Goal: Information Seeking & Learning: Learn about a topic

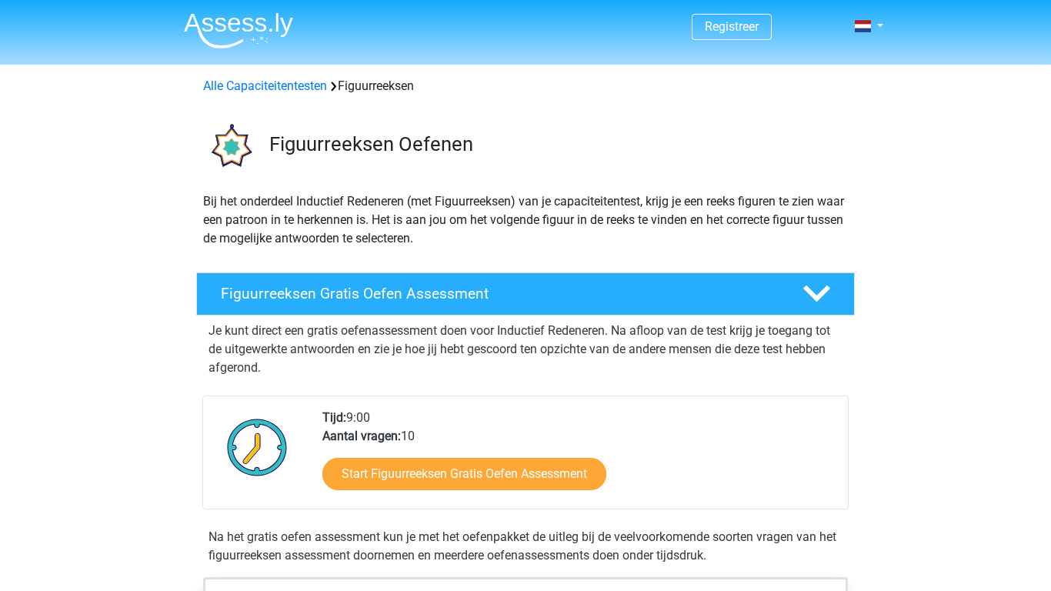
click at [401, 372] on p "Je kunt direct een gratis oefenassessment doen voor Inductief Redeneren. Na afl…" at bounding box center [525, 349] width 634 height 55
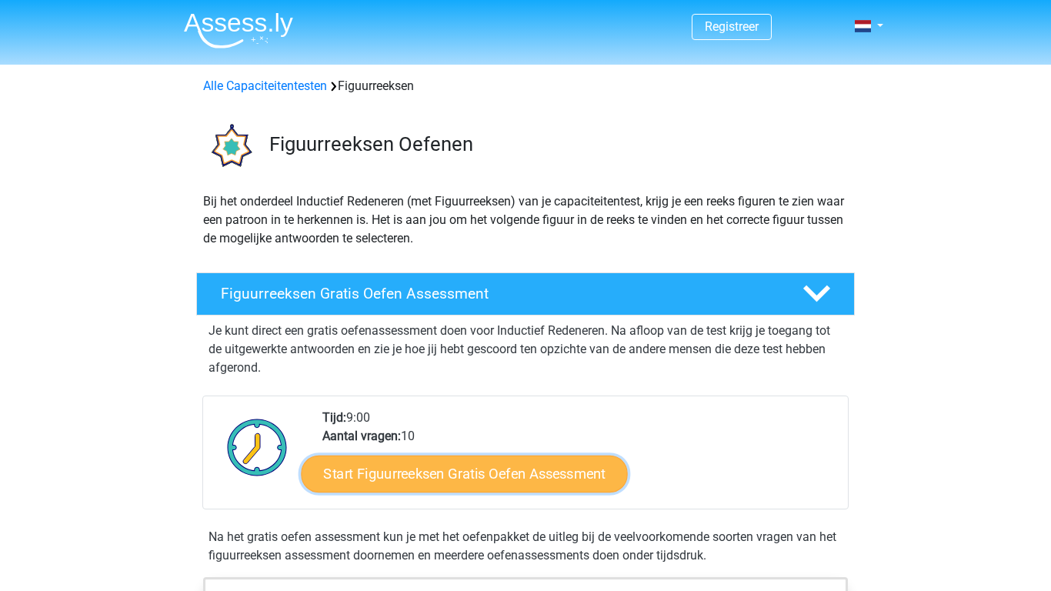
click at [419, 479] on link "Start Figuurreeksen Gratis Oefen Assessment" at bounding box center [465, 473] width 326 height 37
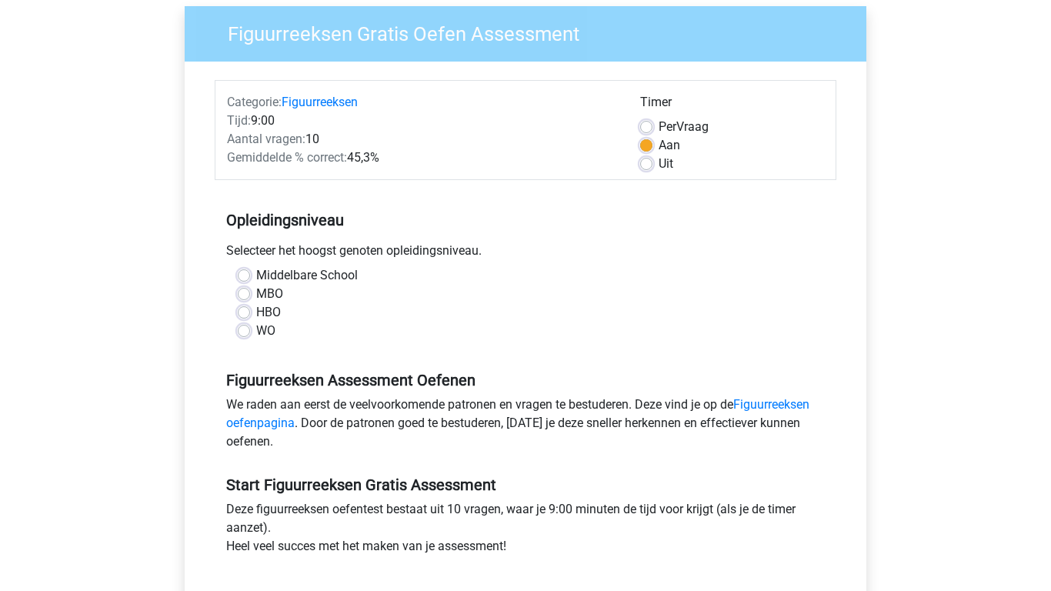
scroll to position [122, 0]
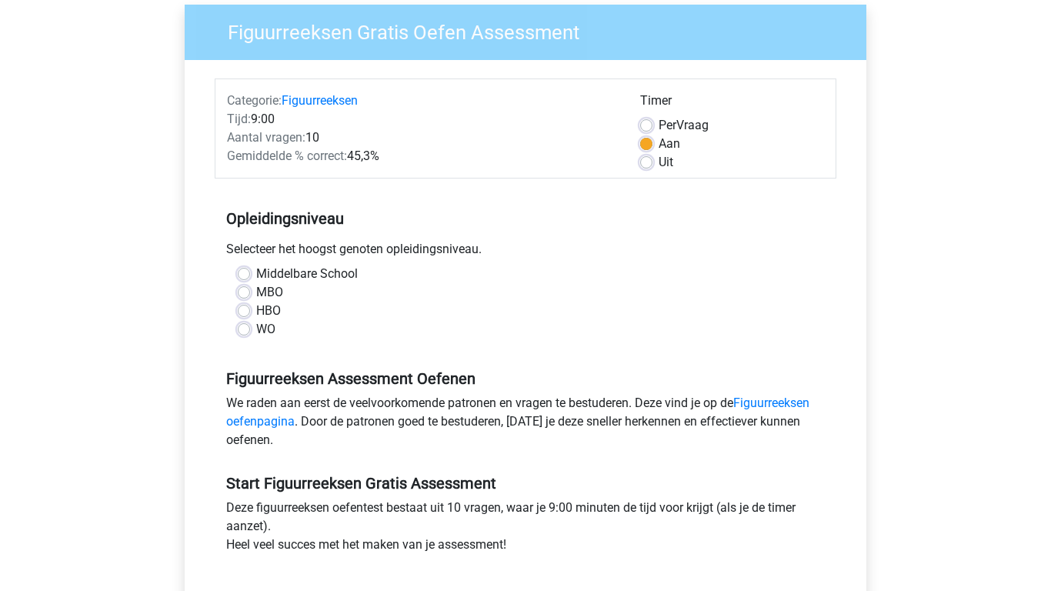
click at [256, 291] on label "MBO" at bounding box center [269, 292] width 27 height 18
click at [244, 291] on input "MBO" at bounding box center [244, 290] width 12 height 15
radio input "true"
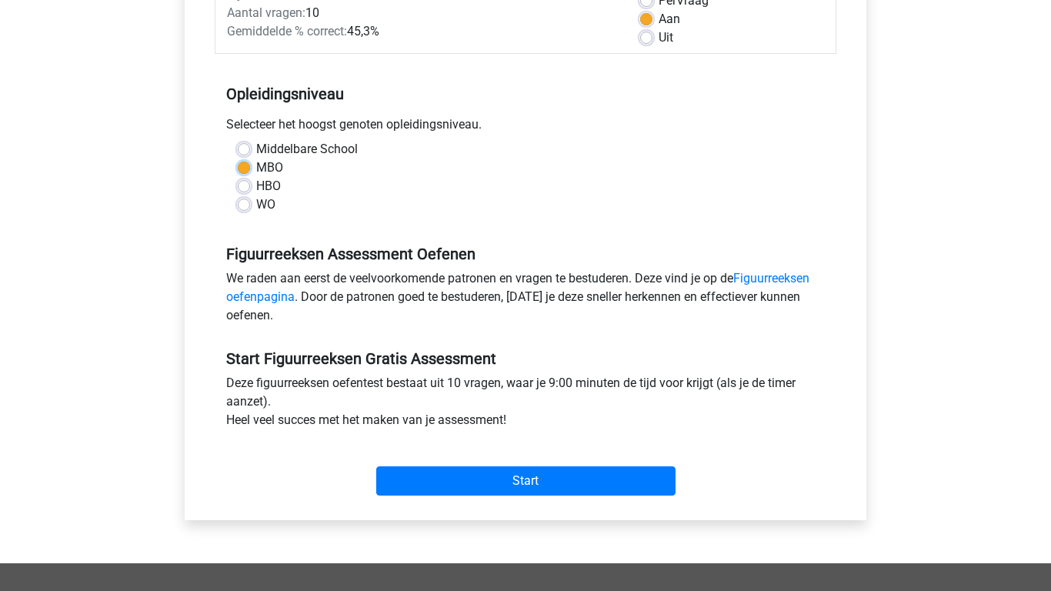
scroll to position [262, 0]
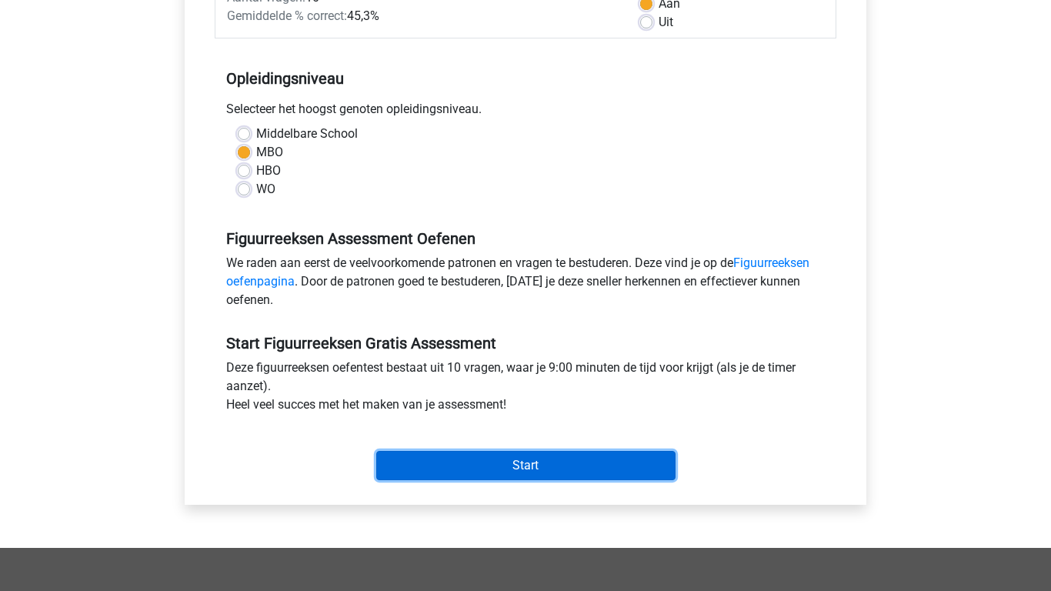
click at [466, 469] on input "Start" at bounding box center [525, 465] width 299 height 29
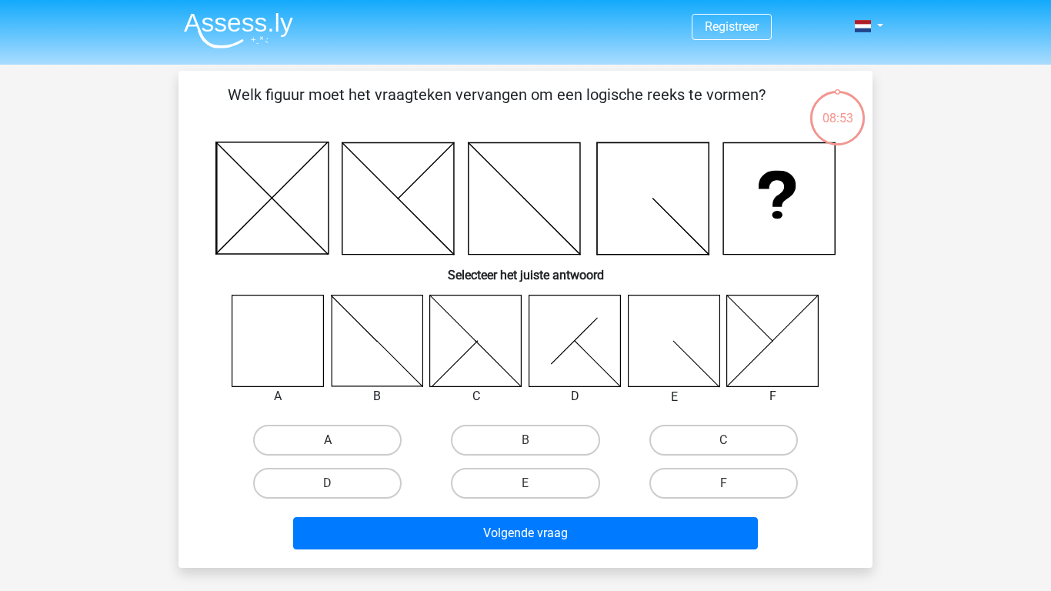
click at [305, 433] on label "A" at bounding box center [327, 440] width 148 height 31
click at [328, 440] on input "A" at bounding box center [333, 445] width 10 height 10
radio input "true"
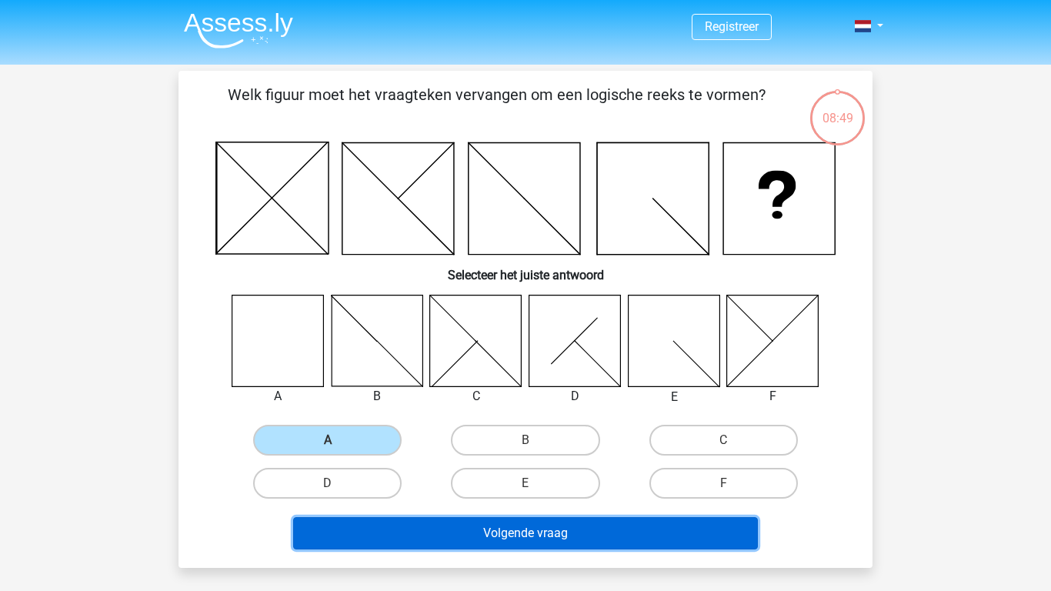
click at [378, 525] on button "Volgende vraag" at bounding box center [525, 533] width 465 height 32
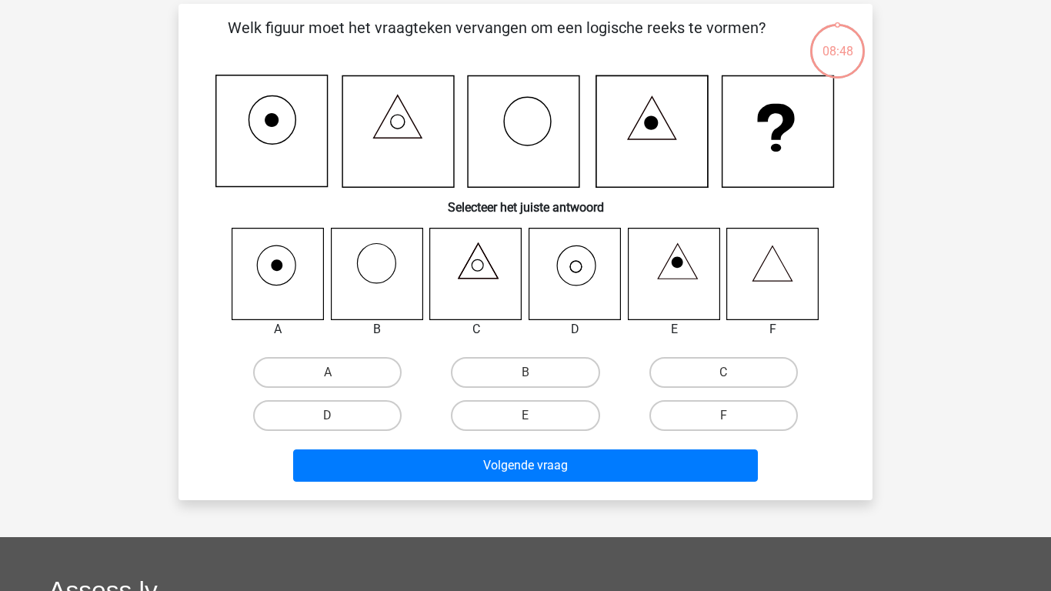
scroll to position [71, 0]
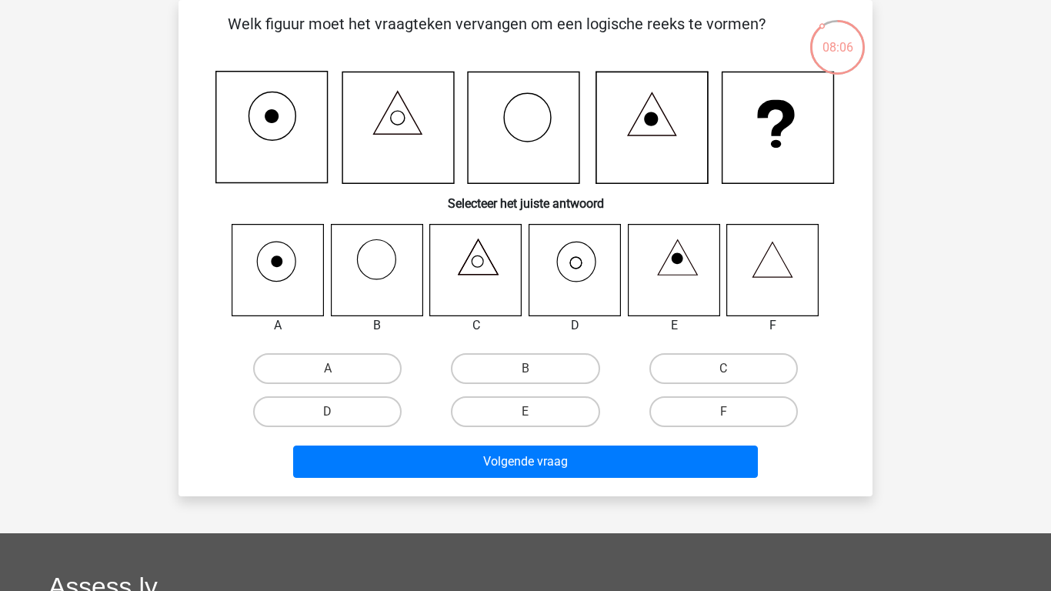
click at [468, 261] on icon at bounding box center [476, 270] width 92 height 92
click at [475, 274] on icon at bounding box center [478, 256] width 39 height 35
click at [718, 367] on label "C" at bounding box center [723, 368] width 148 height 31
click at [723, 368] on input "C" at bounding box center [728, 373] width 10 height 10
radio input "true"
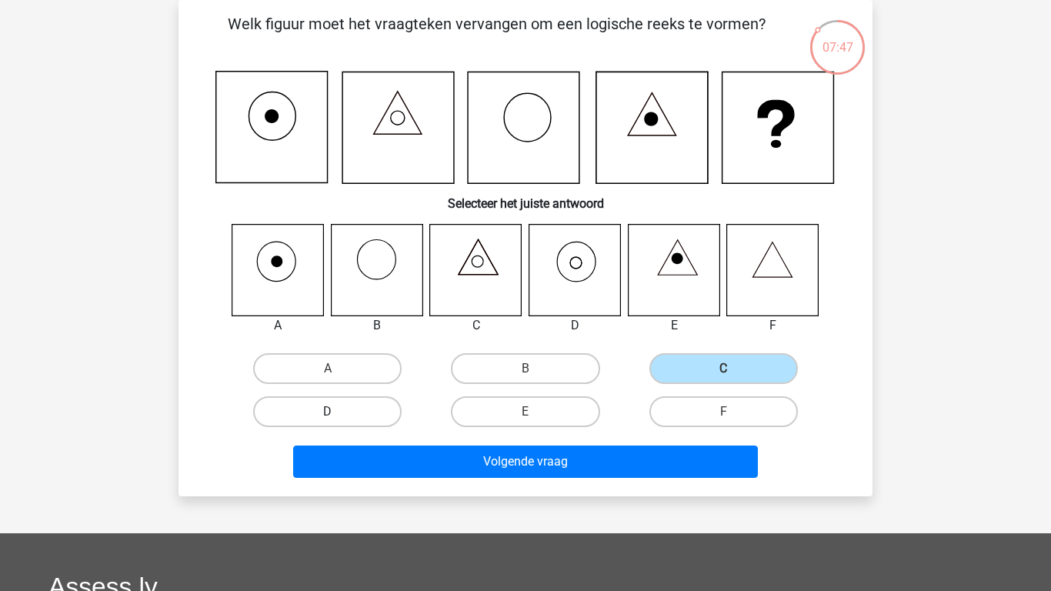
click at [377, 411] on label "D" at bounding box center [327, 411] width 148 height 31
click at [338, 412] on input "D" at bounding box center [333, 417] width 10 height 10
radio input "true"
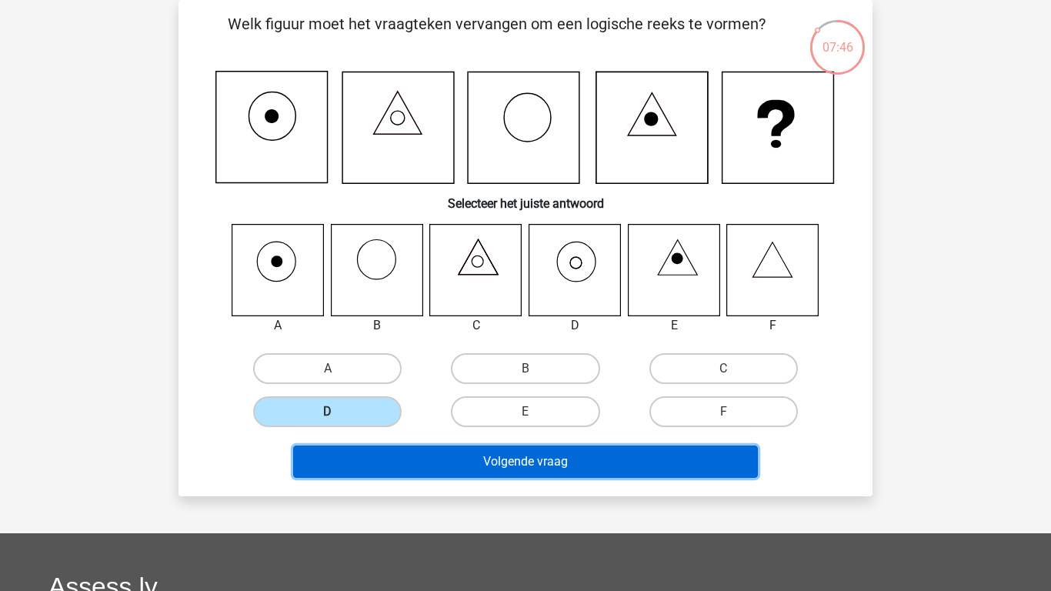
click at [503, 462] on button "Volgende vraag" at bounding box center [525, 461] width 465 height 32
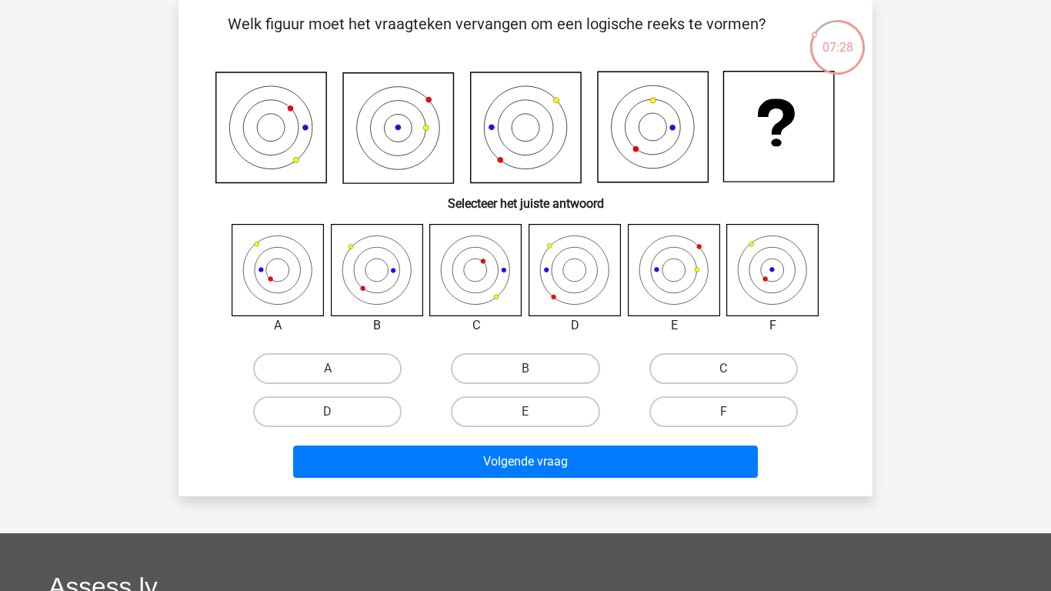
click at [678, 289] on icon at bounding box center [674, 270] width 92 height 92
click at [726, 412] on input "F" at bounding box center [728, 417] width 10 height 10
radio input "true"
click at [704, 364] on label "C" at bounding box center [723, 368] width 148 height 31
click at [723, 368] on input "C" at bounding box center [728, 373] width 10 height 10
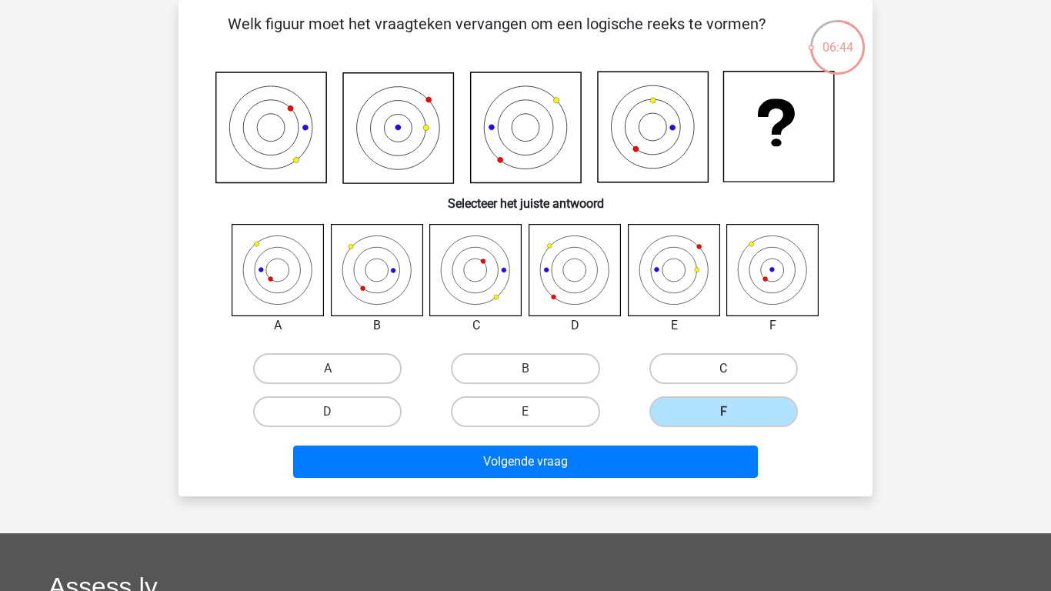
radio input "true"
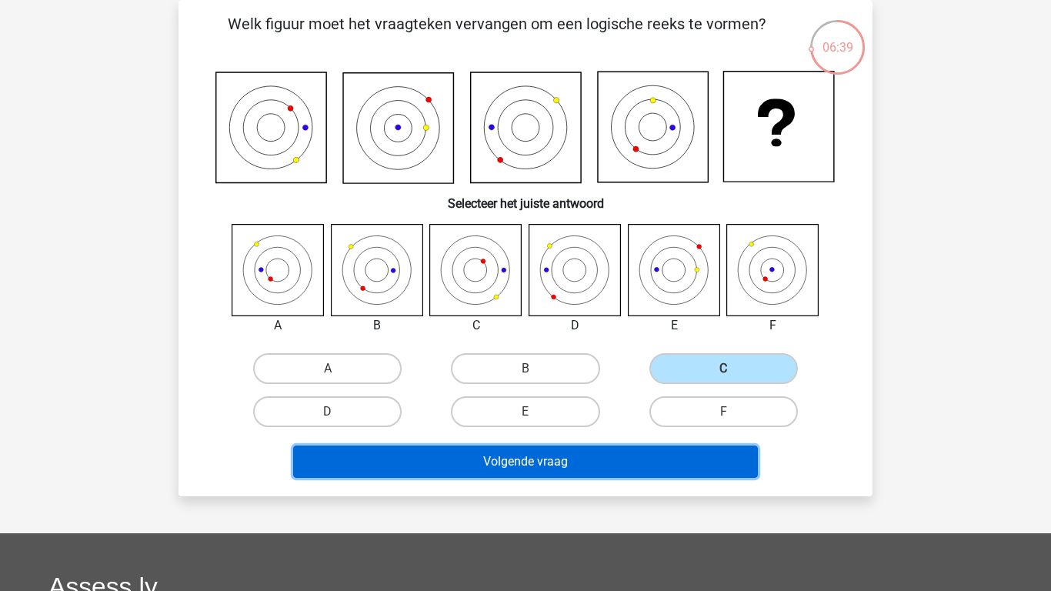
click at [615, 459] on button "Volgende vraag" at bounding box center [525, 461] width 465 height 32
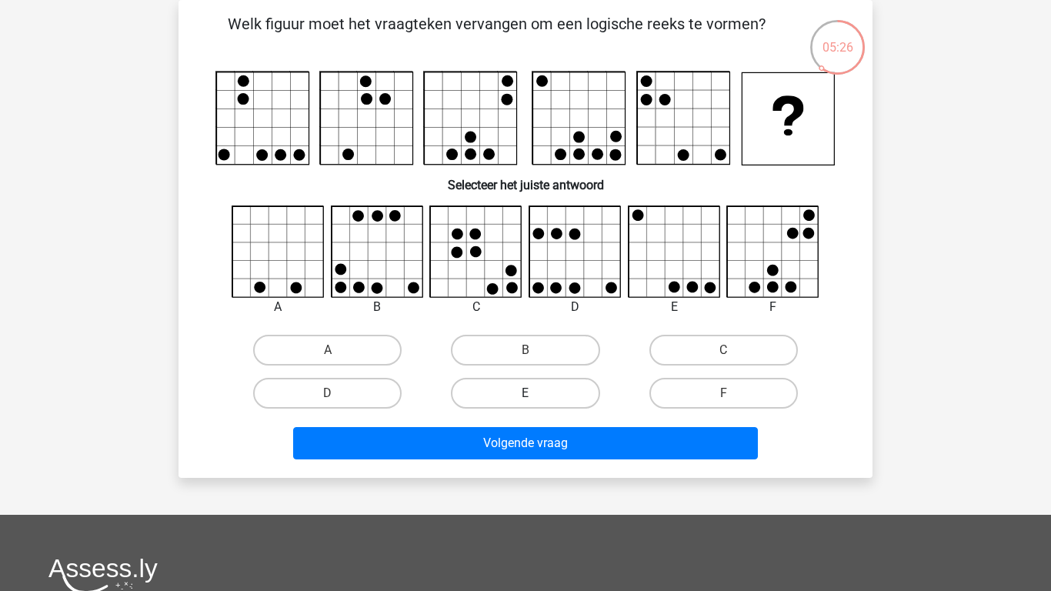
click at [516, 394] on label "E" at bounding box center [525, 393] width 148 height 31
click at [525, 394] on input "E" at bounding box center [530, 398] width 10 height 10
radio input "true"
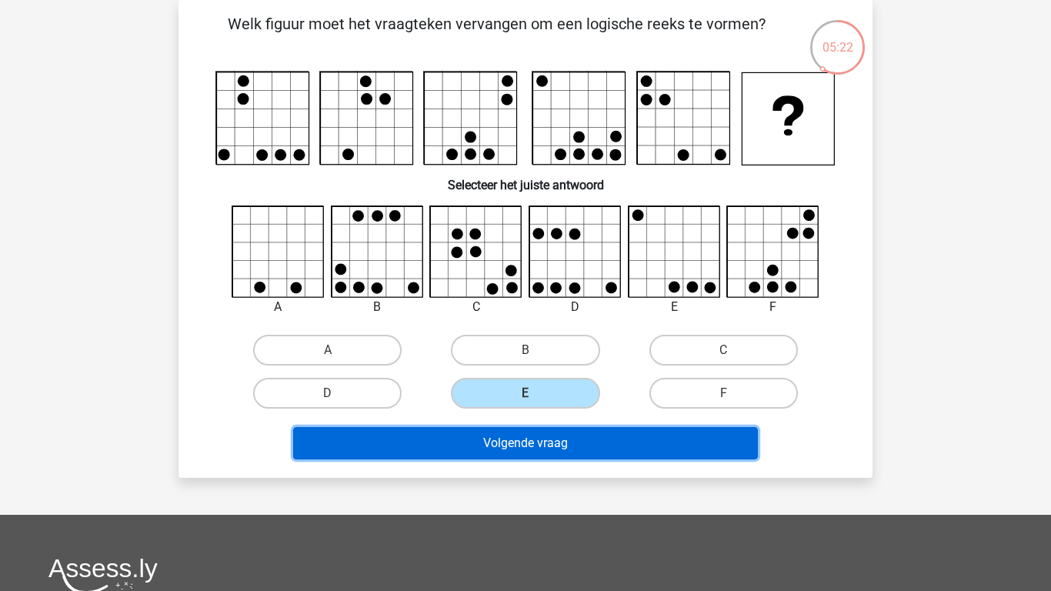
click at [508, 443] on button "Volgende vraag" at bounding box center [525, 443] width 465 height 32
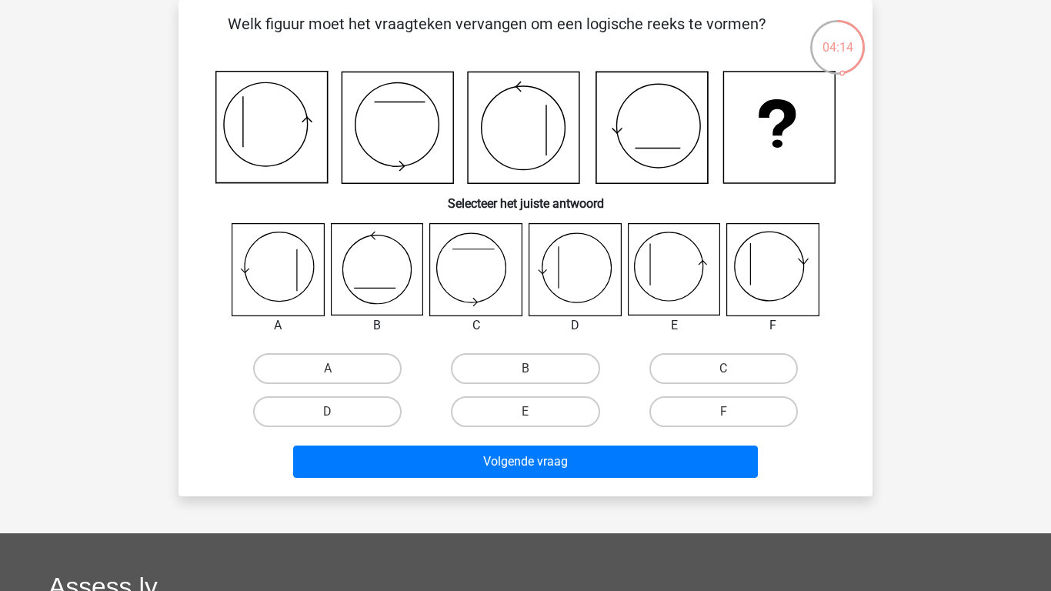
click at [616, 293] on div at bounding box center [674, 269] width 116 height 93
click at [523, 412] on label "E" at bounding box center [525, 411] width 148 height 31
click at [525, 412] on input "E" at bounding box center [530, 417] width 10 height 10
radio input "true"
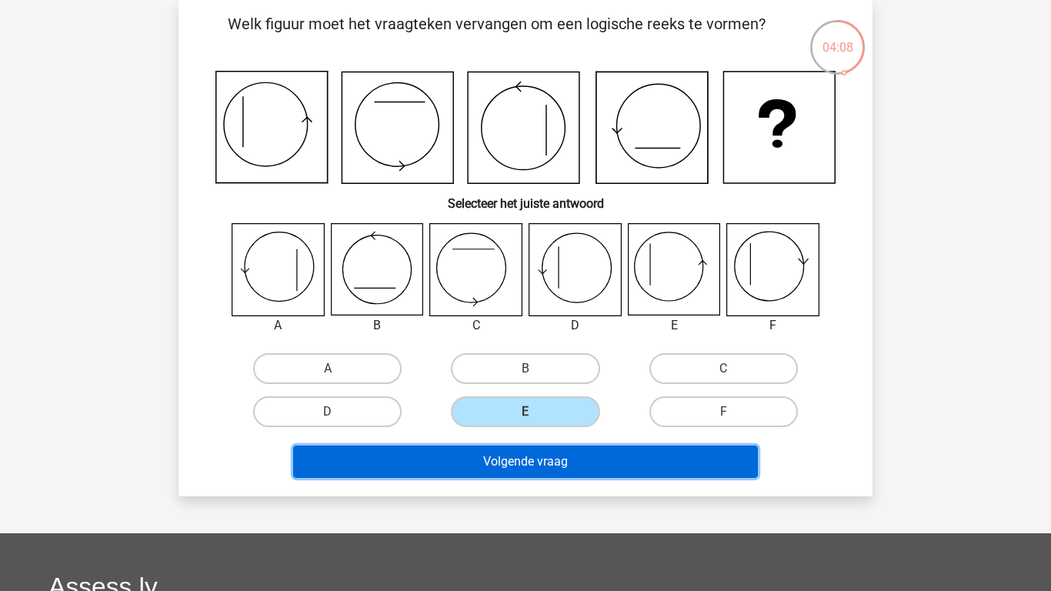
click at [508, 462] on button "Volgende vraag" at bounding box center [525, 461] width 465 height 32
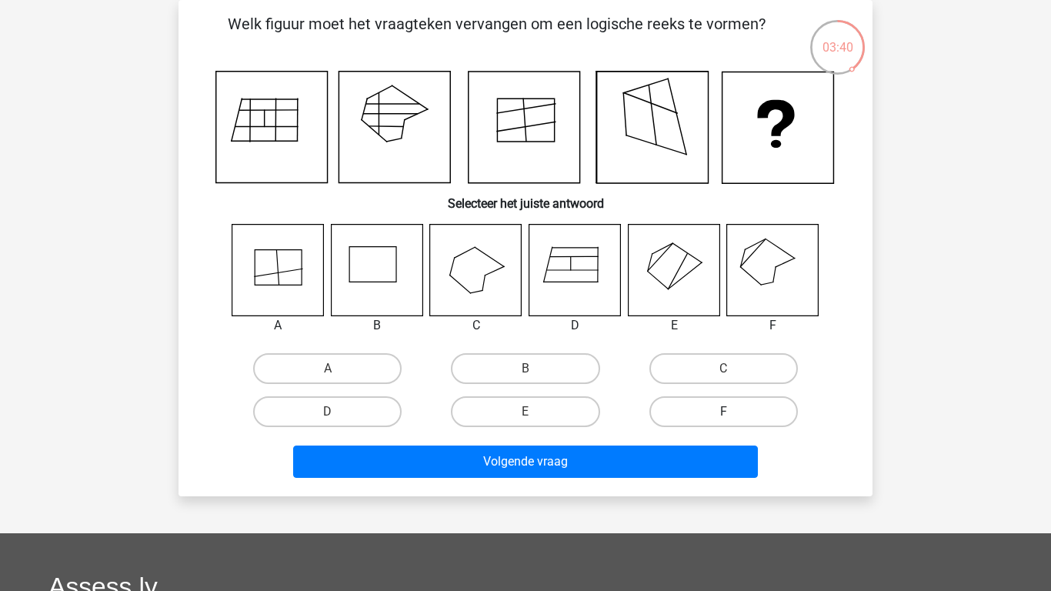
click at [695, 421] on label "F" at bounding box center [723, 411] width 148 height 31
click at [723, 421] on input "F" at bounding box center [728, 417] width 10 height 10
radio input "true"
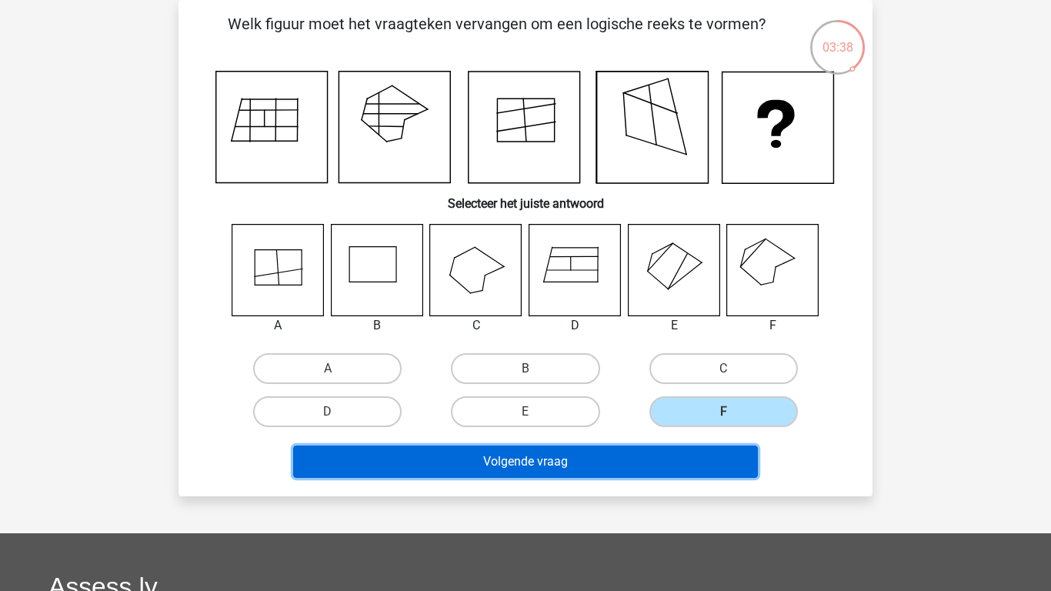
click at [572, 462] on button "Volgende vraag" at bounding box center [525, 461] width 465 height 32
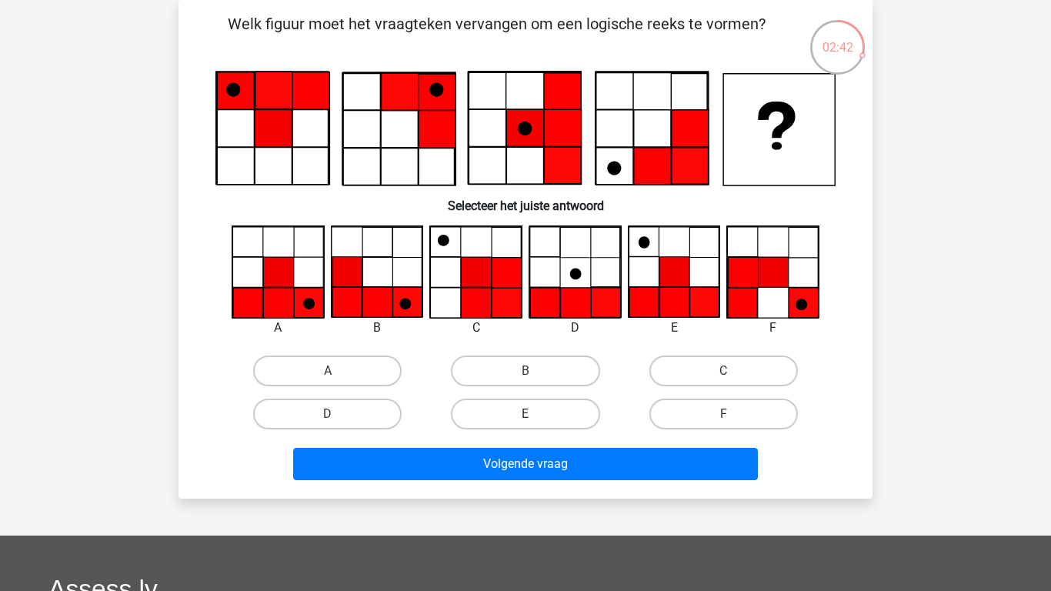
click at [505, 414] on label "E" at bounding box center [525, 413] width 148 height 31
click at [525, 414] on input "E" at bounding box center [530, 419] width 10 height 10
radio input "true"
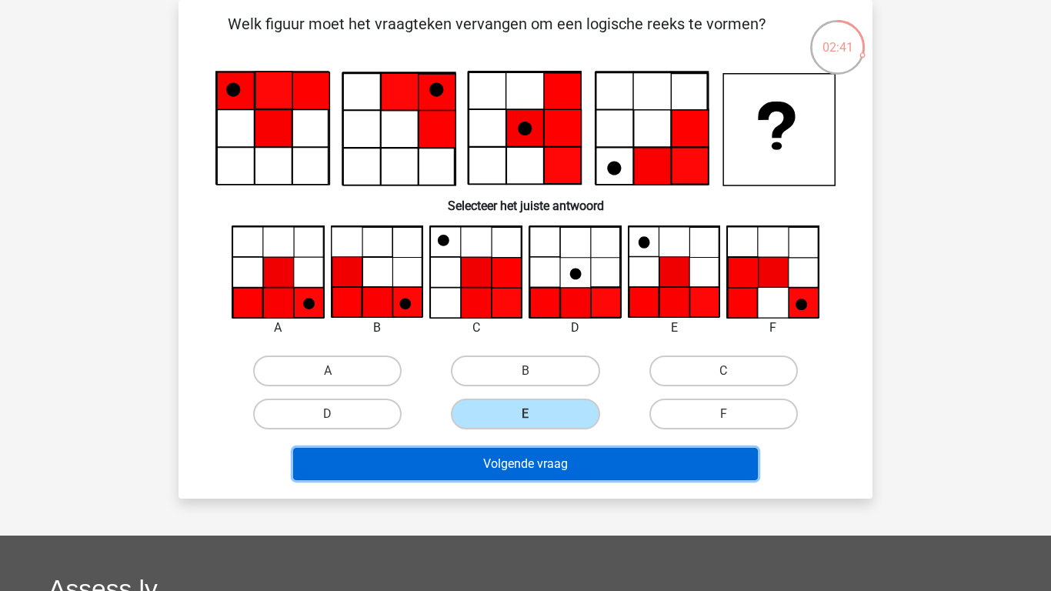
click at [480, 468] on button "Volgende vraag" at bounding box center [525, 464] width 465 height 32
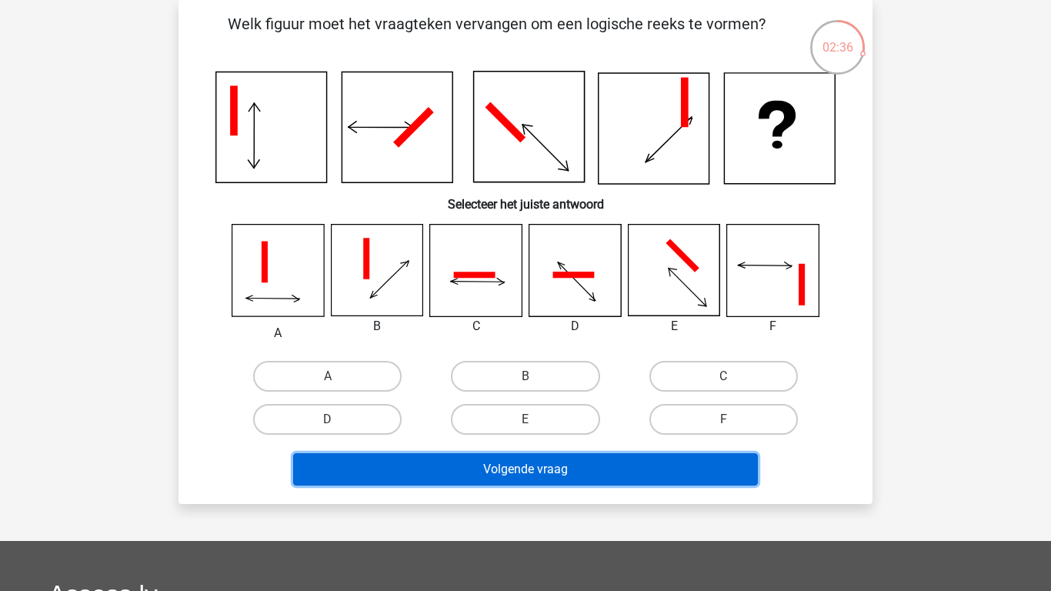
click at [480, 468] on button "Volgende vraag" at bounding box center [525, 469] width 465 height 32
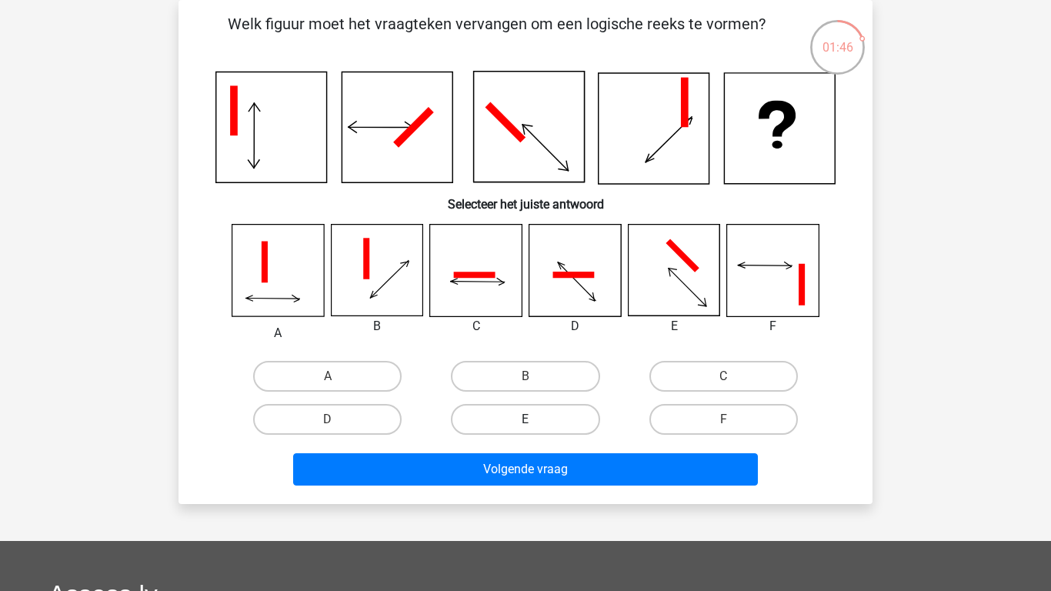
click at [506, 422] on label "E" at bounding box center [525, 419] width 148 height 31
click at [525, 422] on input "E" at bounding box center [530, 424] width 10 height 10
radio input "true"
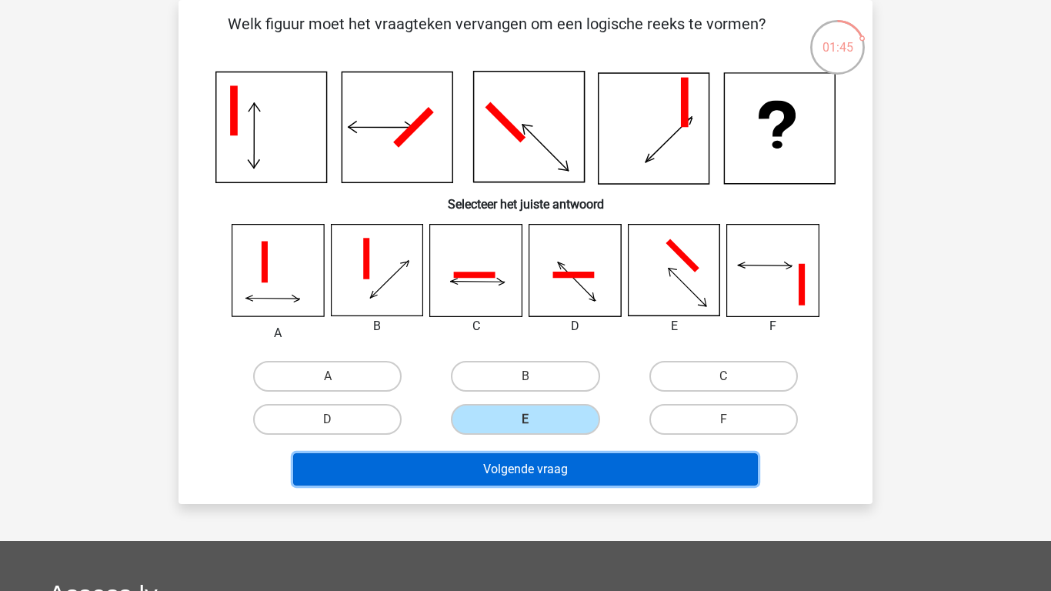
click at [496, 471] on button "Volgende vraag" at bounding box center [525, 469] width 465 height 32
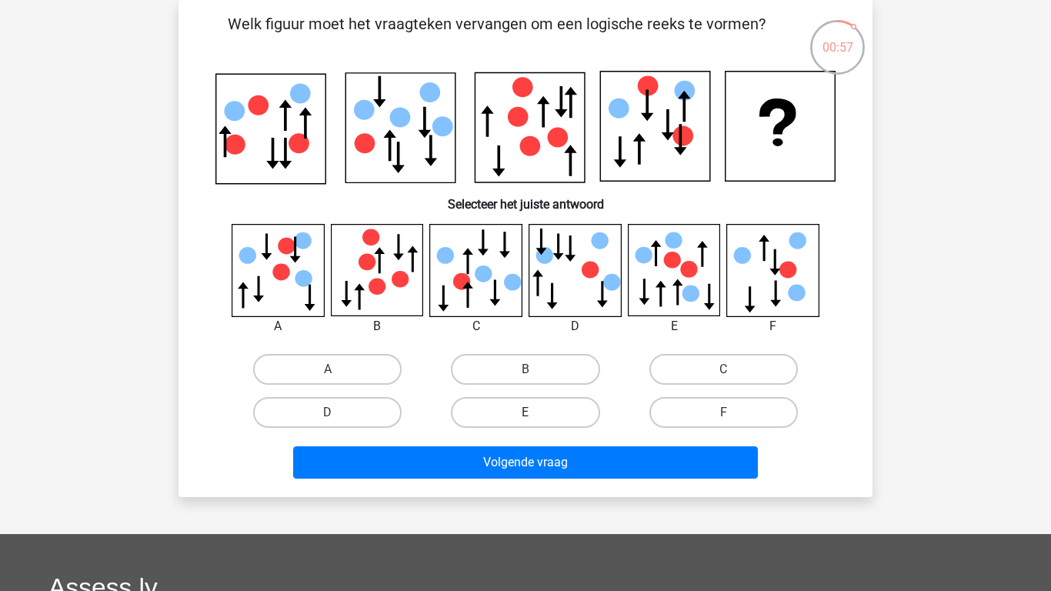
click at [532, 406] on label "E" at bounding box center [525, 412] width 148 height 31
click at [532, 412] on input "E" at bounding box center [530, 417] width 10 height 10
radio input "true"
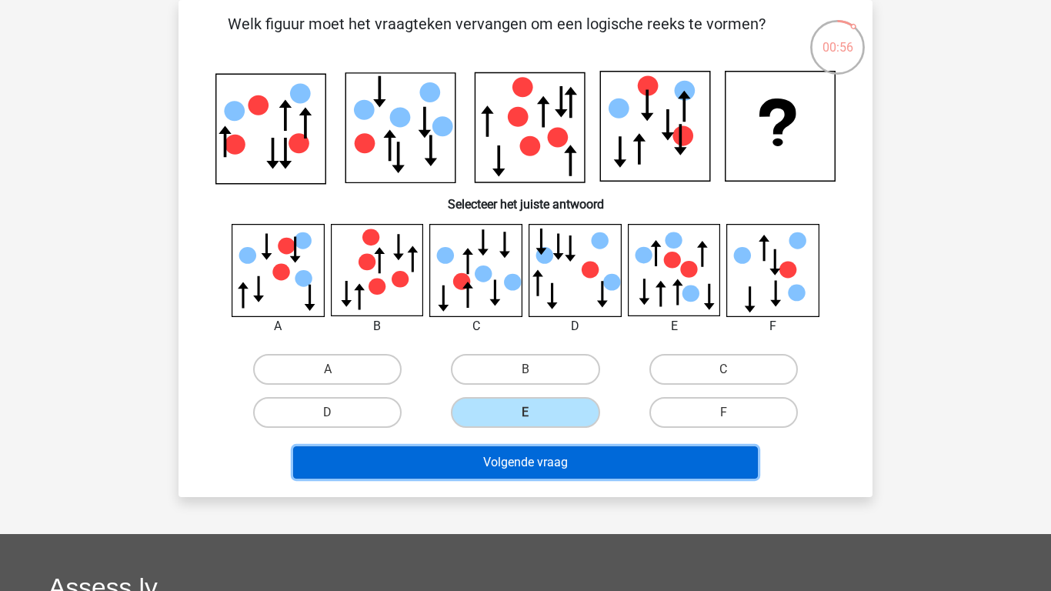
click at [498, 463] on button "Volgende vraag" at bounding box center [525, 462] width 465 height 32
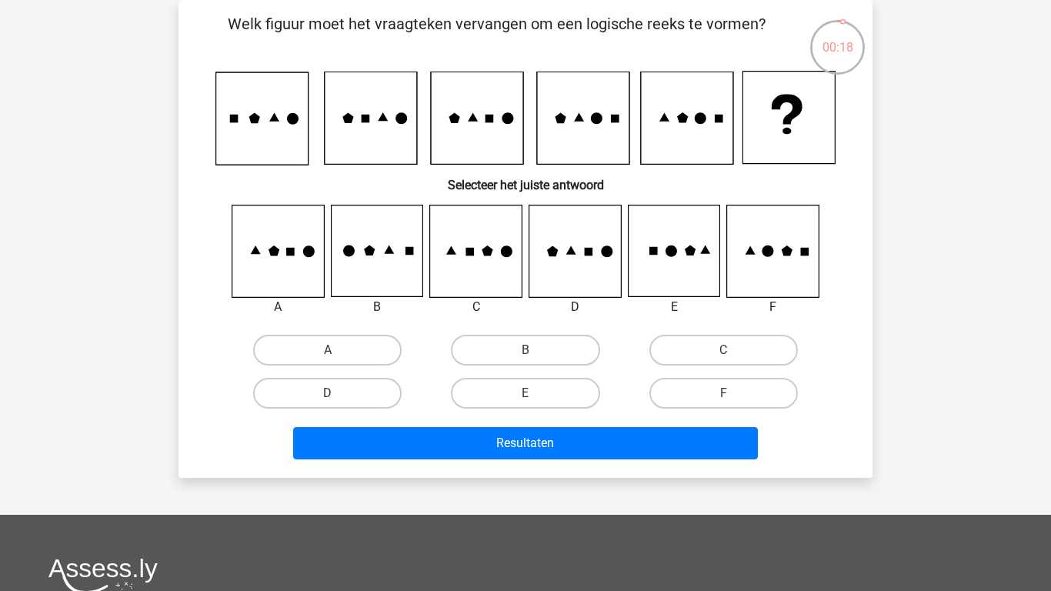
click at [530, 394] on input "E" at bounding box center [530, 398] width 10 height 10
radio input "true"
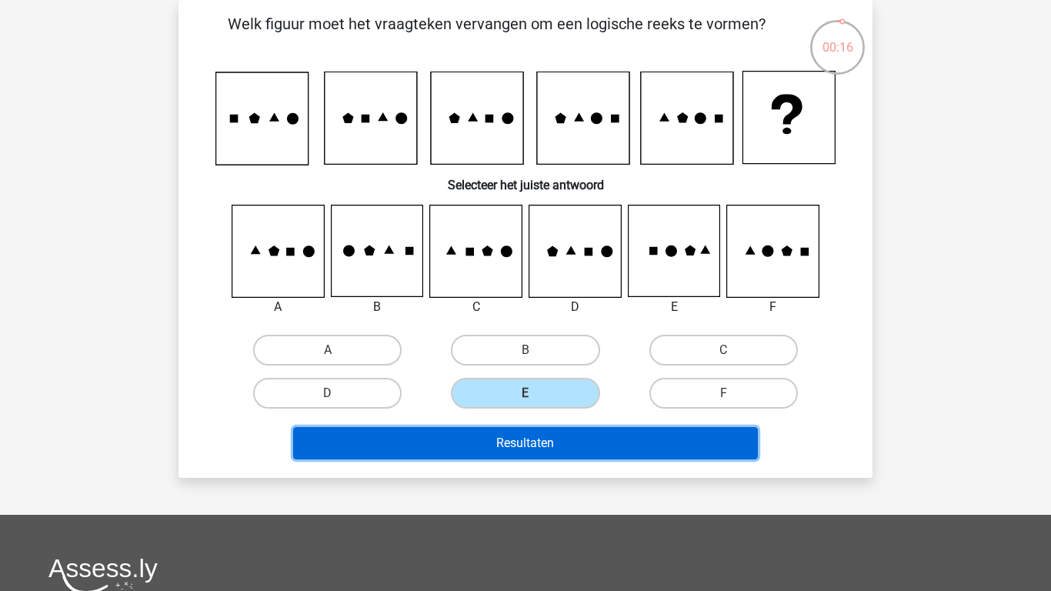
click at [505, 445] on button "Resultaten" at bounding box center [525, 443] width 465 height 32
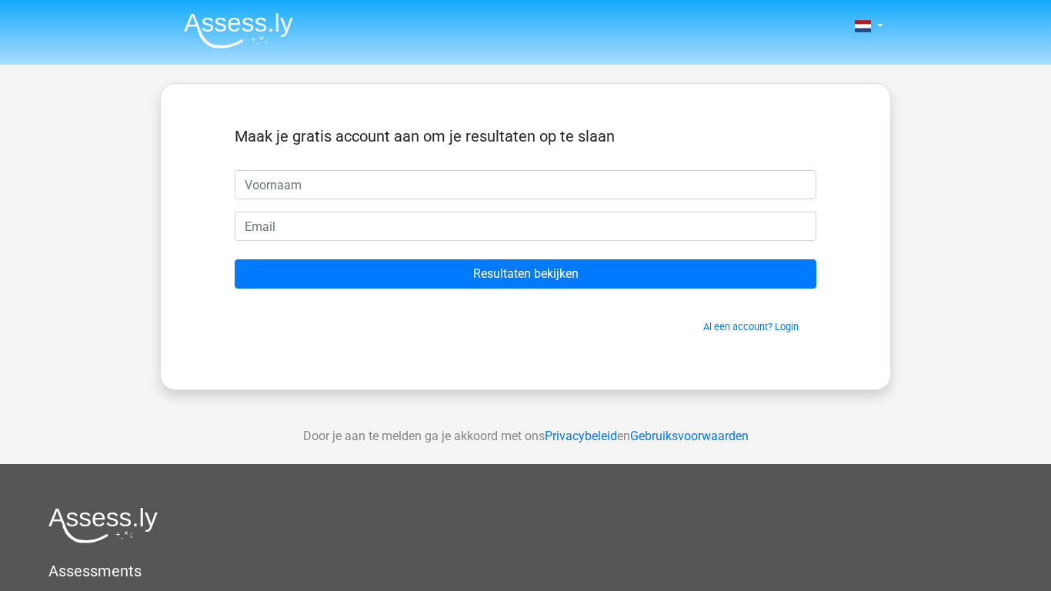
click at [395, 180] on input "text" at bounding box center [526, 184] width 582 height 29
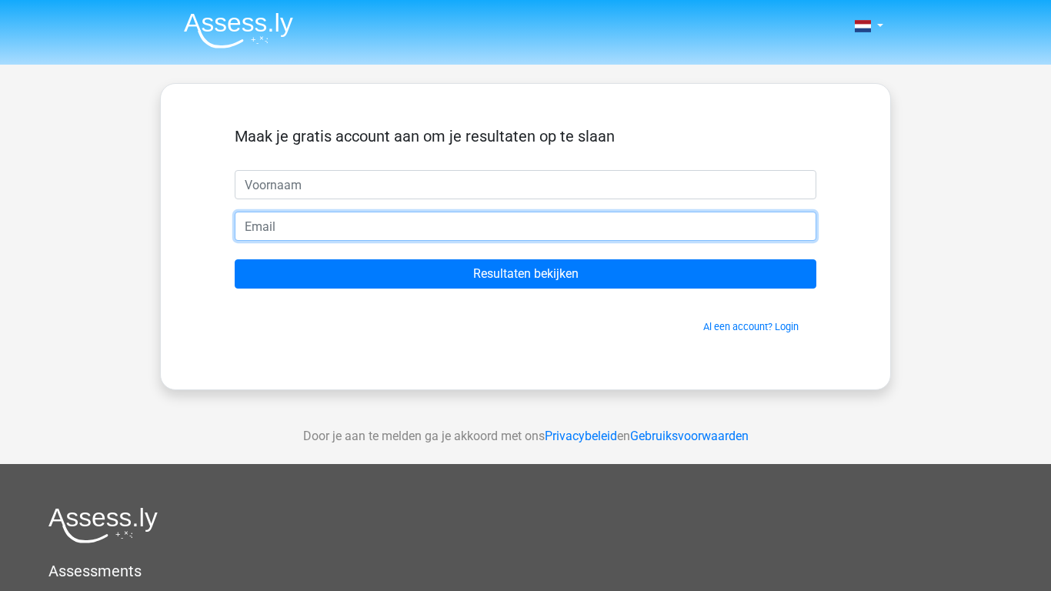
click at [340, 215] on input "email" at bounding box center [526, 226] width 582 height 29
type input "[EMAIL_ADDRESS][DOMAIN_NAME]"
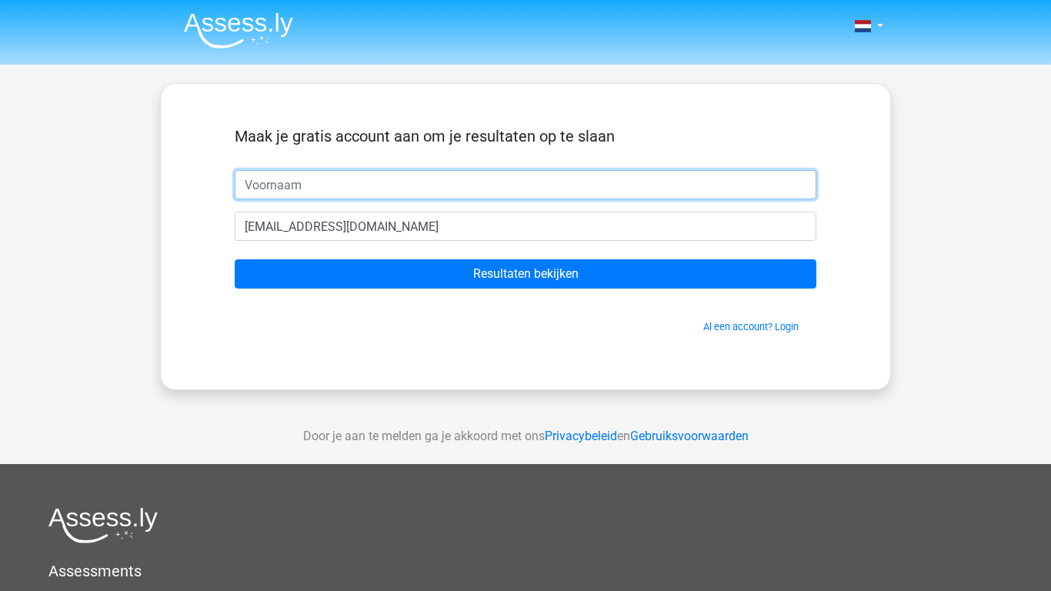
click at [318, 186] on input "text" at bounding box center [526, 184] width 582 height 29
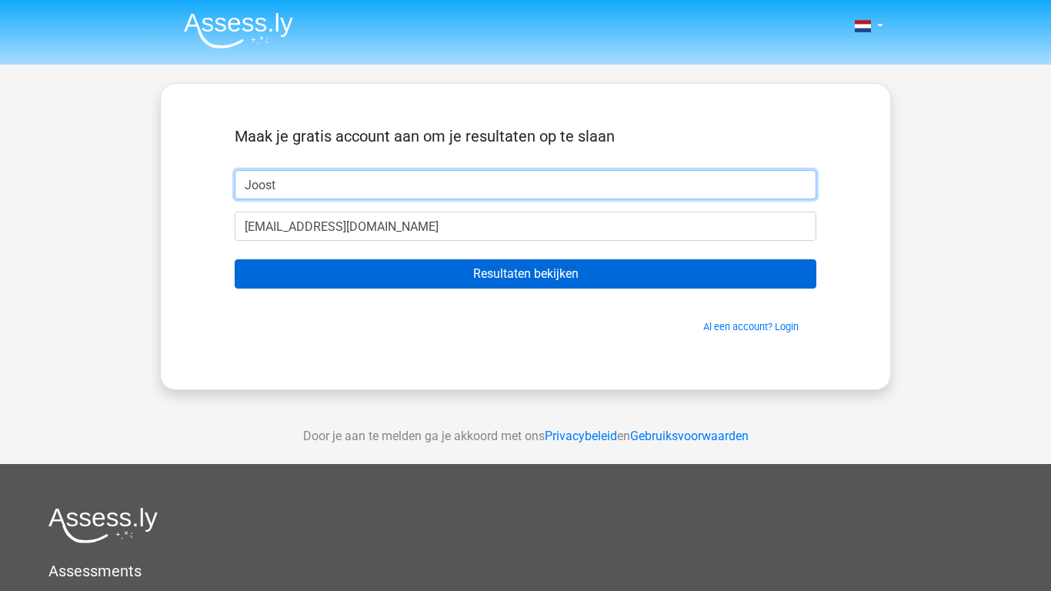
type input "Joost"
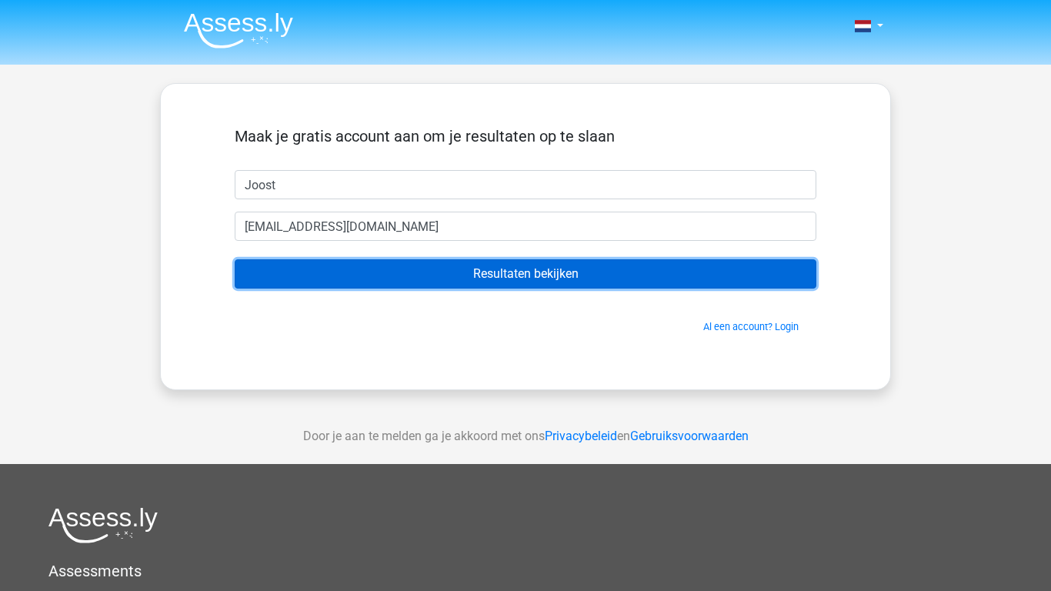
click at [414, 280] on input "Resultaten bekijken" at bounding box center [526, 273] width 582 height 29
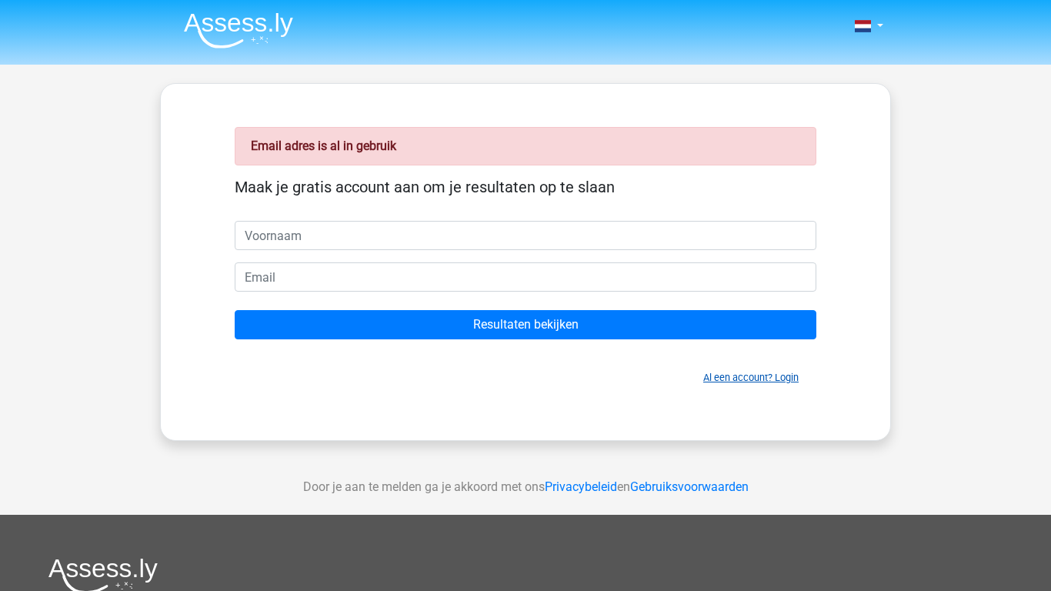
click at [783, 375] on link "Al een account? Login" at bounding box center [750, 378] width 95 height 12
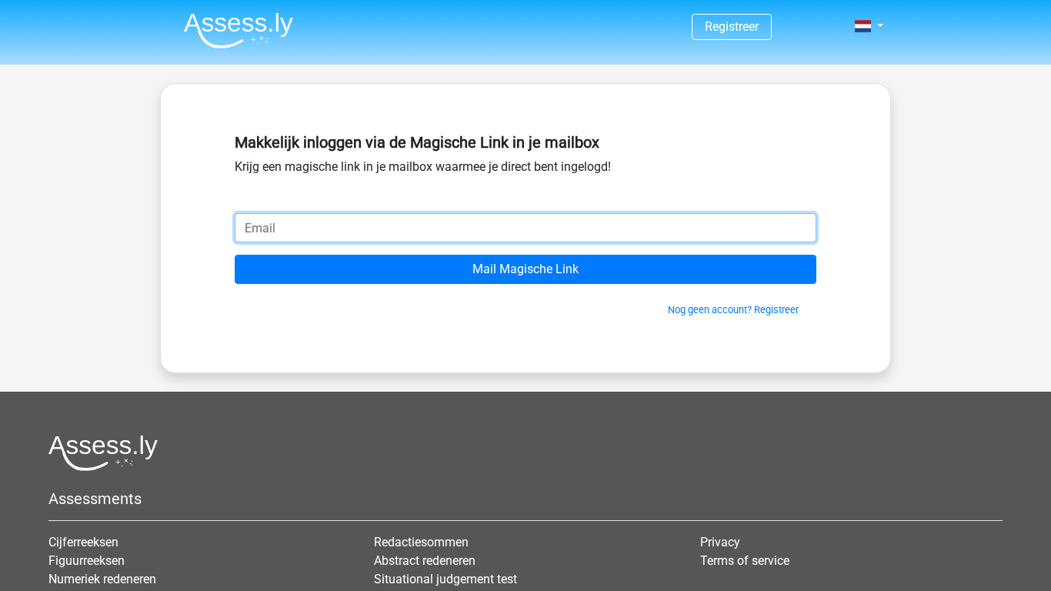
click at [292, 234] on input "email" at bounding box center [526, 227] width 582 height 29
type input "Joostvanravenzwaaij@gmail.com"
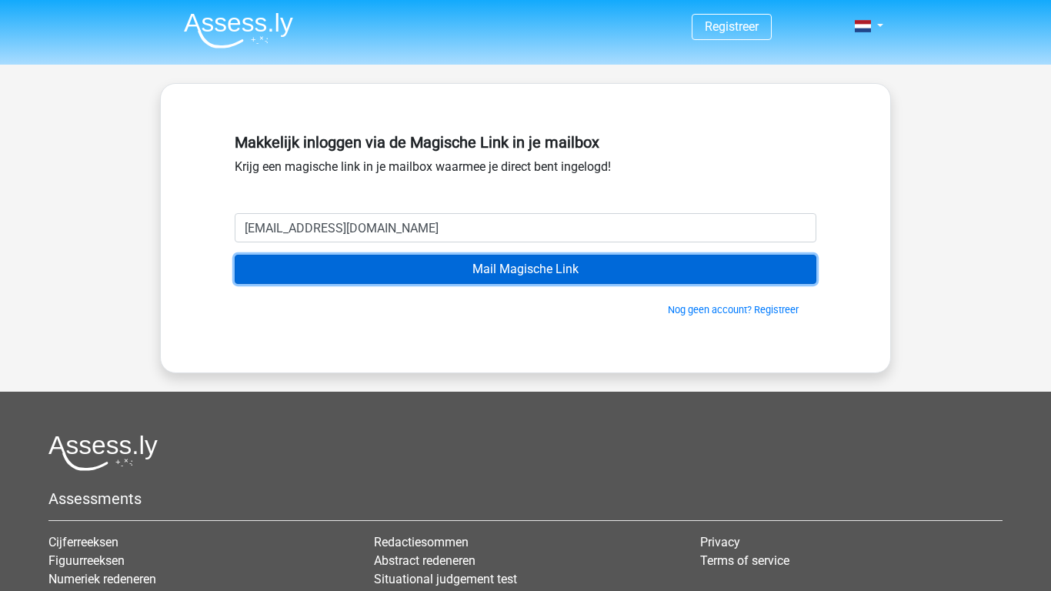
click at [385, 269] on input "Mail Magische Link" at bounding box center [526, 269] width 582 height 29
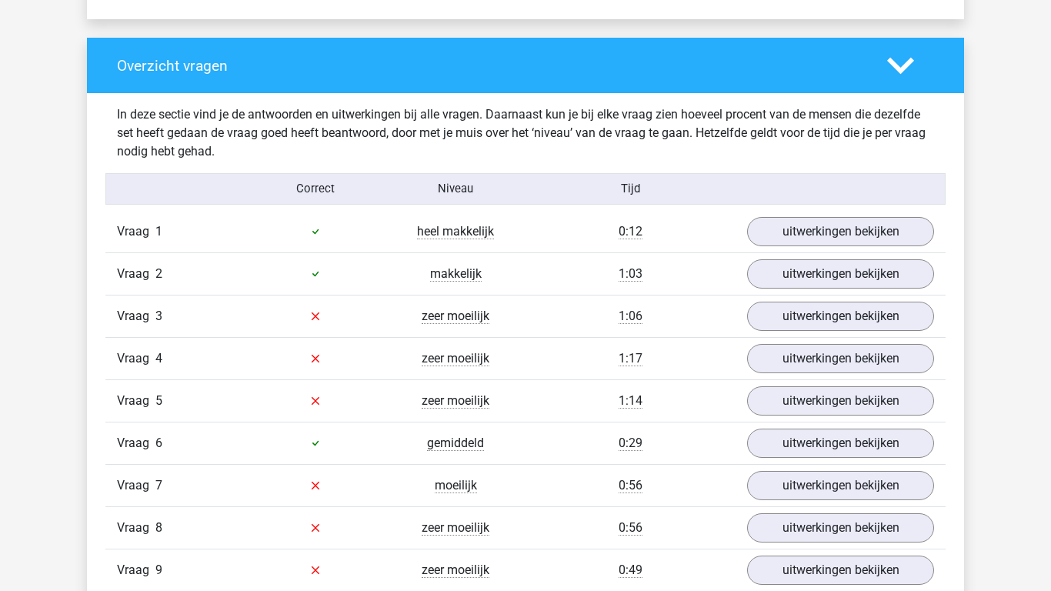
scroll to position [1208, 0]
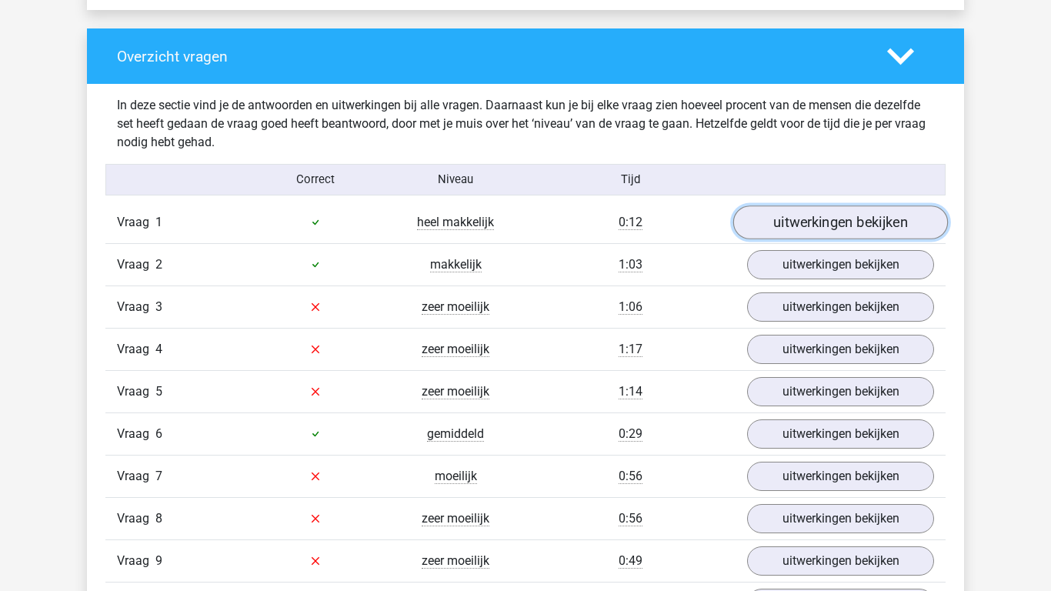
click at [832, 225] on link "uitwerkingen bekijken" at bounding box center [840, 222] width 215 height 34
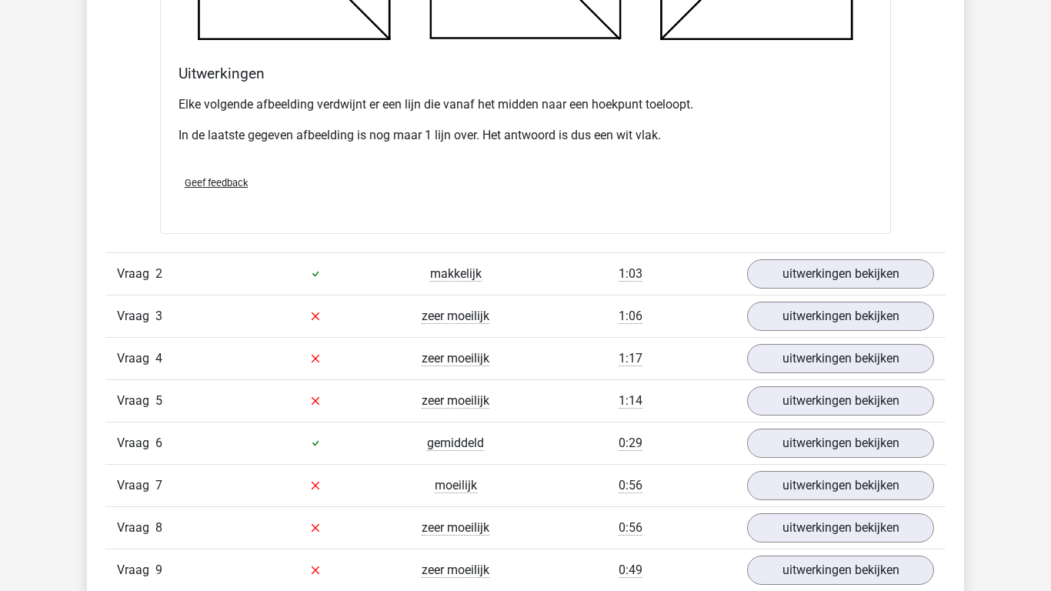
scroll to position [2100, 0]
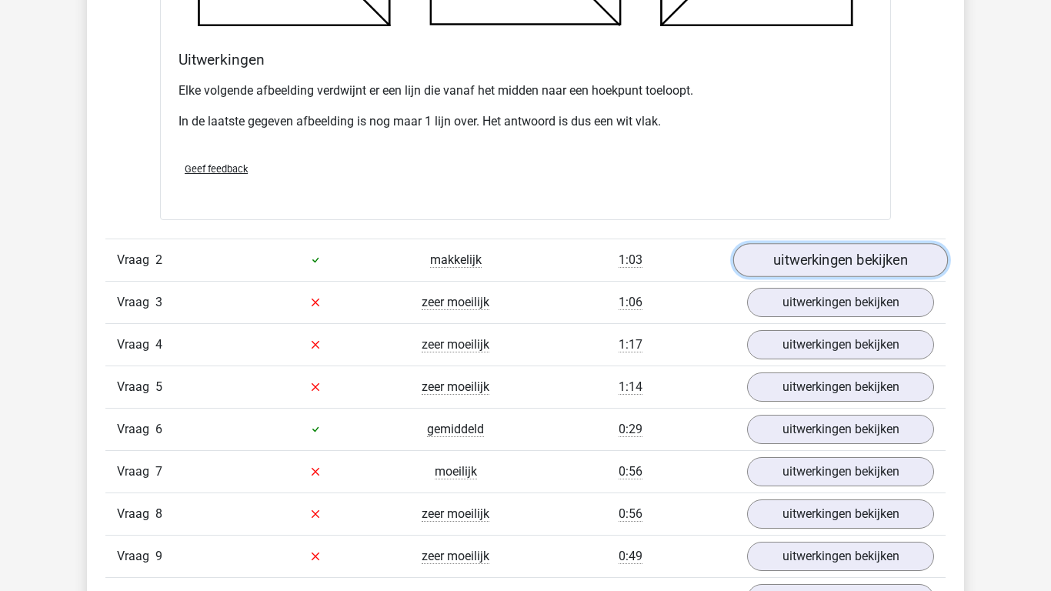
click at [851, 255] on link "uitwerkingen bekijken" at bounding box center [840, 260] width 215 height 34
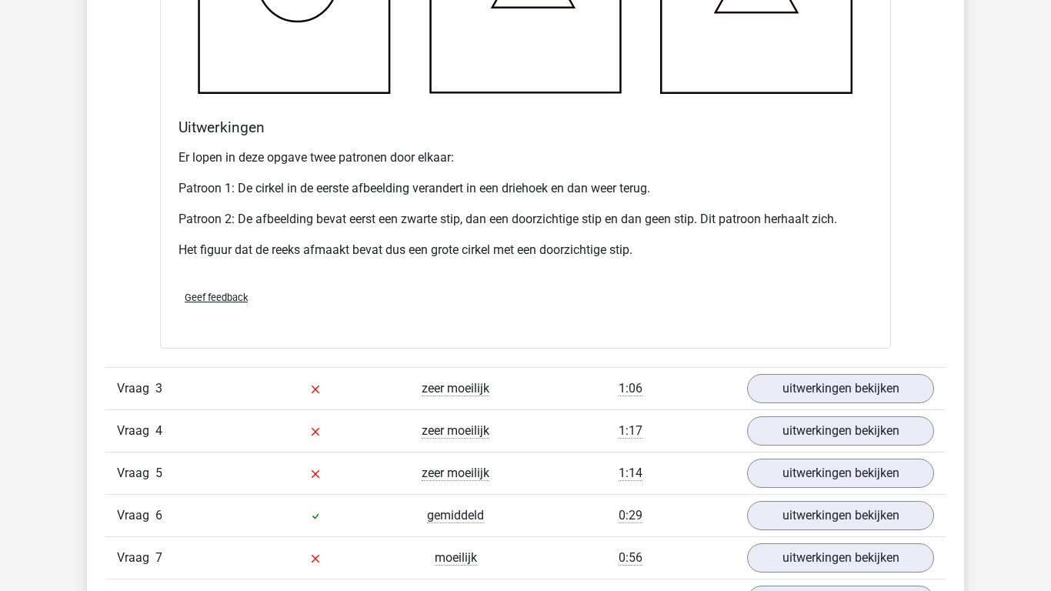
scroll to position [3023, 0]
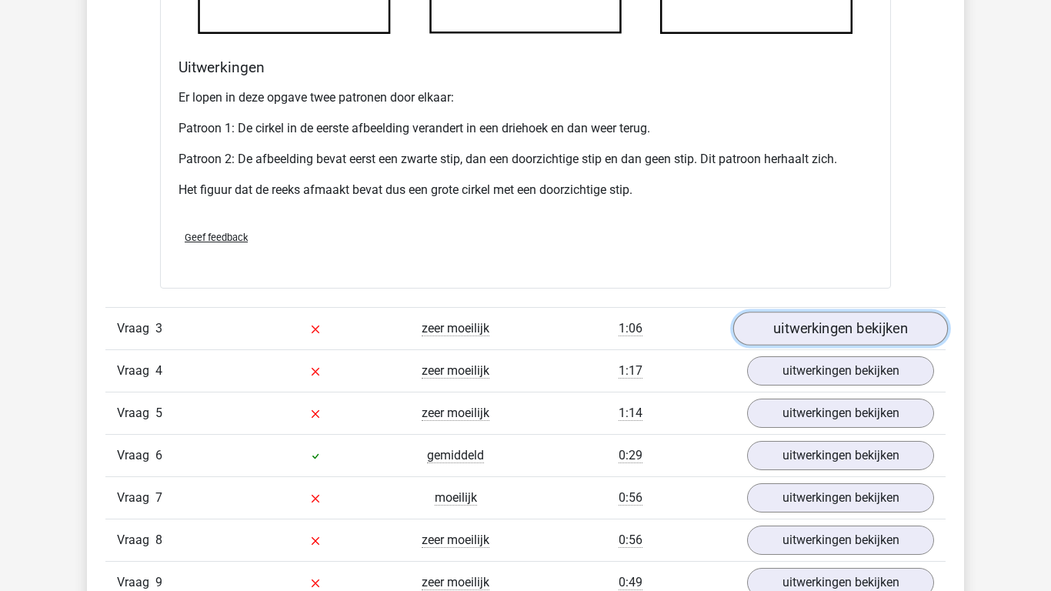
click at [802, 328] on link "uitwerkingen bekijken" at bounding box center [840, 329] width 215 height 34
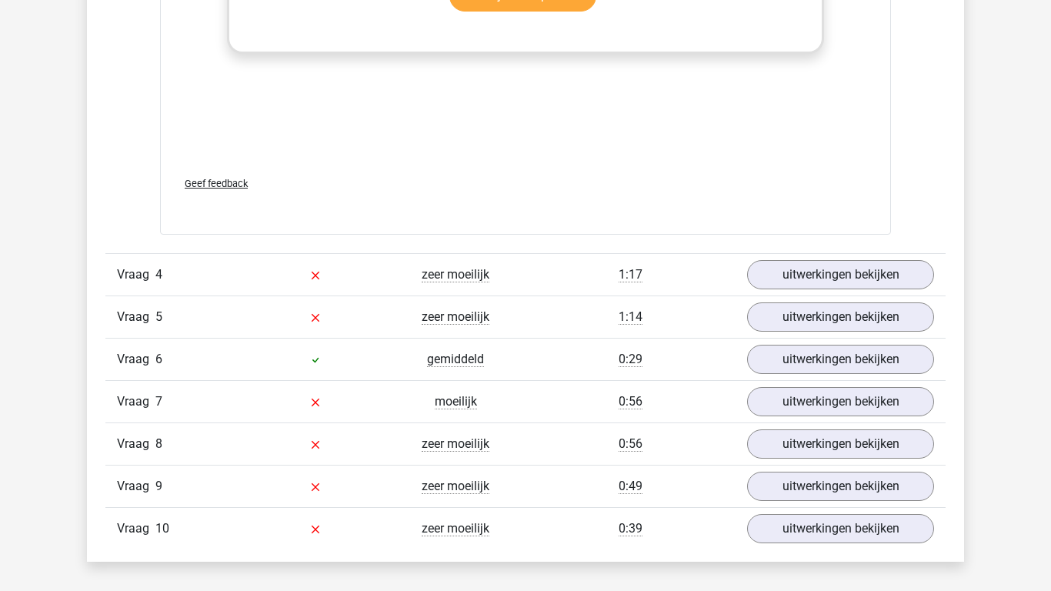
scroll to position [4438, 0]
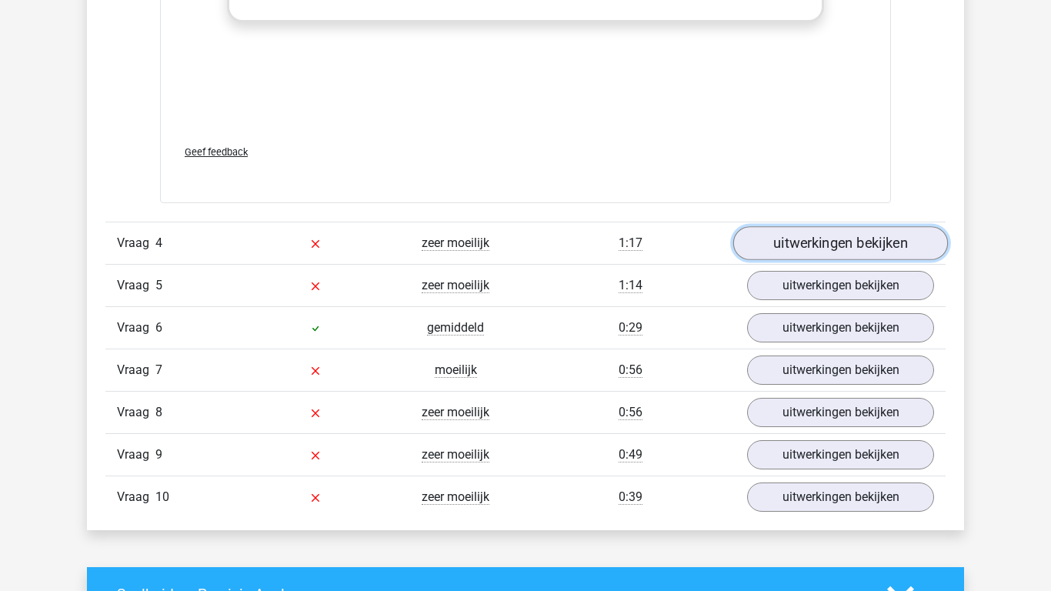
click at [855, 241] on link "uitwerkingen bekijken" at bounding box center [840, 243] width 215 height 34
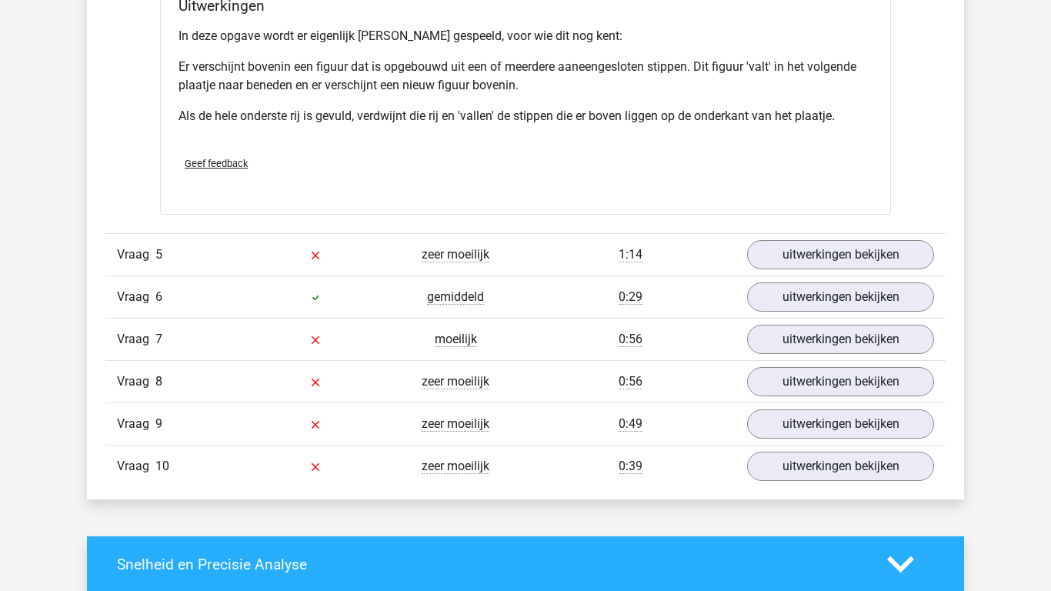
scroll to position [5392, 0]
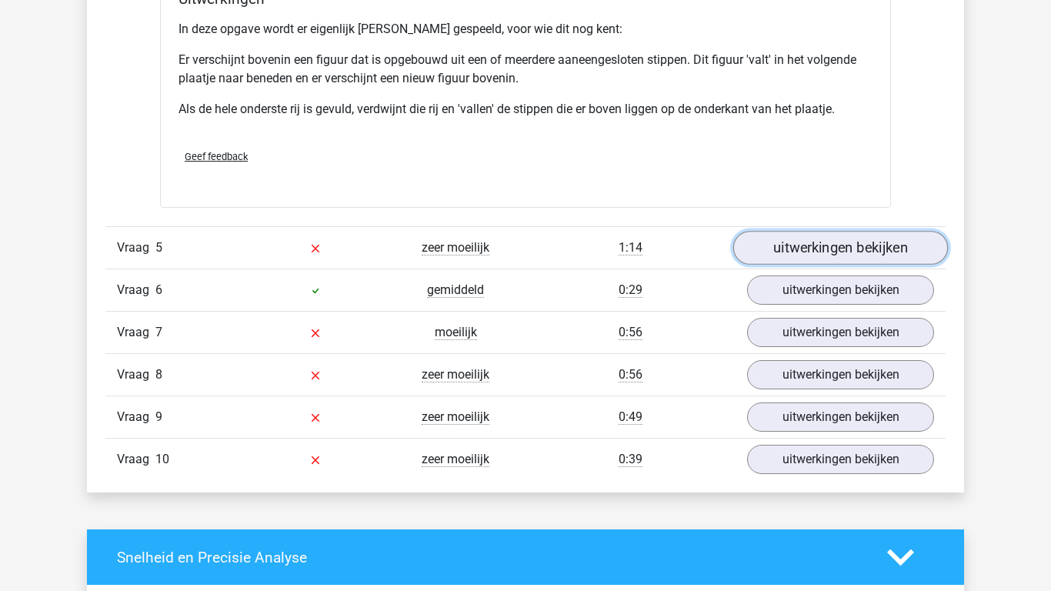
click at [839, 252] on link "uitwerkingen bekijken" at bounding box center [840, 249] width 215 height 34
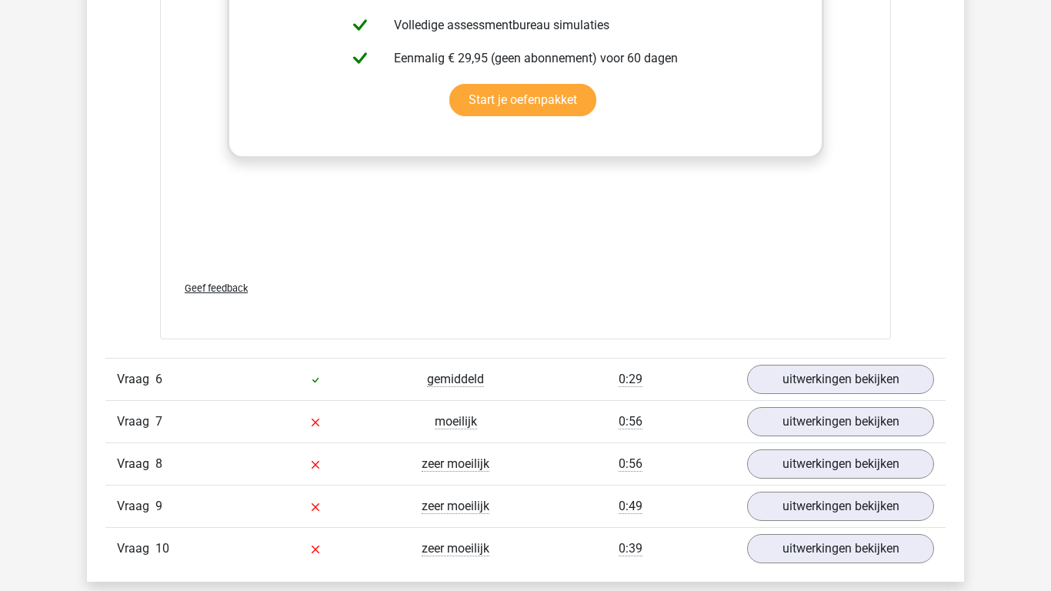
scroll to position [6592, 0]
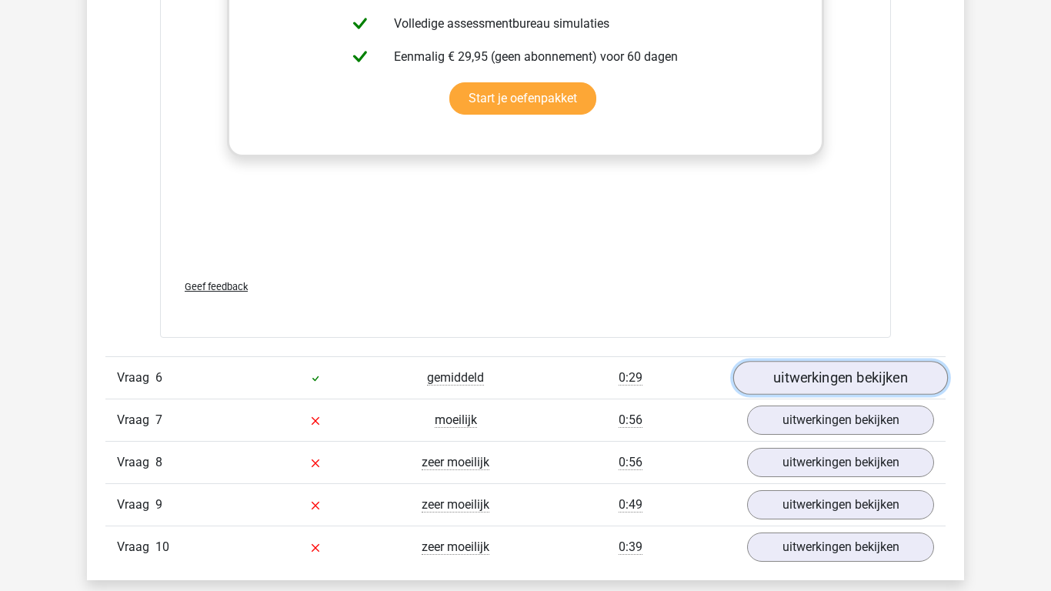
click at [814, 374] on link "uitwerkingen bekijken" at bounding box center [840, 378] width 215 height 34
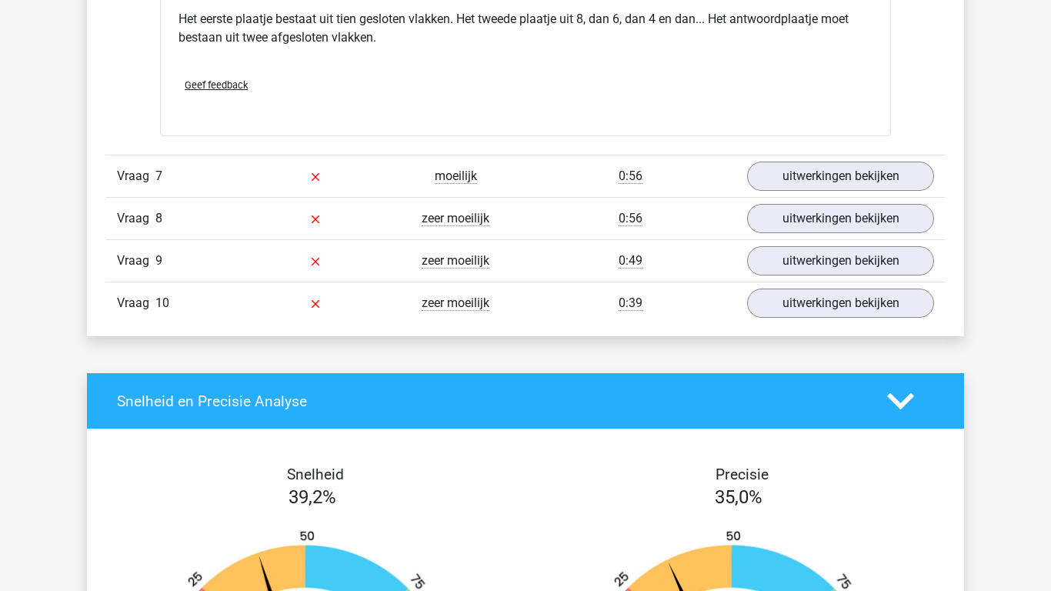
scroll to position [7792, 0]
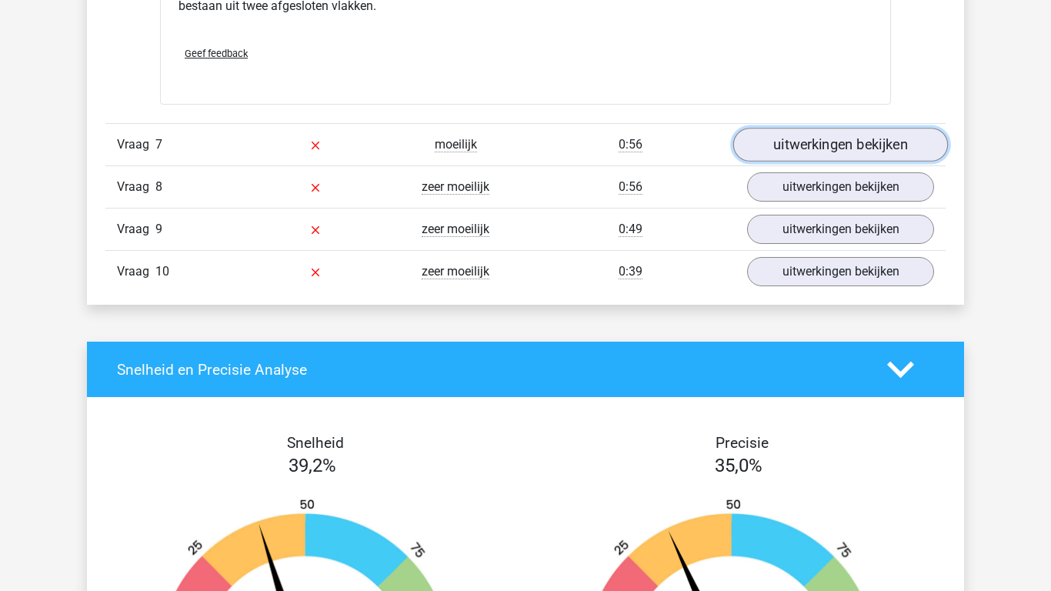
click at [831, 146] on link "uitwerkingen bekijken" at bounding box center [840, 145] width 215 height 34
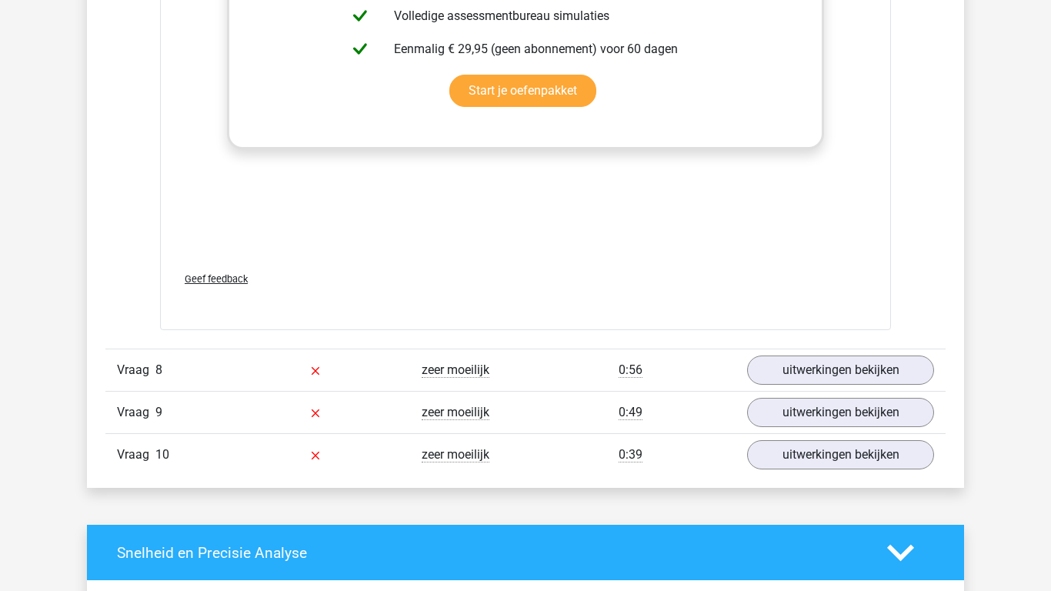
scroll to position [8930, 0]
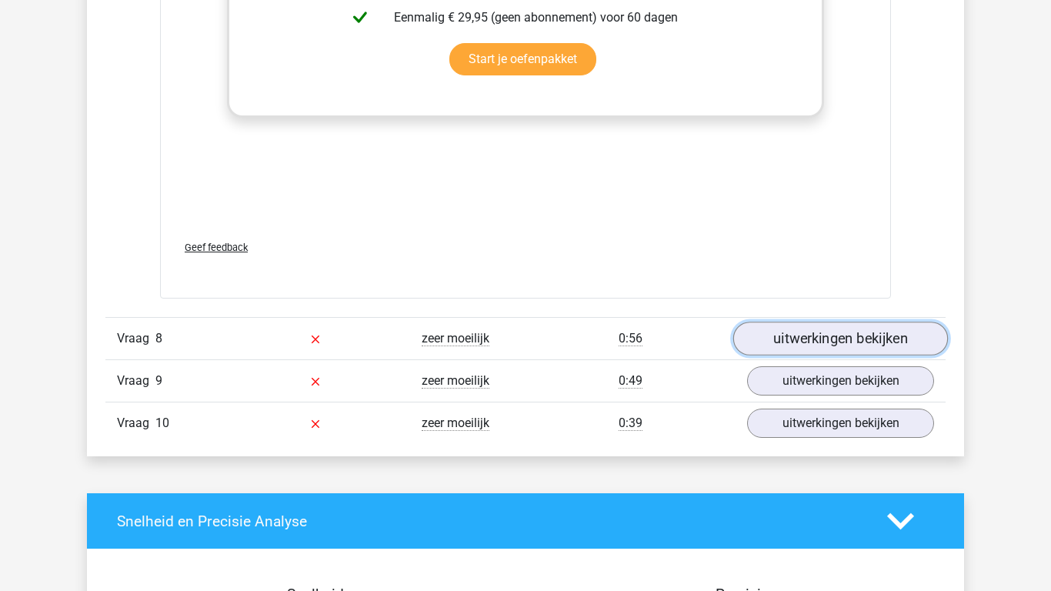
click at [785, 339] on link "uitwerkingen bekijken" at bounding box center [840, 339] width 215 height 34
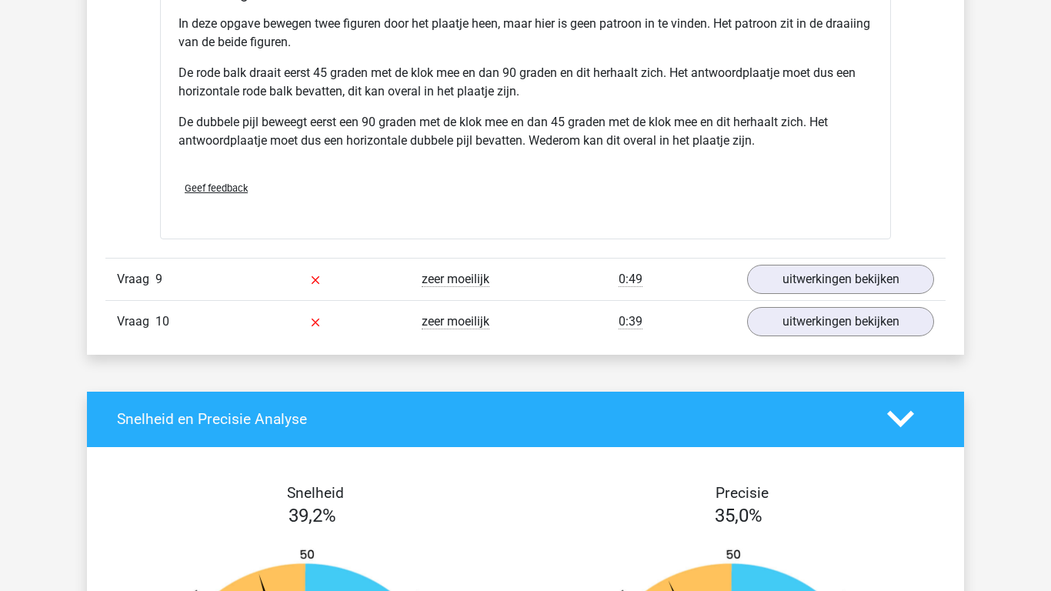
scroll to position [10069, 0]
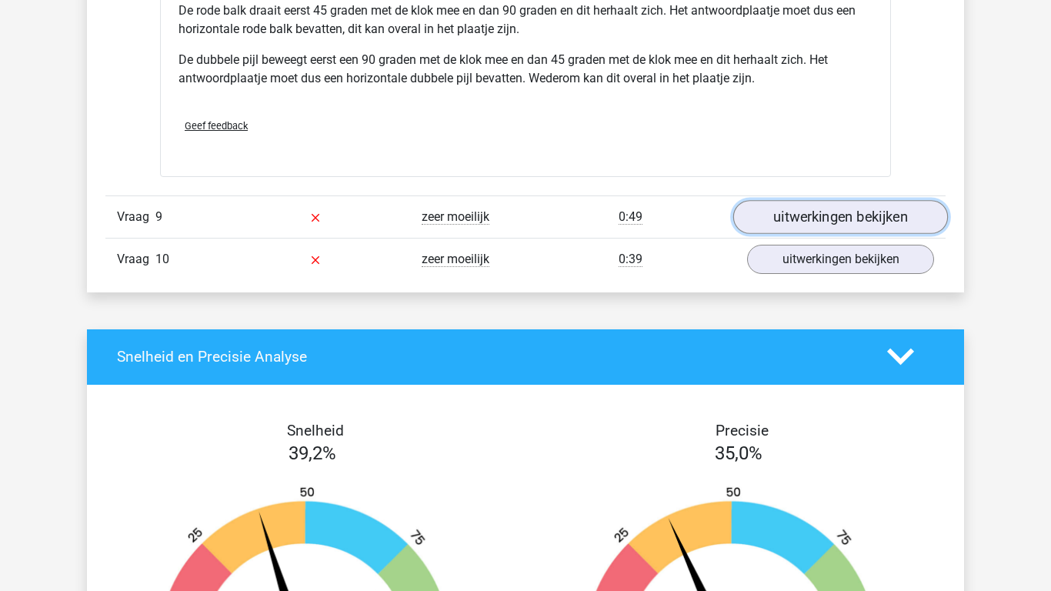
click at [829, 212] on link "uitwerkingen bekijken" at bounding box center [840, 217] width 215 height 34
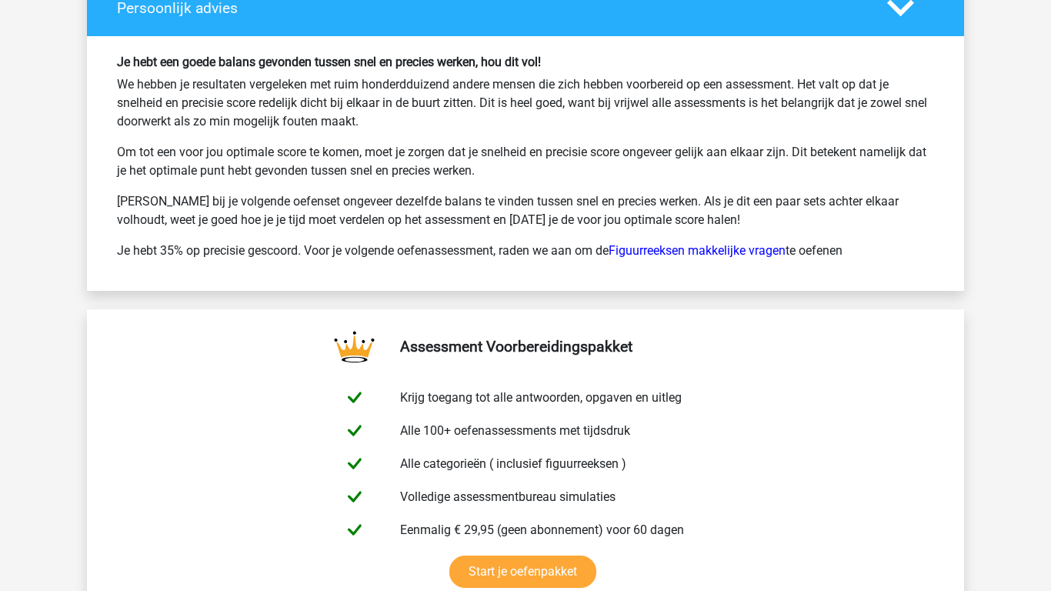
scroll to position [12253, 0]
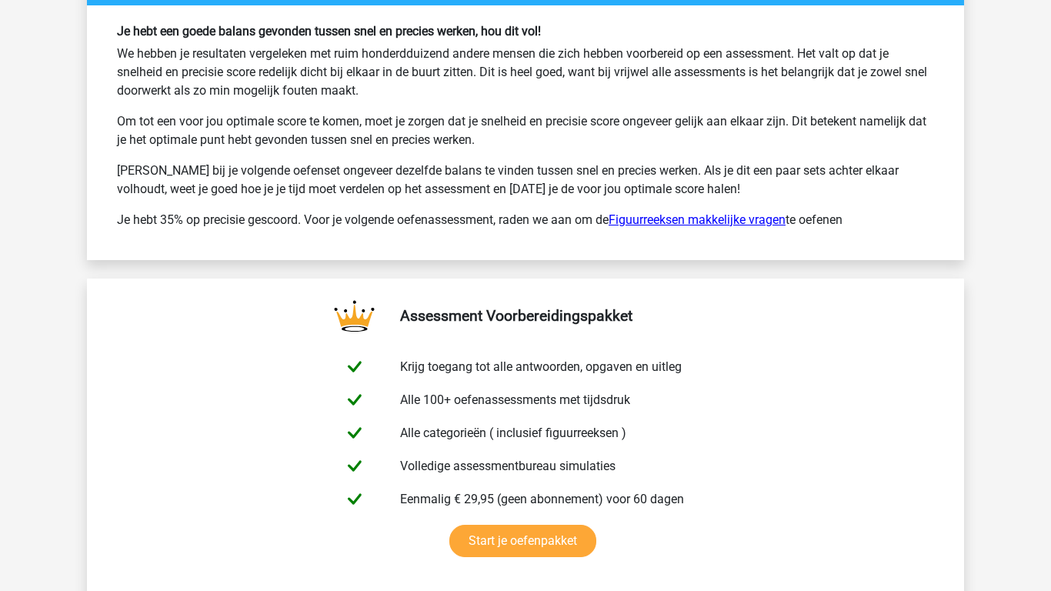
click at [720, 222] on link "Figuurreeksen makkelijke vragen" at bounding box center [696, 219] width 177 height 15
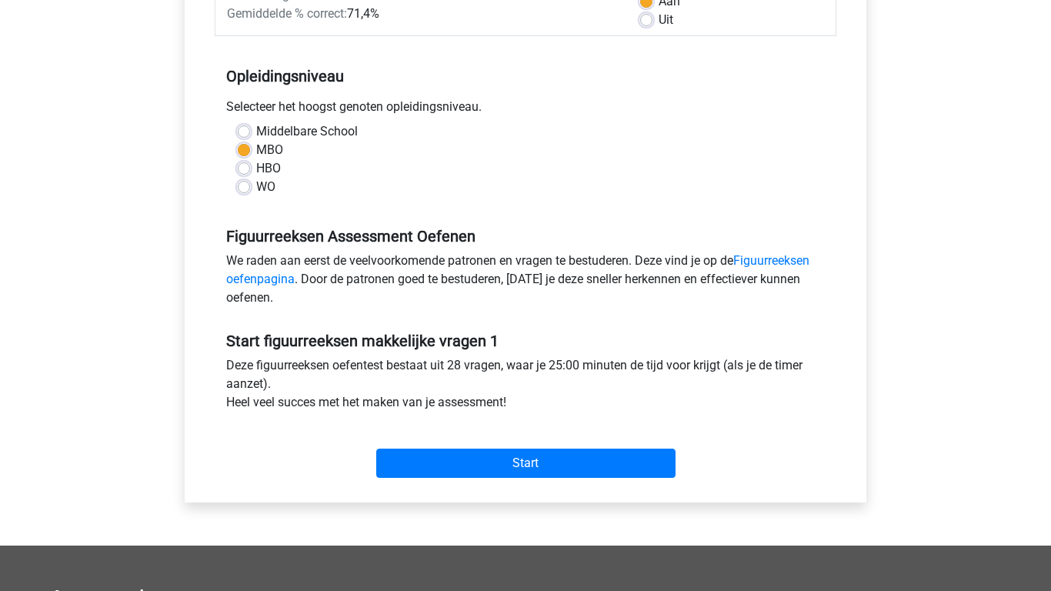
scroll to position [277, 0]
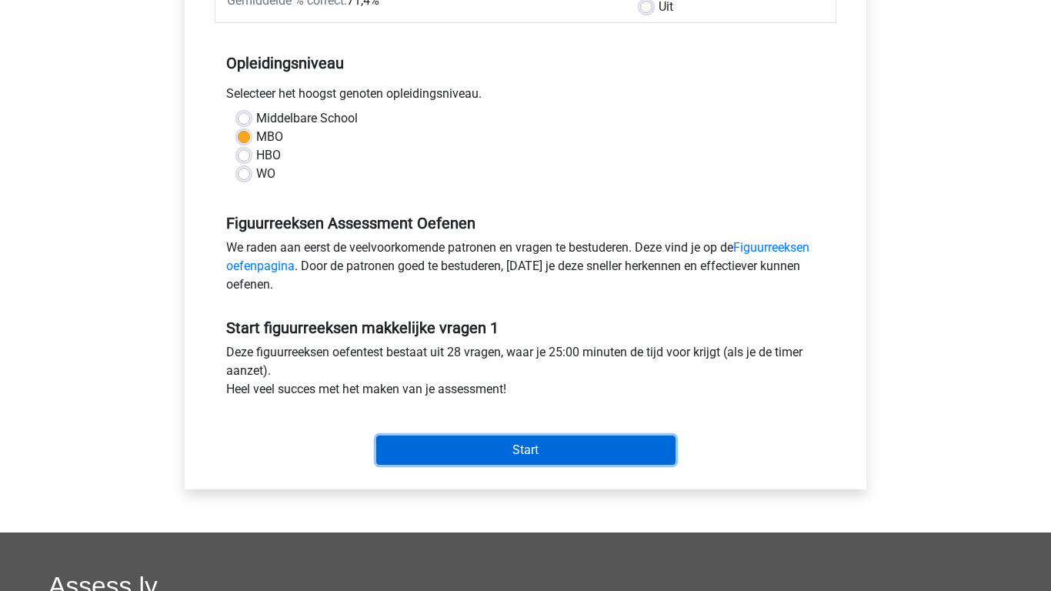
click at [521, 444] on input "Start" at bounding box center [525, 449] width 299 height 29
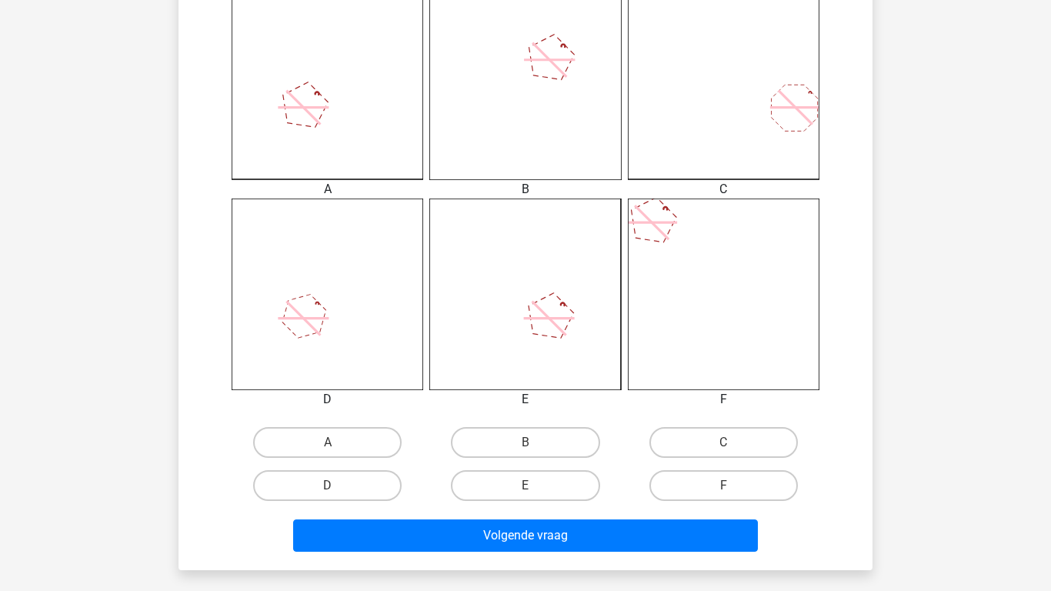
scroll to position [462, 0]
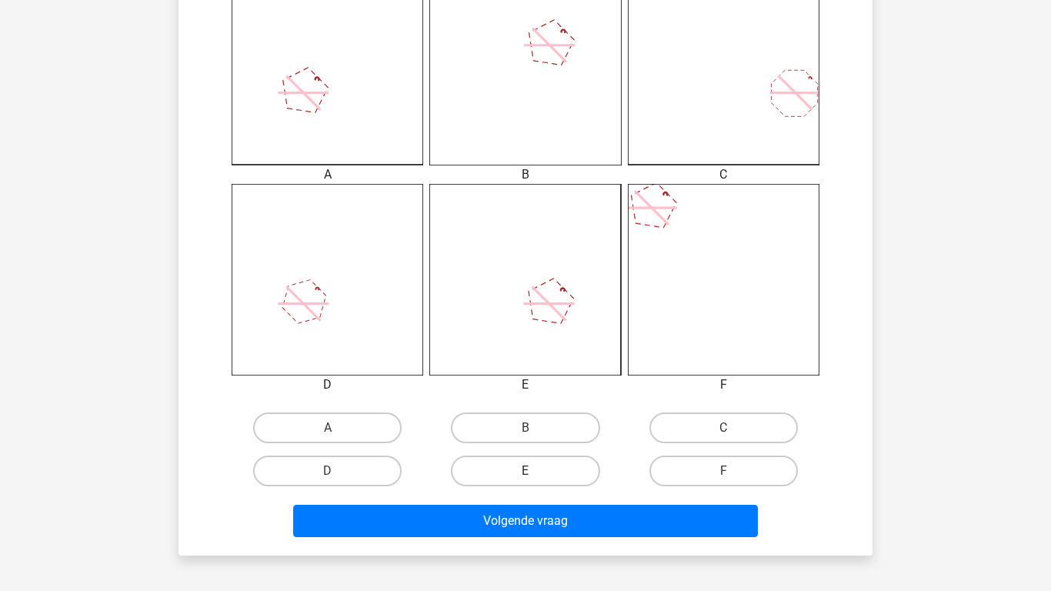
click at [532, 467] on label "E" at bounding box center [525, 470] width 148 height 31
click at [532, 471] on input "E" at bounding box center [530, 476] width 10 height 10
radio input "true"
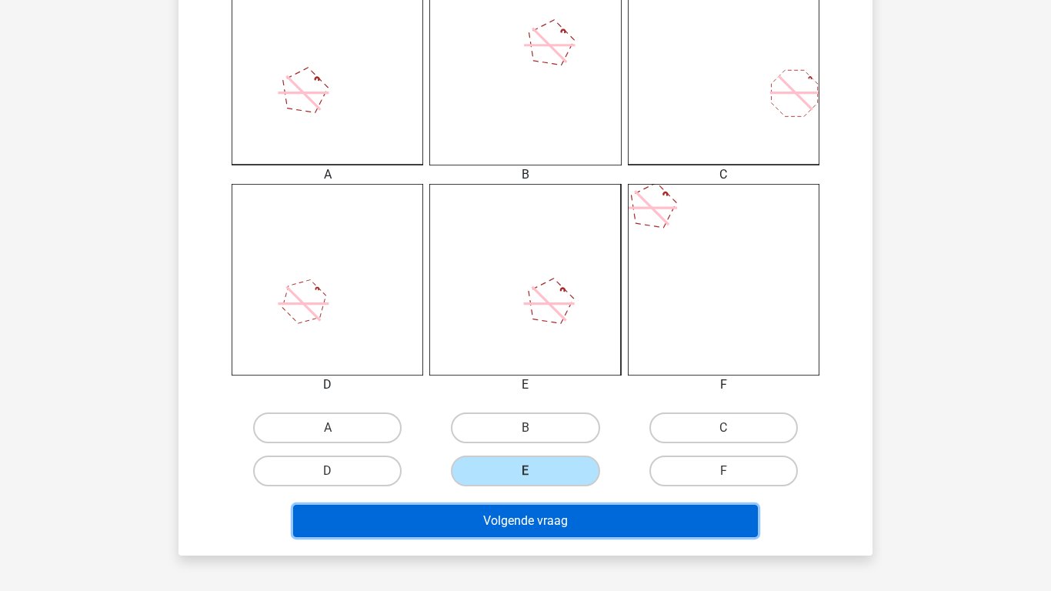
click at [512, 529] on button "Volgende vraag" at bounding box center [525, 521] width 465 height 32
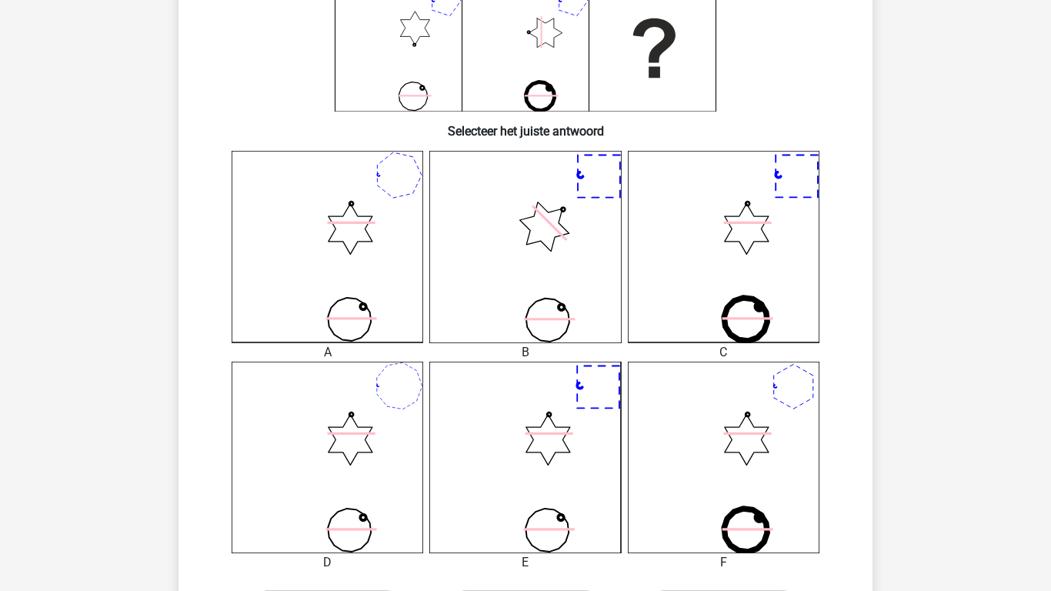
scroll to position [286, 0]
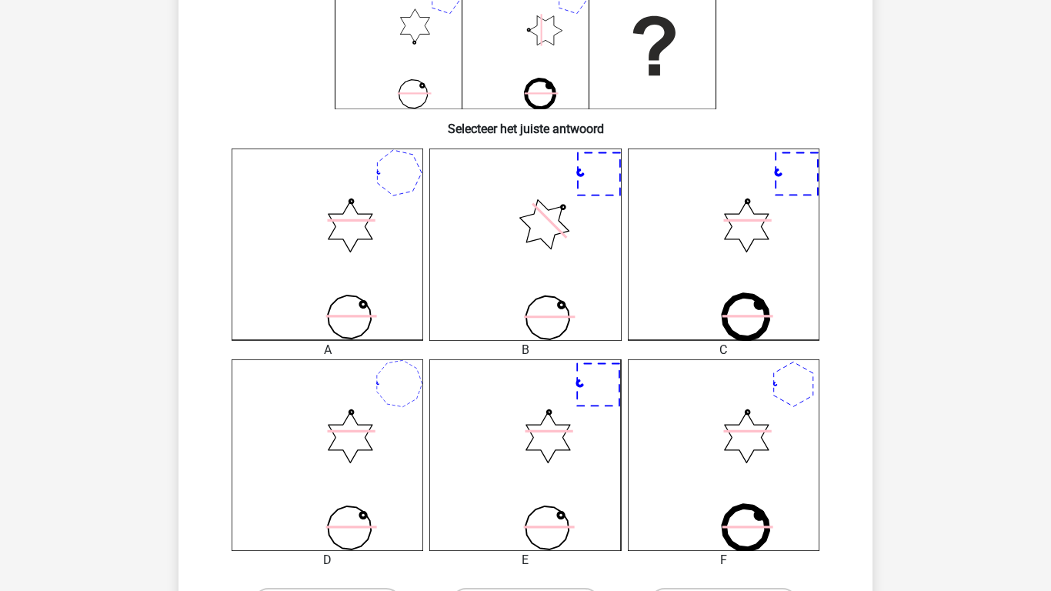
click at [347, 540] on icon at bounding box center [328, 455] width 192 height 192
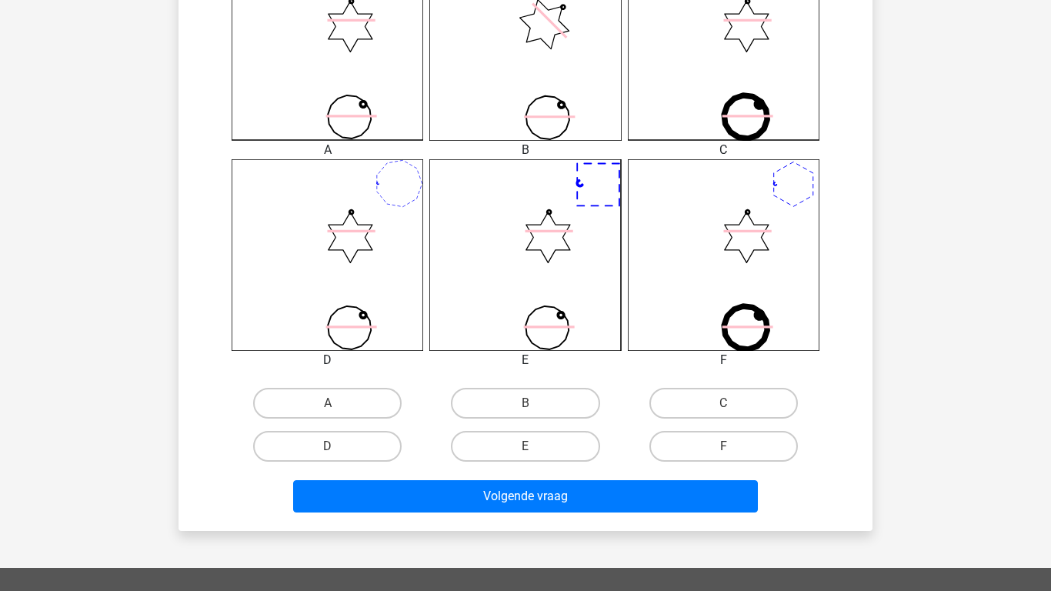
scroll to position [502, 0]
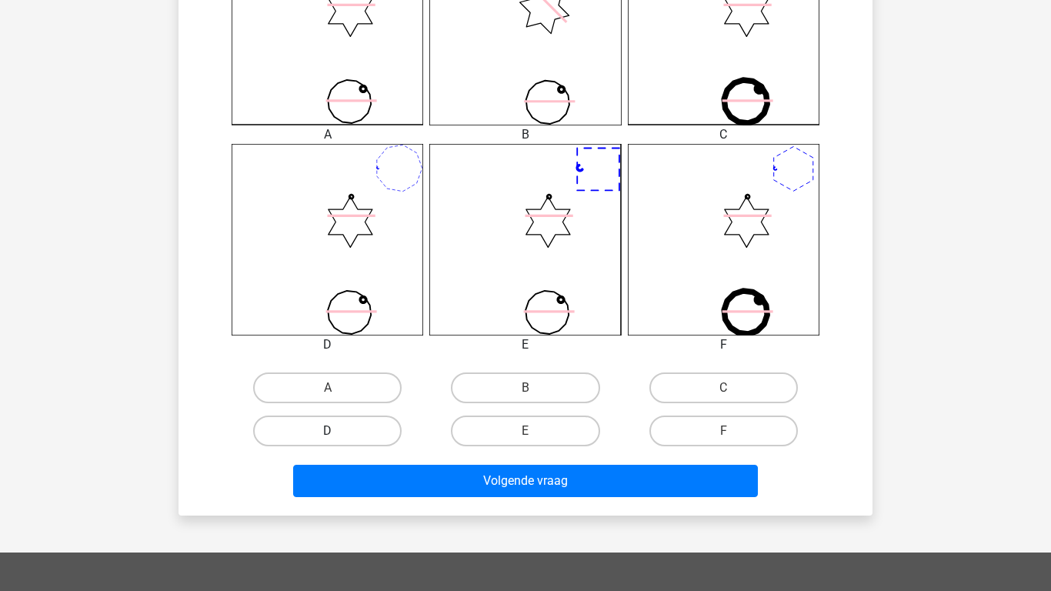
click at [364, 425] on label "D" at bounding box center [327, 430] width 148 height 31
click at [338, 431] on input "D" at bounding box center [333, 436] width 10 height 10
radio input "true"
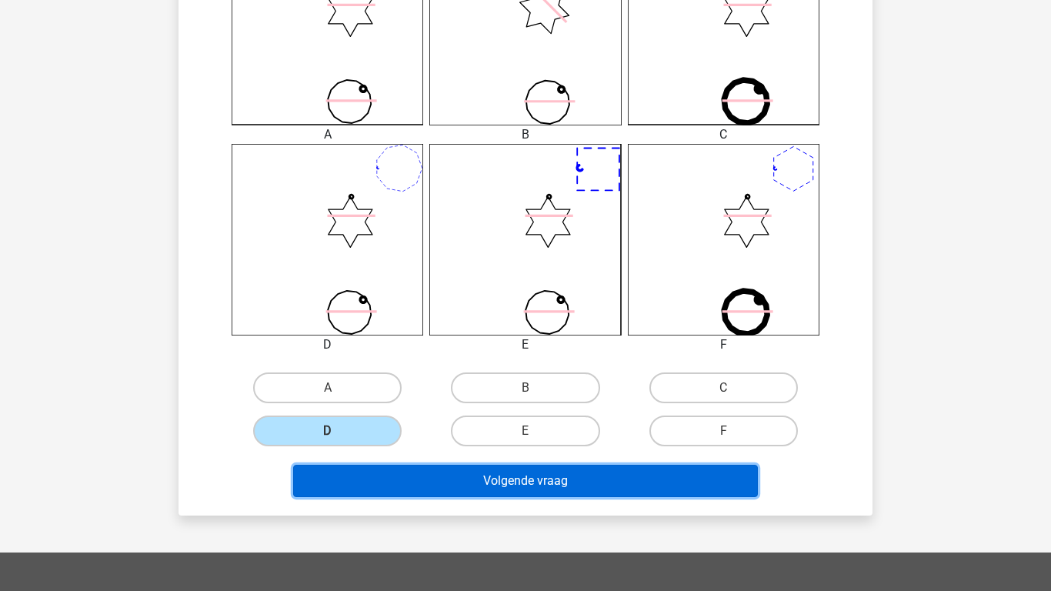
click at [416, 478] on button "Volgende vraag" at bounding box center [525, 481] width 465 height 32
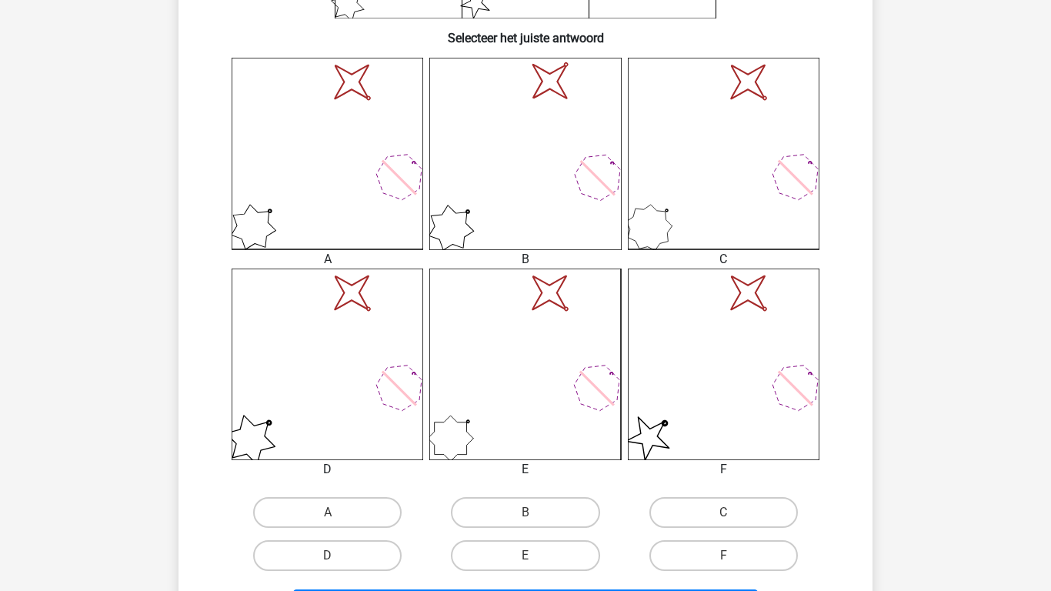
scroll to position [378, 0]
click at [485, 505] on label "B" at bounding box center [525, 510] width 148 height 31
click at [525, 511] on input "B" at bounding box center [530, 516] width 10 height 10
radio input "true"
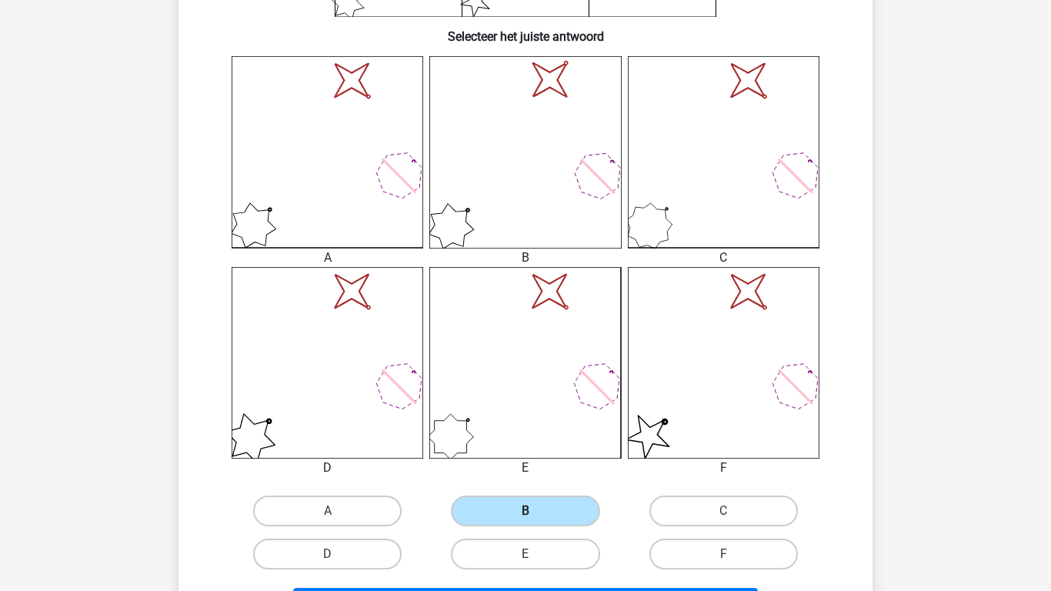
click at [723, 511] on input "C" at bounding box center [728, 516] width 10 height 10
radio input "true"
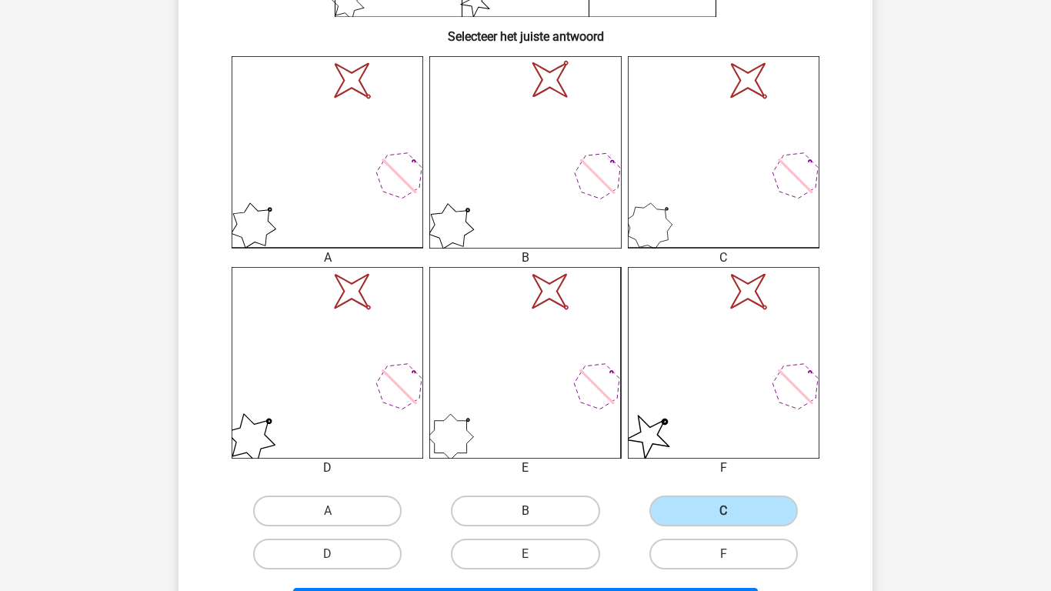
click at [493, 518] on label "B" at bounding box center [525, 510] width 148 height 31
click at [525, 518] on input "B" at bounding box center [530, 516] width 10 height 10
radio input "true"
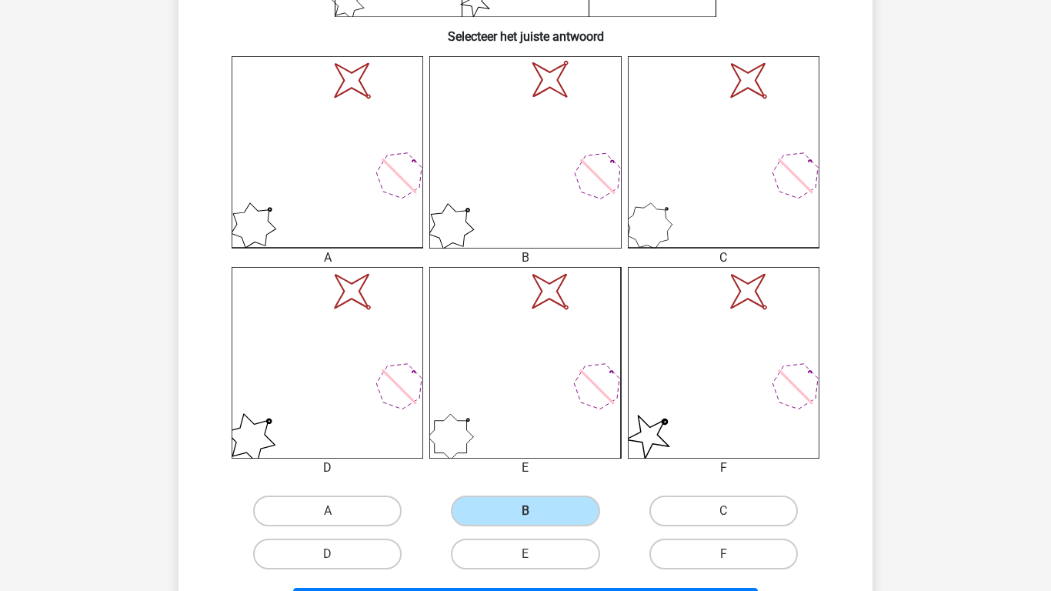
click at [961, 413] on div "Kies premium Joost Joostvanravenzwaaij@gmail.com" at bounding box center [525, 352] width 1051 height 1460
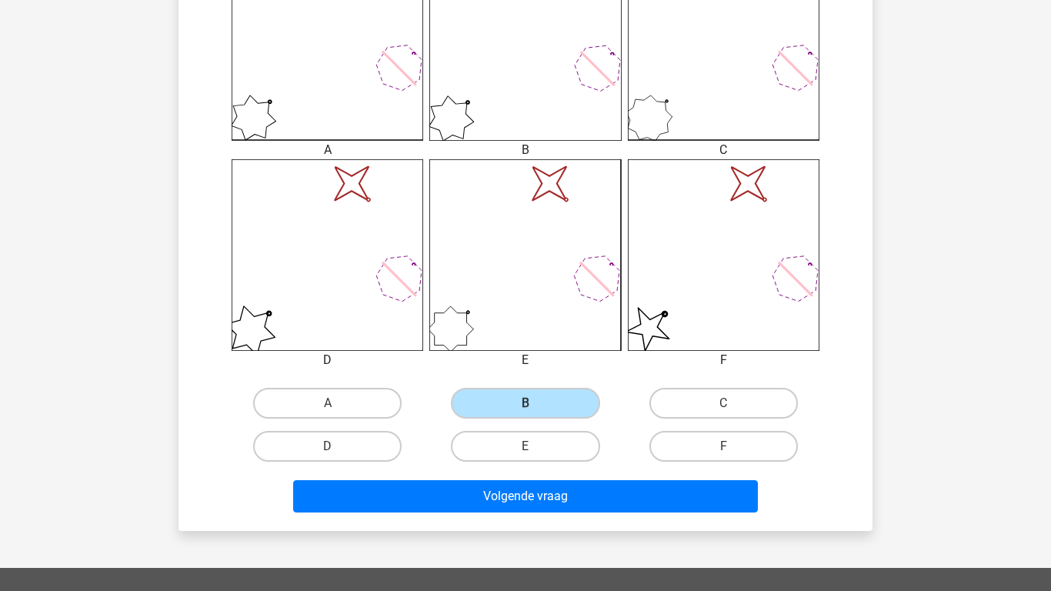
scroll to position [502, 0]
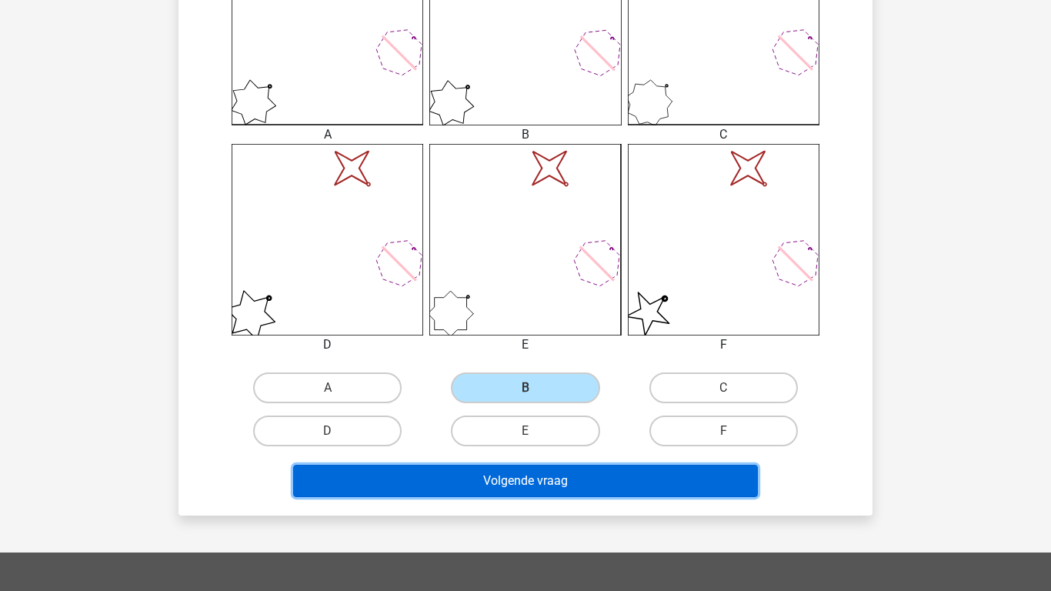
click at [631, 485] on button "Volgende vraag" at bounding box center [525, 481] width 465 height 32
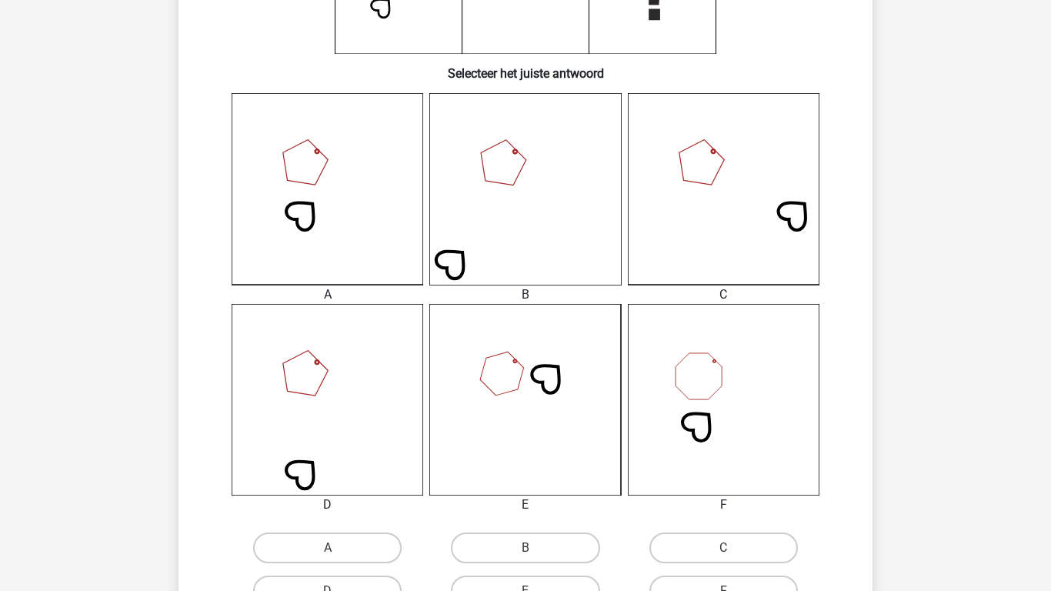
scroll to position [378, 0]
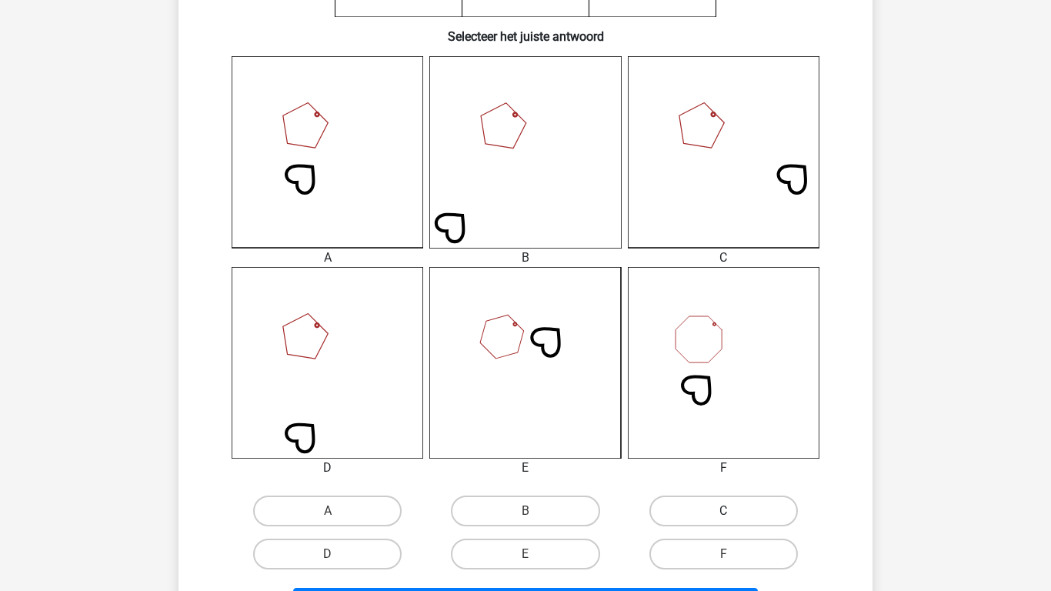
click at [686, 512] on label "C" at bounding box center [723, 510] width 148 height 31
click at [723, 512] on input "C" at bounding box center [728, 516] width 10 height 10
radio input "true"
click at [894, 479] on div "Kies premium Joost Joostvanravenzwaaij@gmail.com" at bounding box center [525, 352] width 1051 height 1460
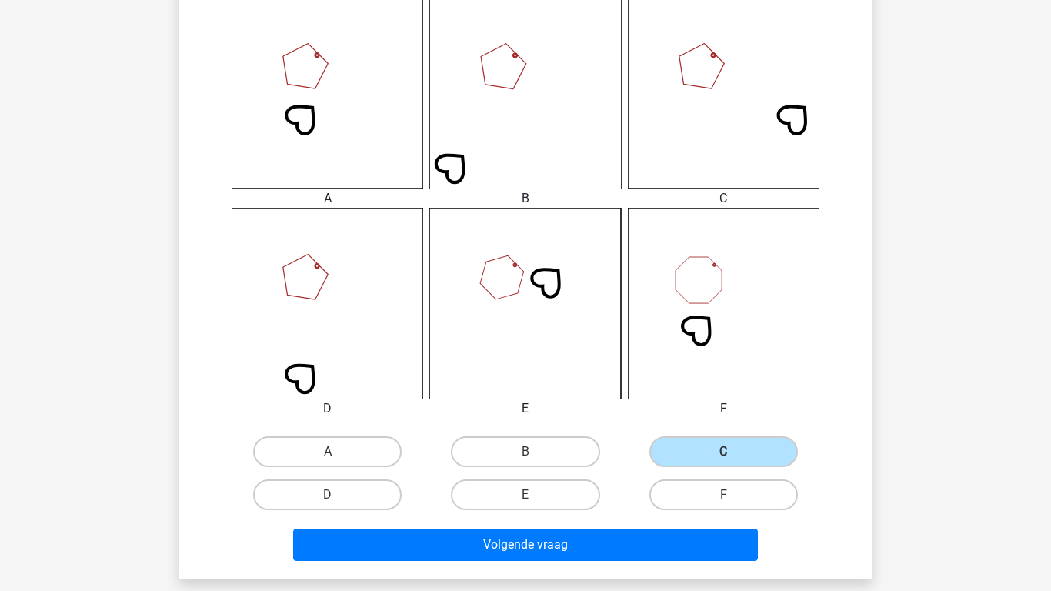
scroll to position [440, 0]
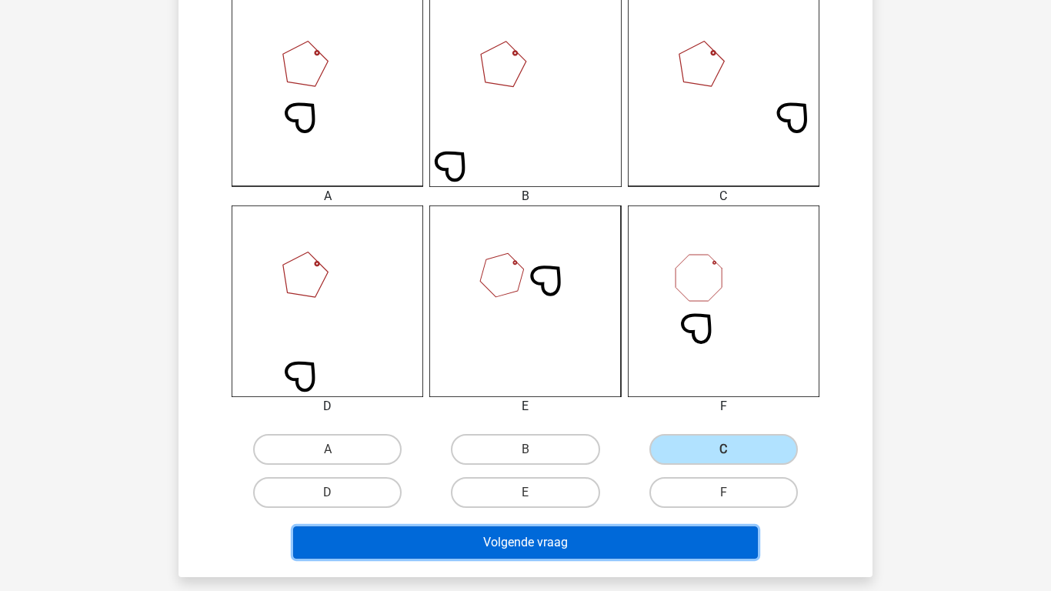
click at [685, 536] on button "Volgende vraag" at bounding box center [525, 542] width 465 height 32
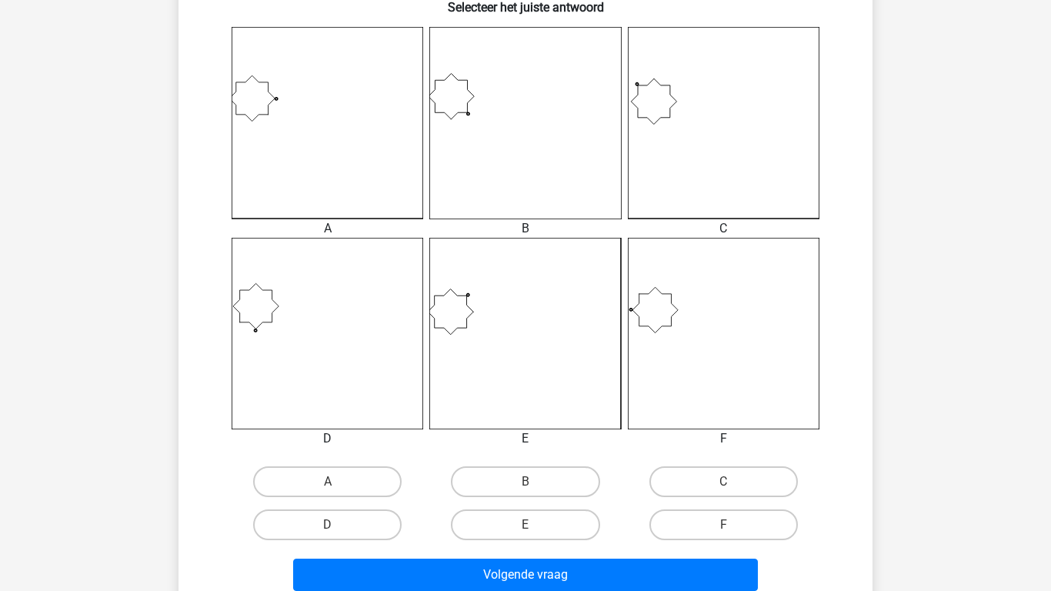
scroll to position [409, 0]
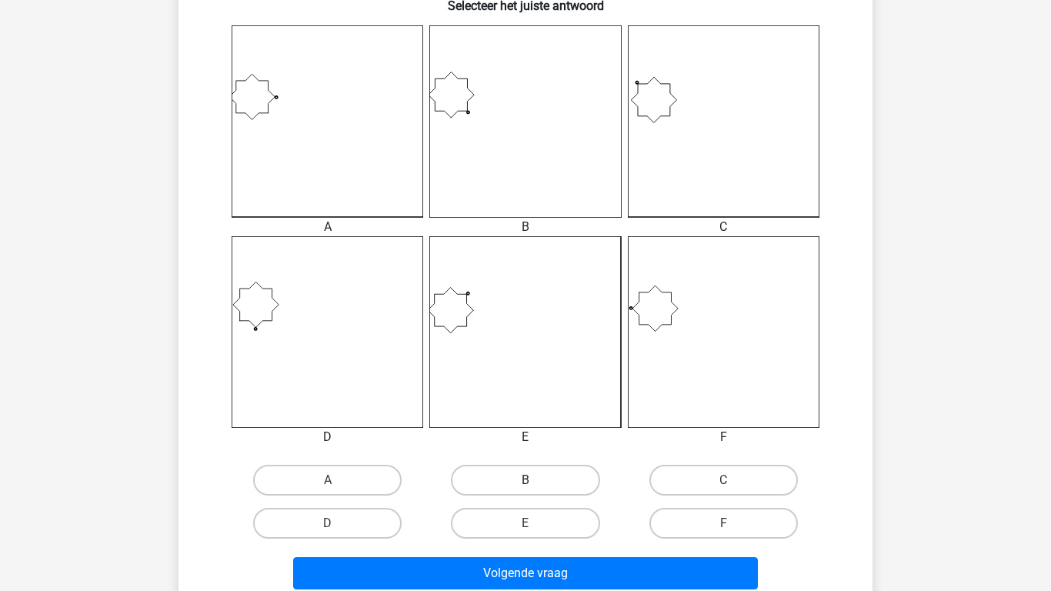
click at [542, 472] on label "B" at bounding box center [525, 480] width 148 height 31
click at [535, 480] on input "B" at bounding box center [530, 485] width 10 height 10
radio input "true"
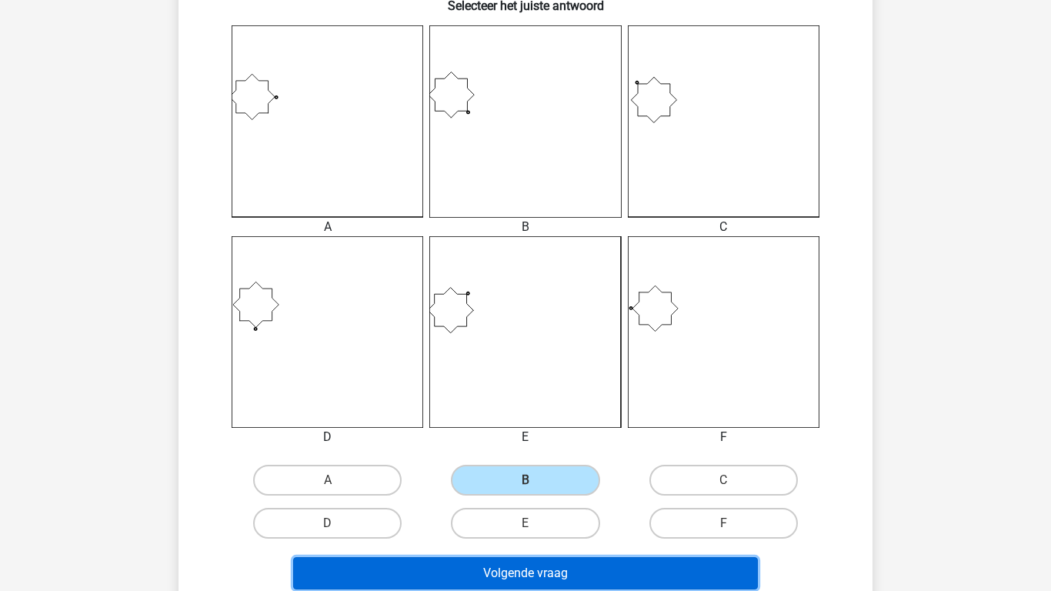
click at [532, 574] on button "Volgende vraag" at bounding box center [525, 573] width 465 height 32
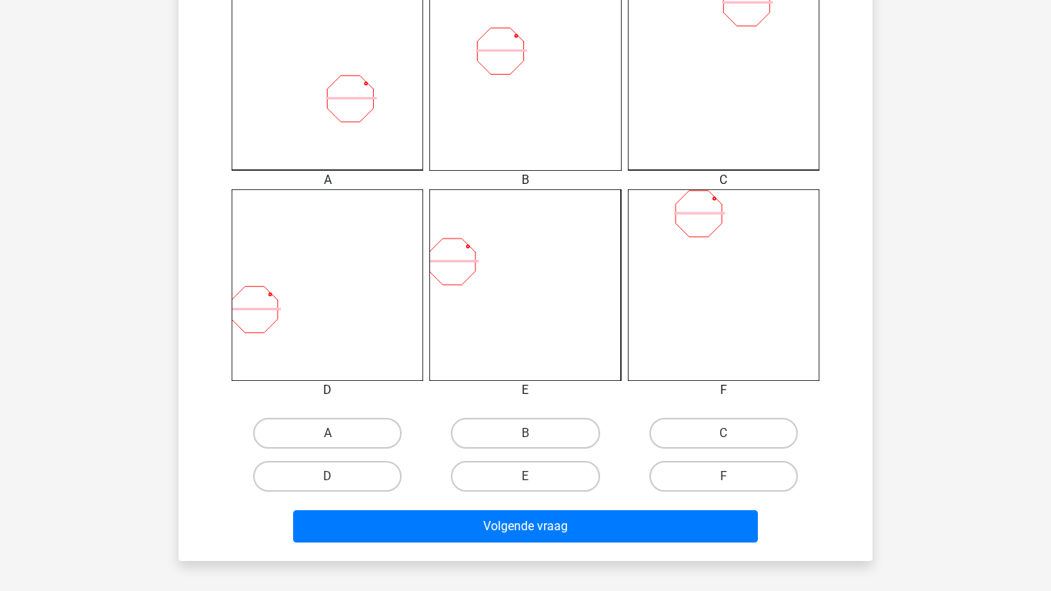
scroll to position [471, 0]
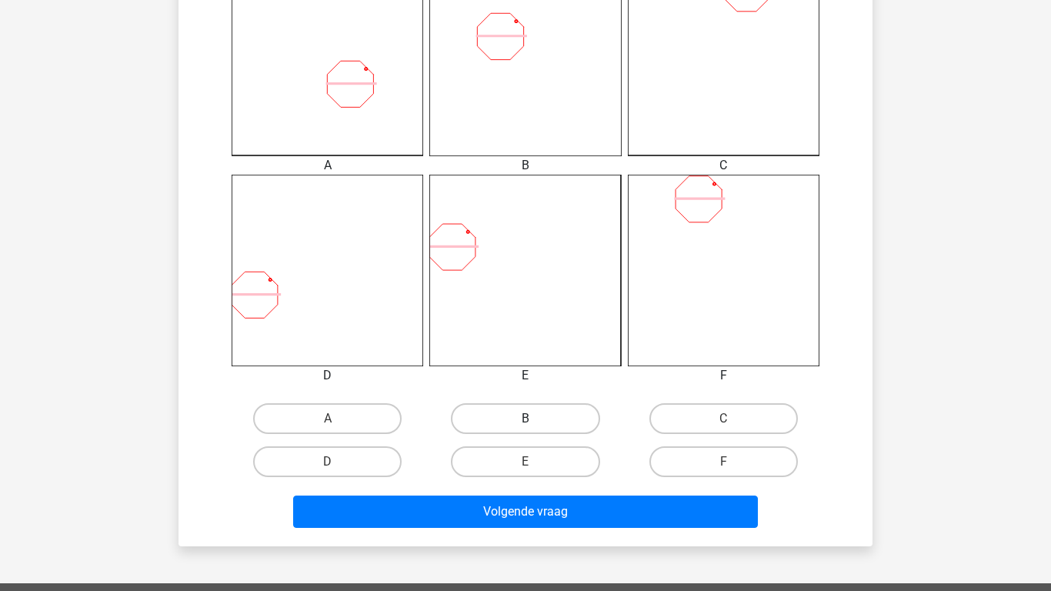
click at [552, 421] on label "B" at bounding box center [525, 418] width 148 height 31
click at [535, 421] on input "B" at bounding box center [530, 423] width 10 height 10
radio input "true"
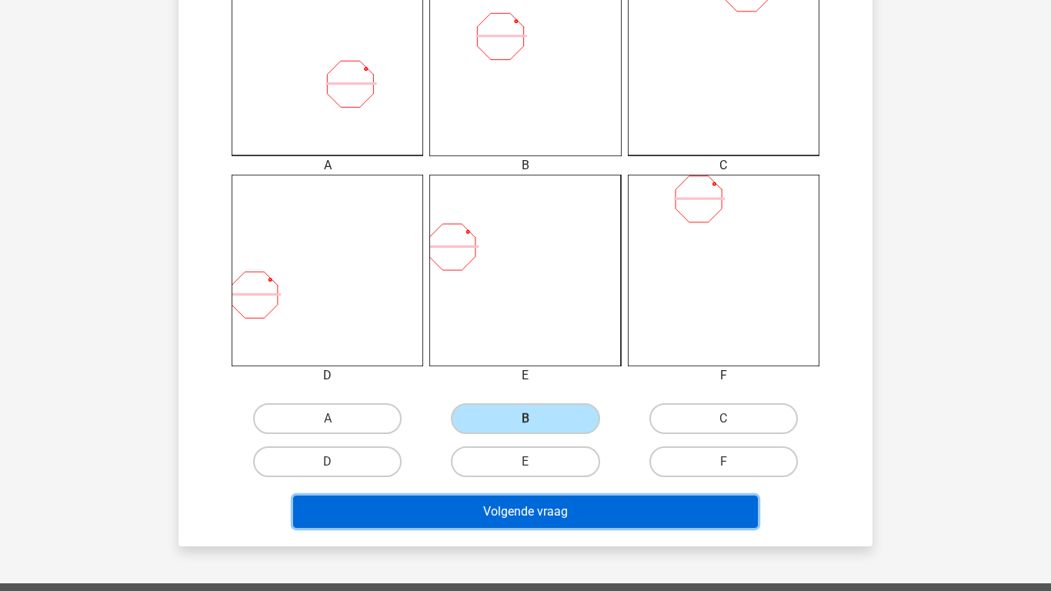
click at [523, 511] on button "Volgende vraag" at bounding box center [525, 511] width 465 height 32
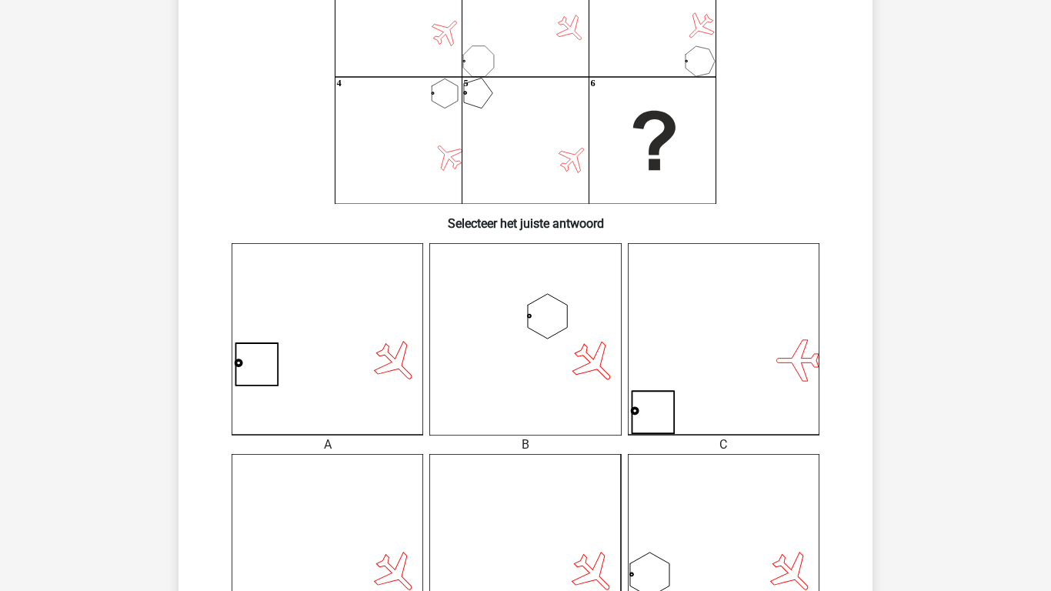
scroll to position [194, 0]
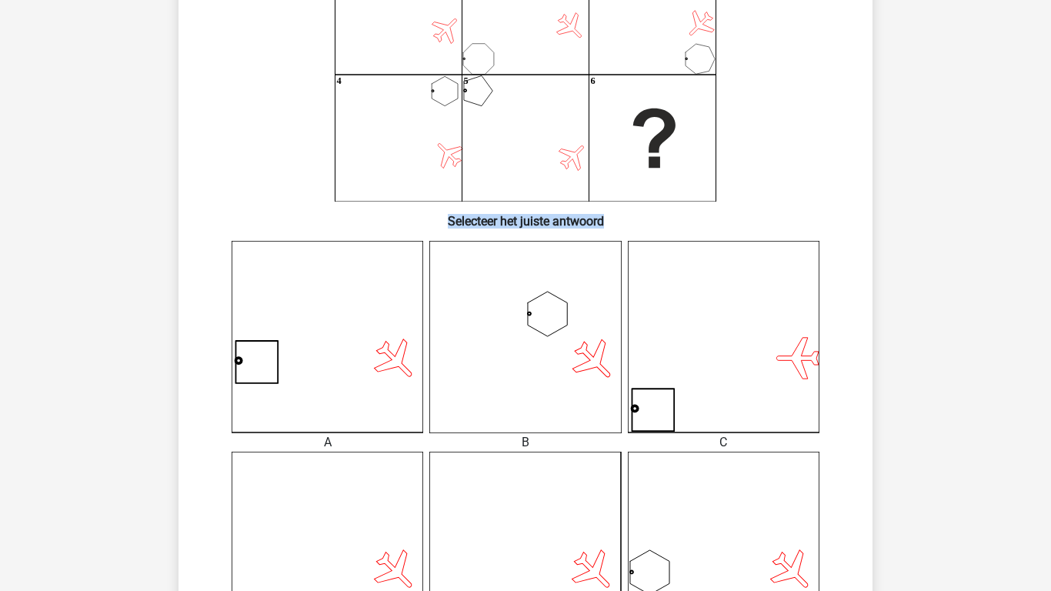
drag, startPoint x: 938, startPoint y: 225, endPoint x: 939, endPoint y: 174, distance: 50.8
click at [939, 174] on div "Kies premium Joost Joostvanravenzwaaij@gmail.com" at bounding box center [525, 536] width 1051 height 1460
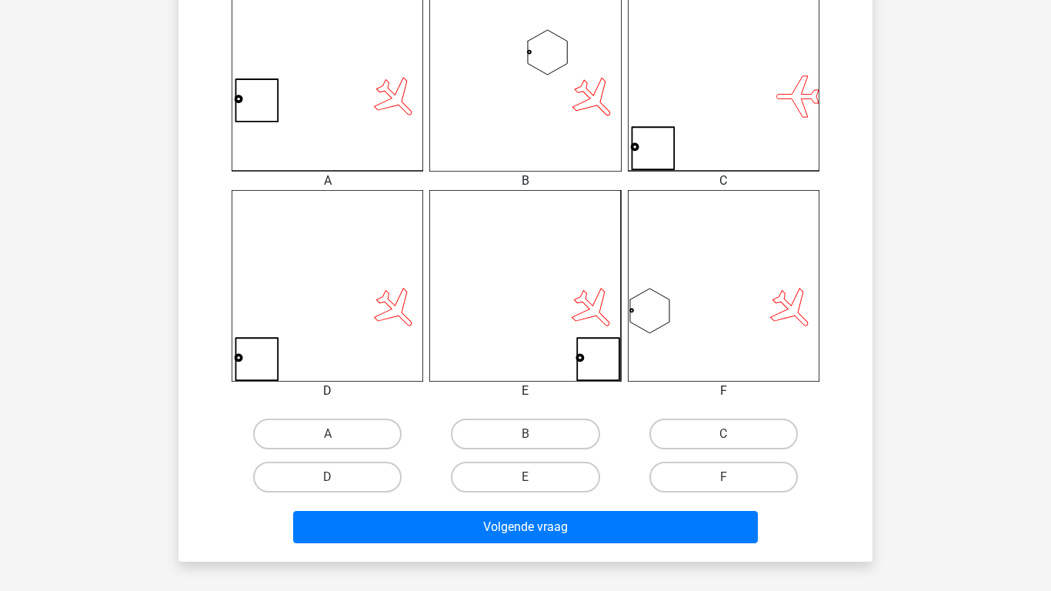
scroll to position [502, 0]
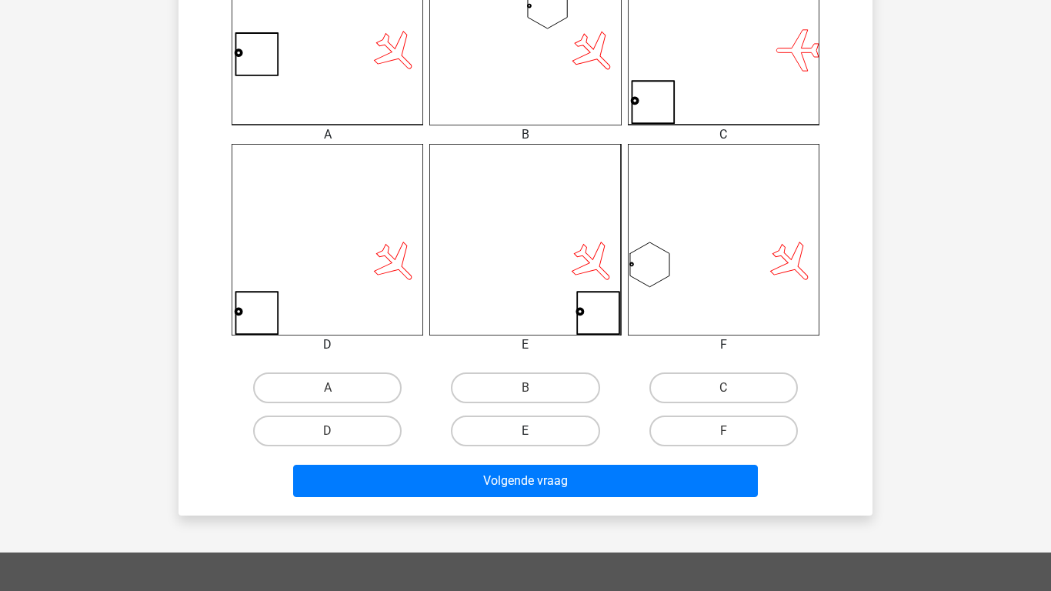
click at [526, 427] on label "E" at bounding box center [525, 430] width 148 height 31
click at [526, 431] on input "E" at bounding box center [530, 436] width 10 height 10
radio input "true"
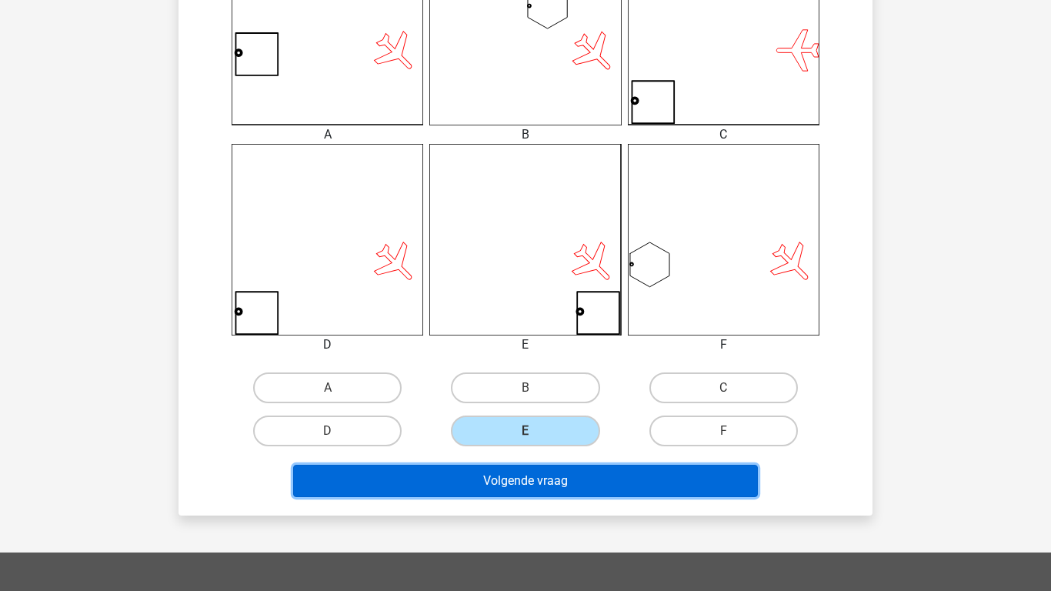
click at [511, 475] on button "Volgende vraag" at bounding box center [525, 481] width 465 height 32
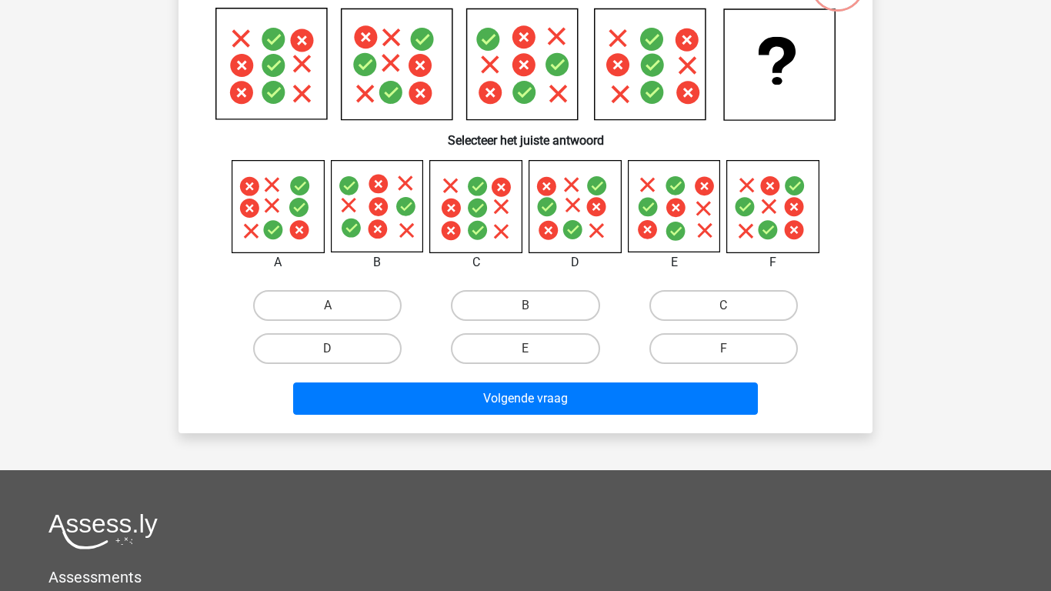
scroll to position [71, 0]
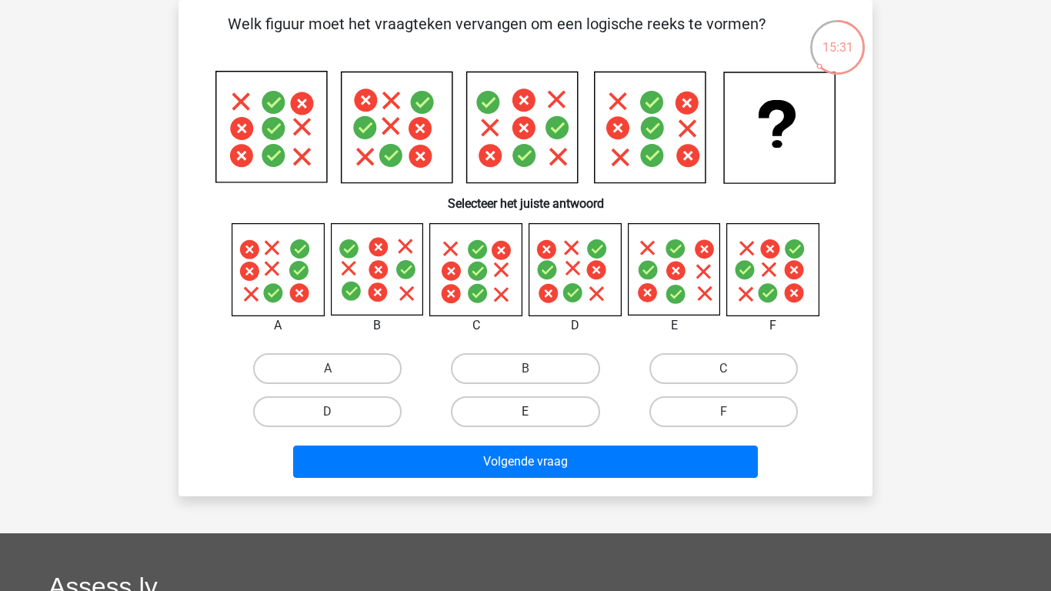
click at [536, 408] on label "E" at bounding box center [525, 411] width 148 height 31
click at [535, 412] on input "E" at bounding box center [530, 417] width 10 height 10
radio input "true"
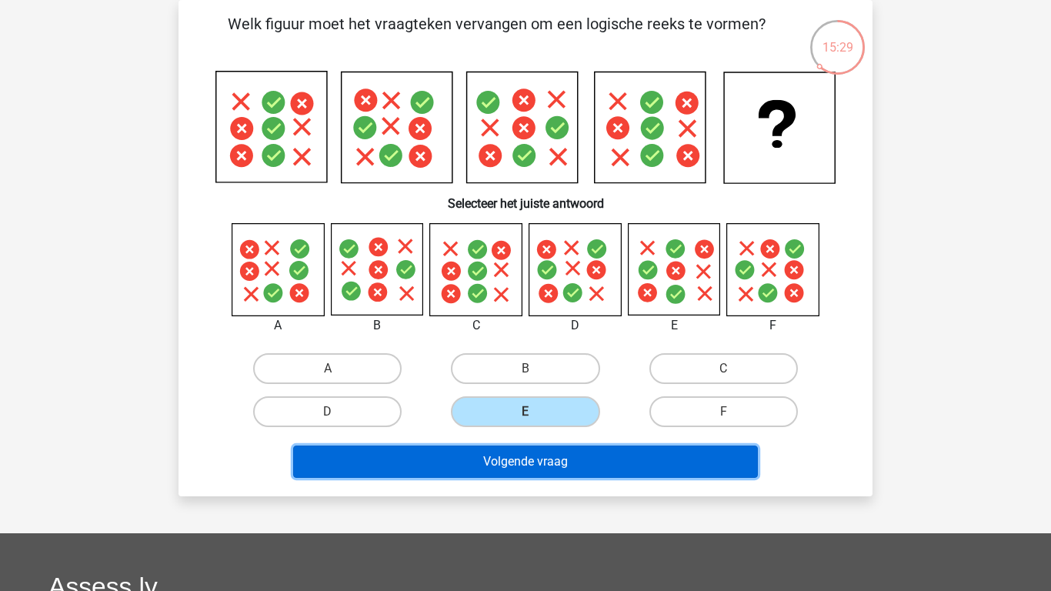
click at [531, 463] on button "Volgende vraag" at bounding box center [525, 461] width 465 height 32
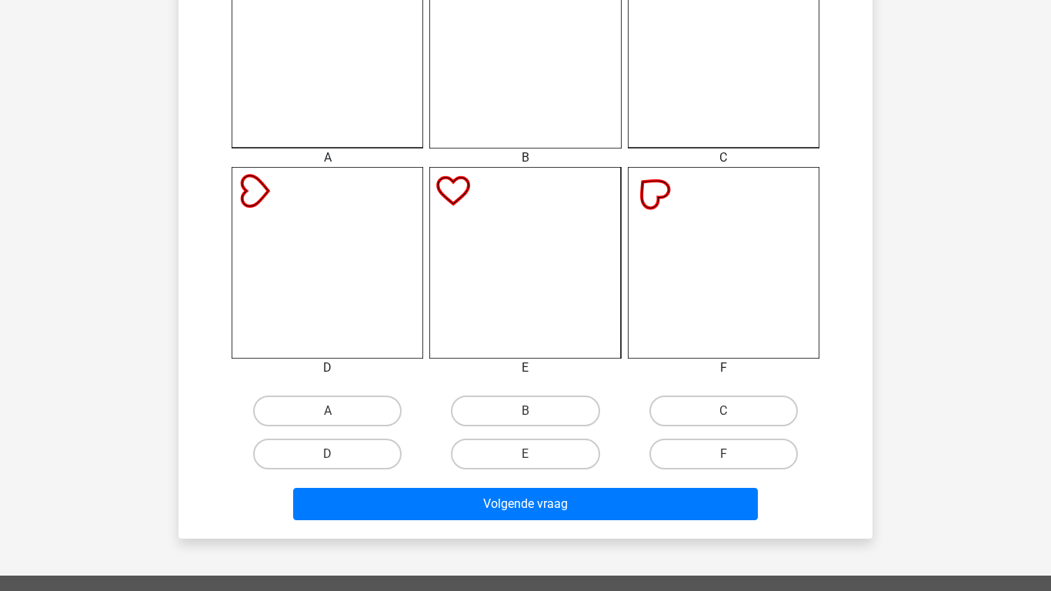
scroll to position [502, 0]
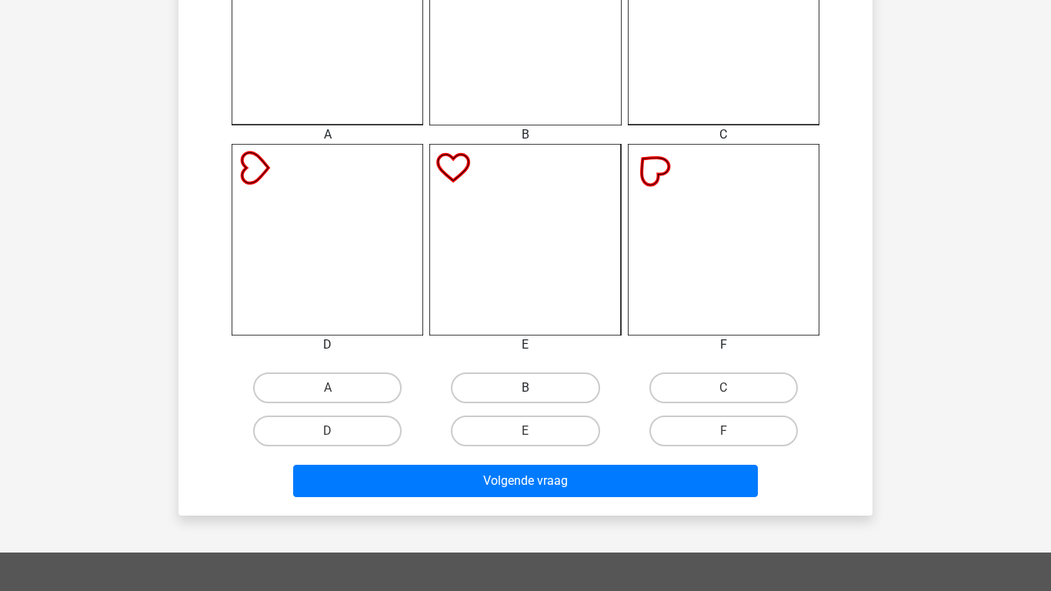
click at [536, 378] on label "B" at bounding box center [525, 387] width 148 height 31
click at [535, 388] on input "B" at bounding box center [530, 393] width 10 height 10
radio input "true"
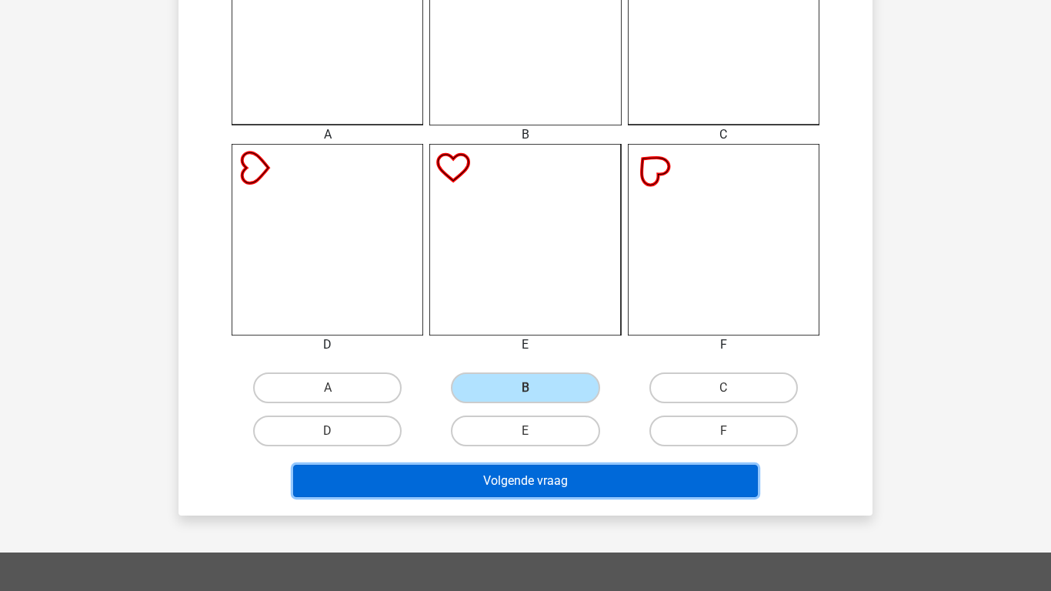
click at [490, 477] on button "Volgende vraag" at bounding box center [525, 481] width 465 height 32
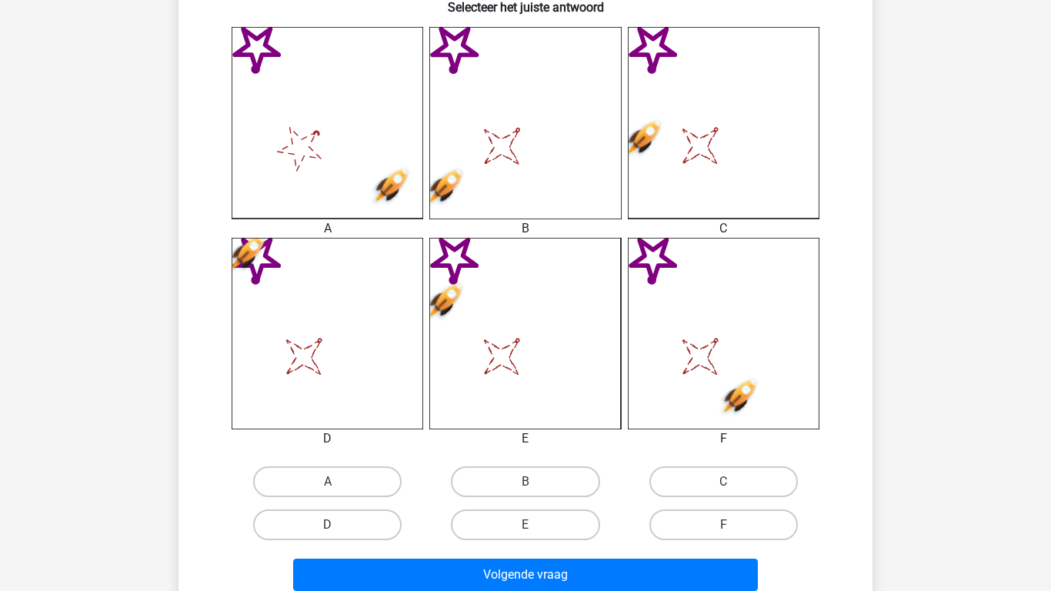
scroll to position [409, 0]
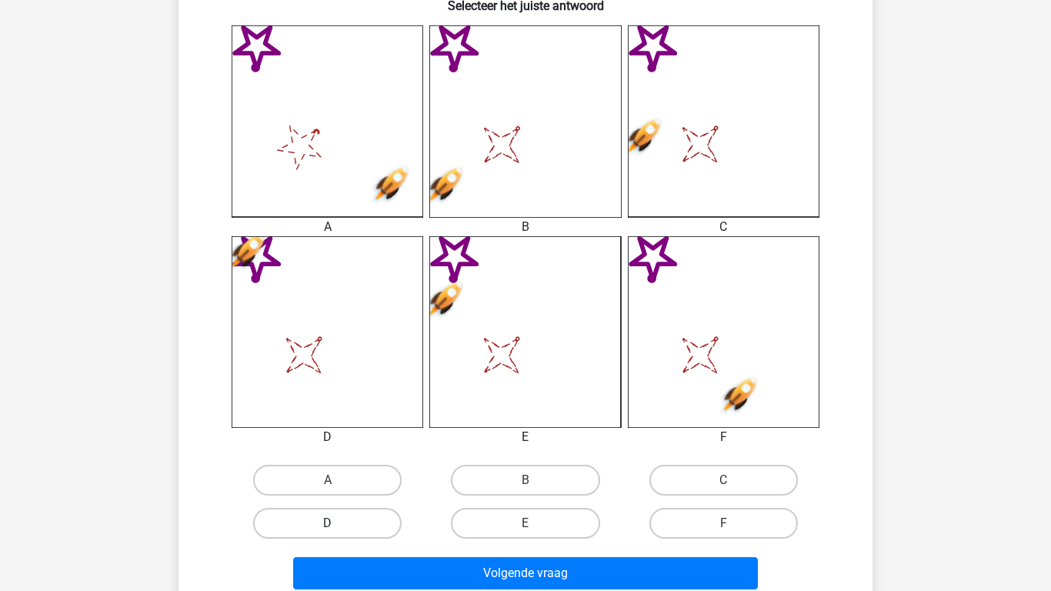
click at [308, 521] on label "D" at bounding box center [327, 523] width 148 height 31
click at [328, 523] on input "D" at bounding box center [333, 528] width 10 height 10
radio input "true"
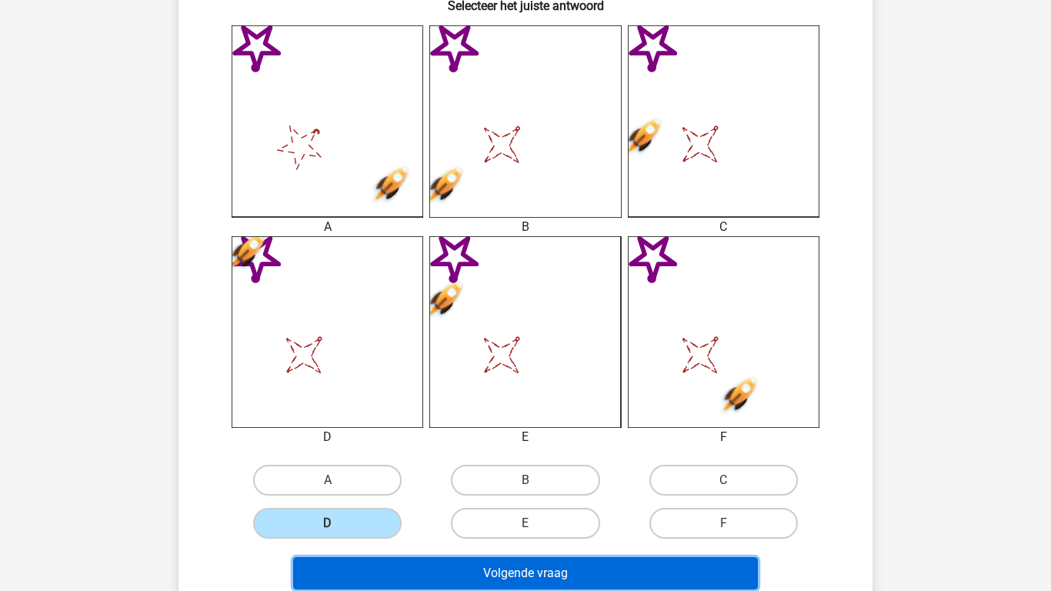
click at [362, 571] on button "Volgende vraag" at bounding box center [525, 573] width 465 height 32
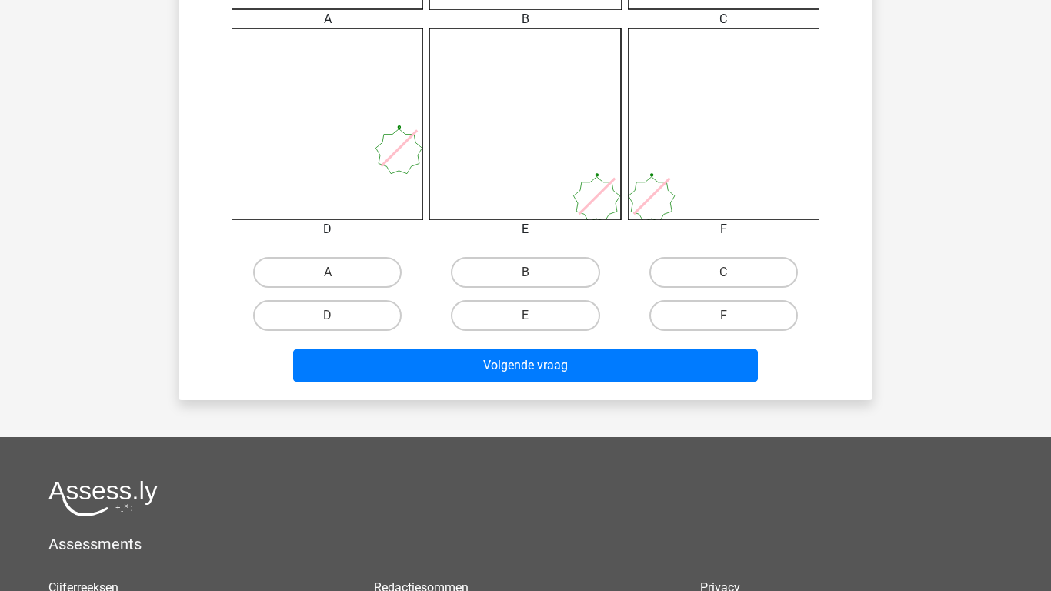
scroll to position [625, 0]
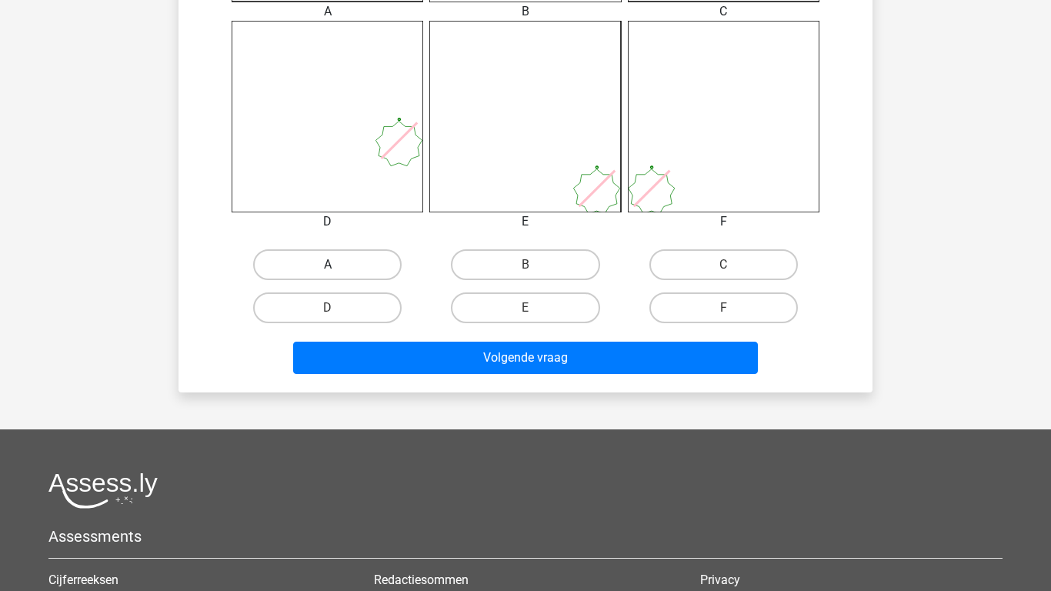
click at [332, 262] on label "A" at bounding box center [327, 264] width 148 height 31
click at [332, 265] on input "A" at bounding box center [333, 270] width 10 height 10
radio input "true"
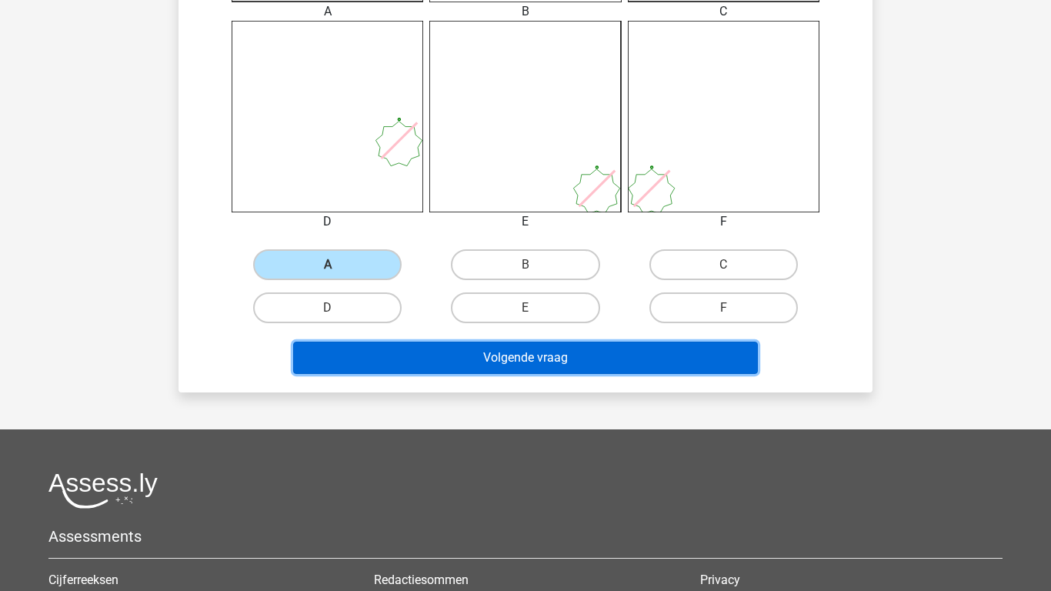
click at [385, 358] on button "Volgende vraag" at bounding box center [525, 358] width 465 height 32
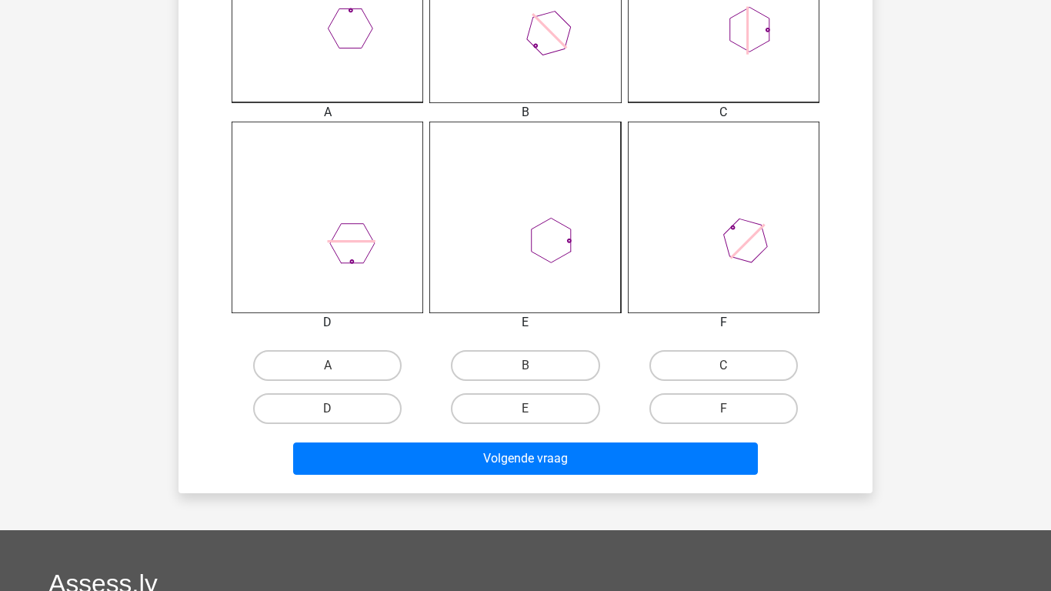
scroll to position [563, 0]
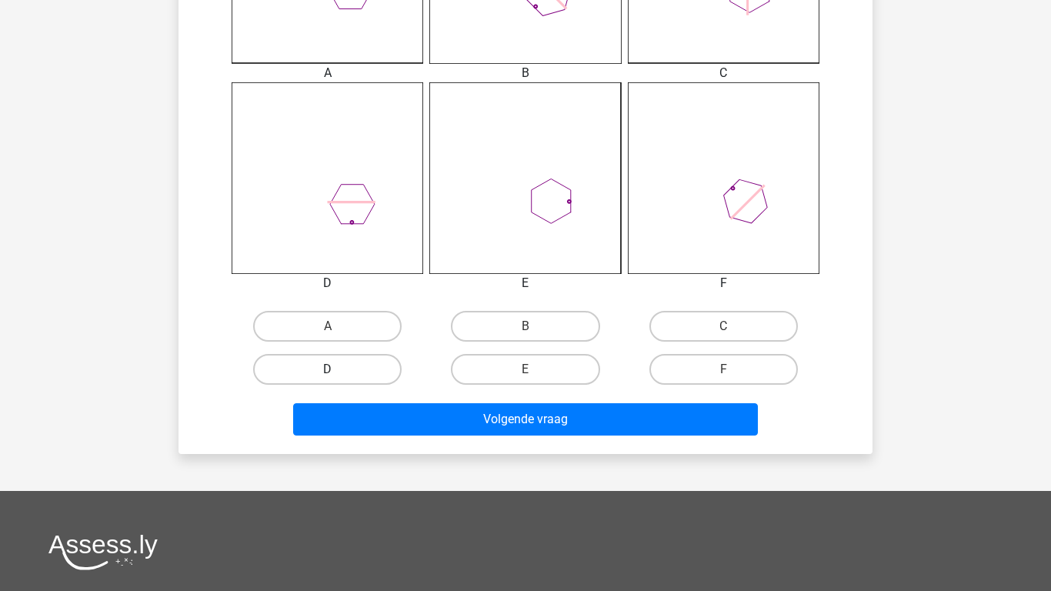
click at [293, 370] on label "D" at bounding box center [327, 369] width 148 height 31
click at [328, 370] on input "D" at bounding box center [333, 374] width 10 height 10
radio input "true"
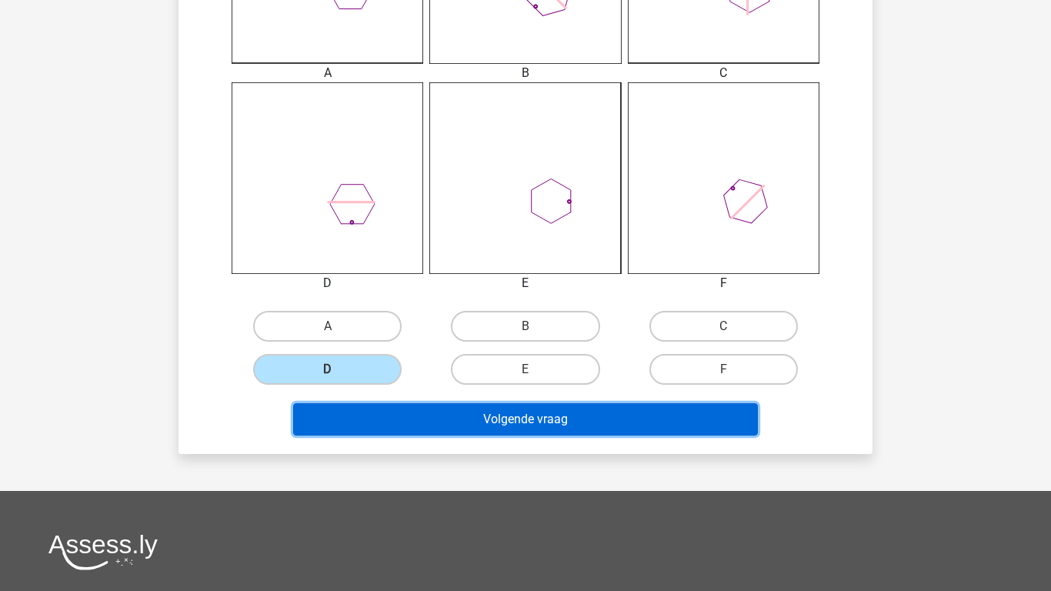
click at [361, 417] on button "Volgende vraag" at bounding box center [525, 419] width 465 height 32
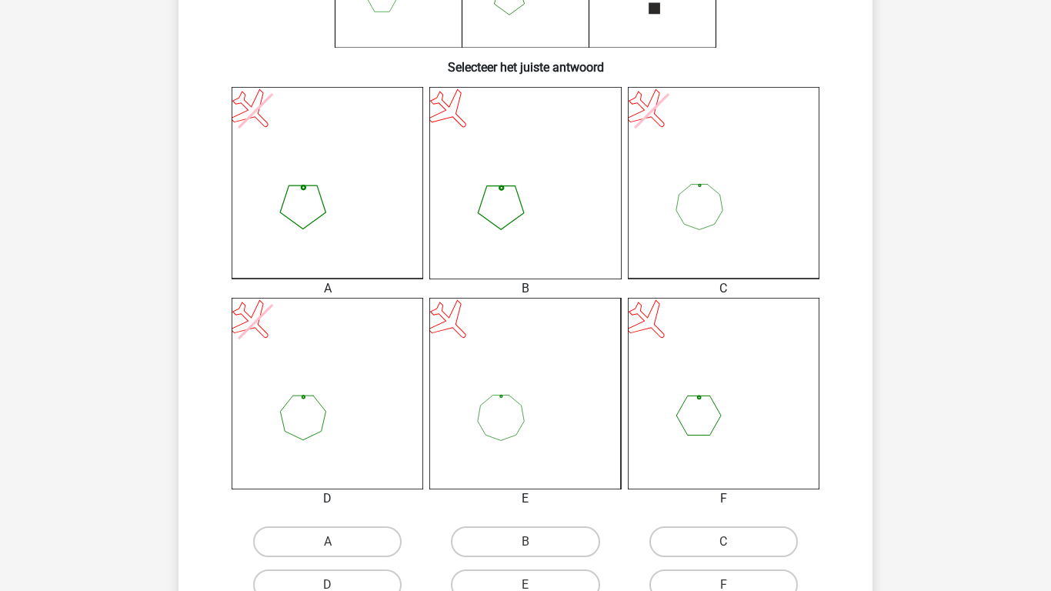
scroll to position [378, 0]
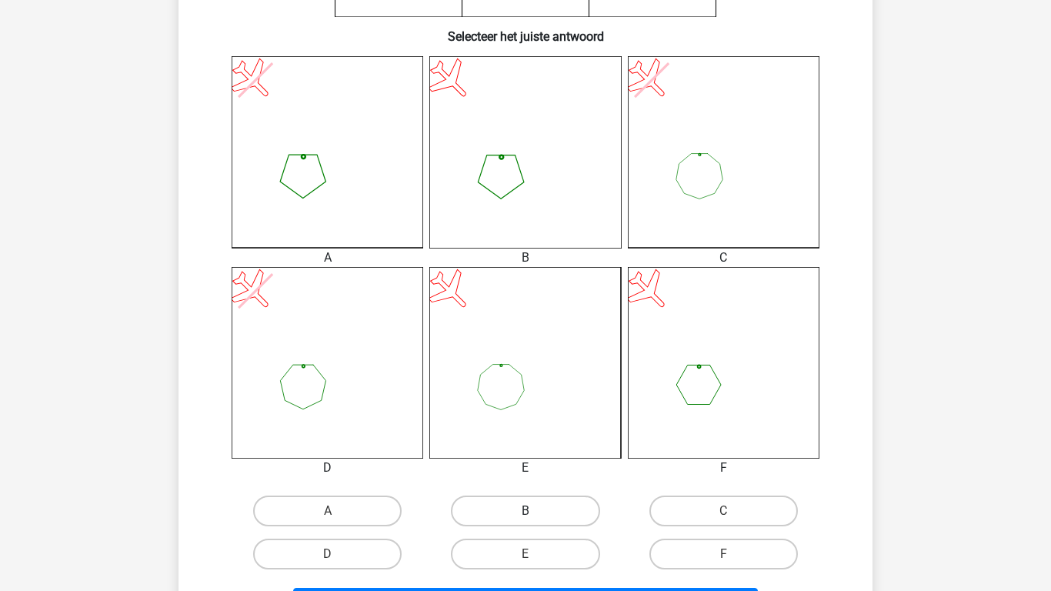
click at [515, 505] on label "B" at bounding box center [525, 510] width 148 height 31
click at [525, 511] on input "B" at bounding box center [530, 516] width 10 height 10
radio input "true"
click at [878, 452] on div "11:08 Vraag 13 van de 28 Categorie: figuurreeksen makkelijke vragen 1 Wat is de…" at bounding box center [525, 165] width 718 height 946
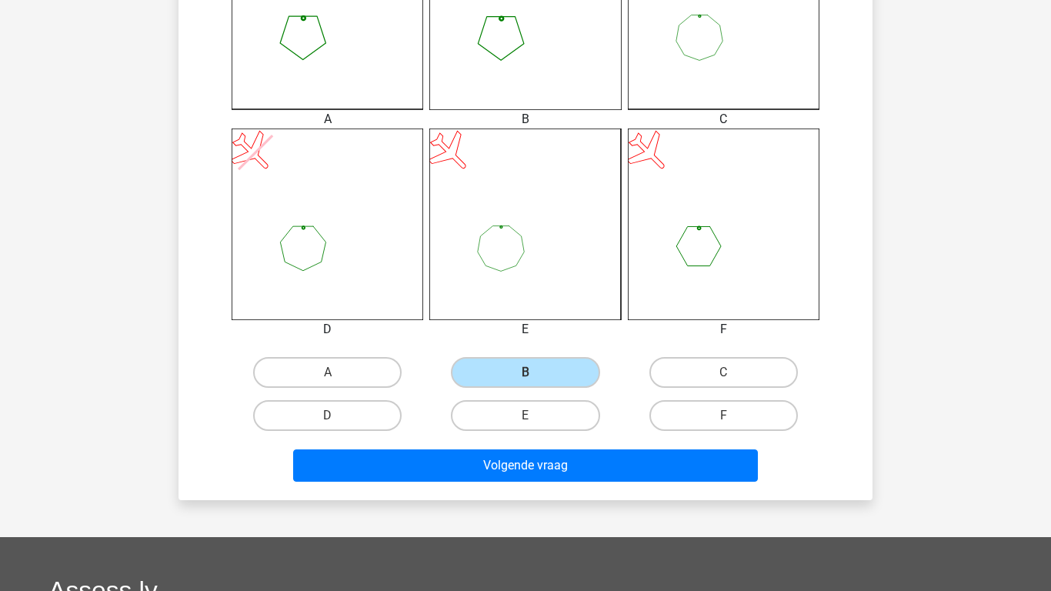
scroll to position [532, 0]
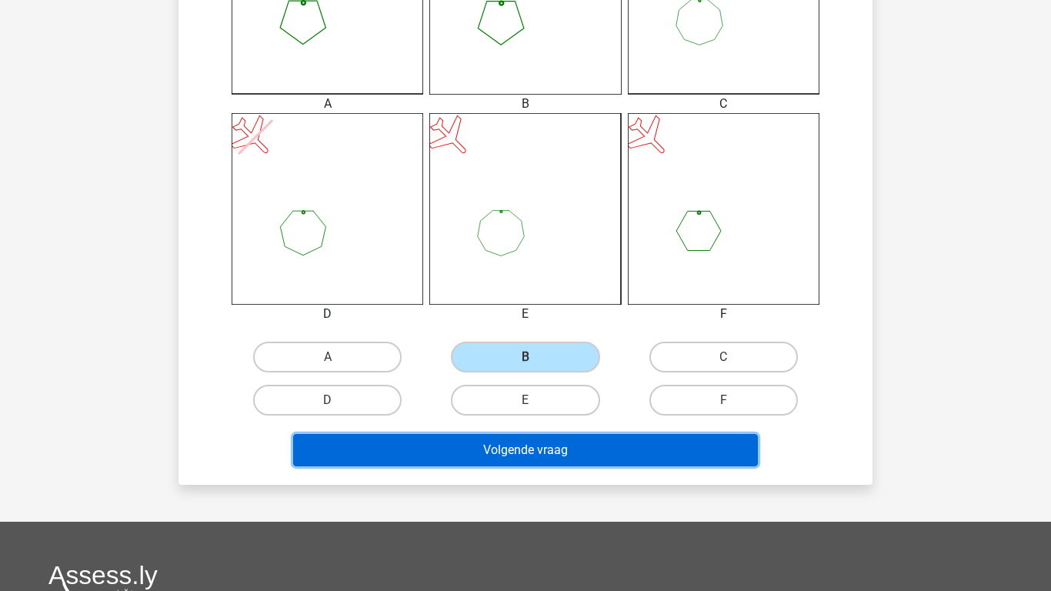
click at [666, 450] on button "Volgende vraag" at bounding box center [525, 450] width 465 height 32
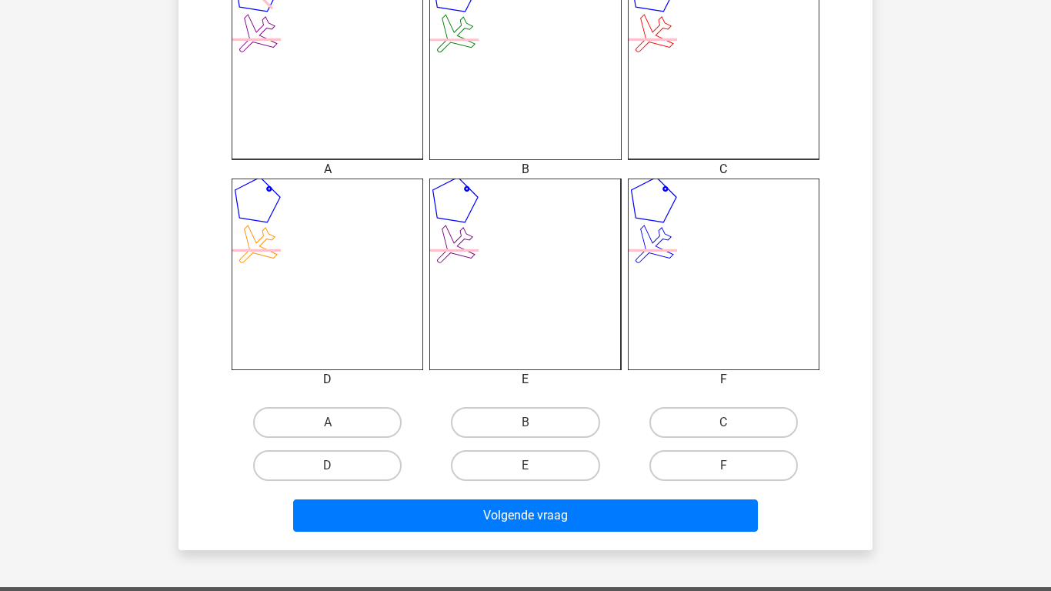
scroll to position [471, 0]
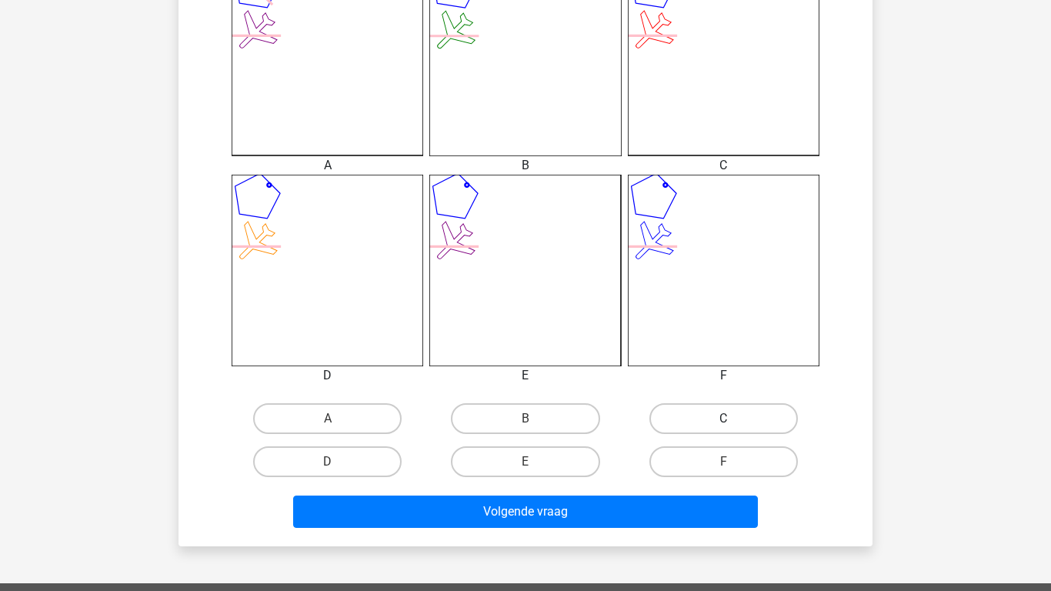
click at [698, 409] on label "C" at bounding box center [723, 418] width 148 height 31
click at [723, 418] on input "C" at bounding box center [728, 423] width 10 height 10
radio input "true"
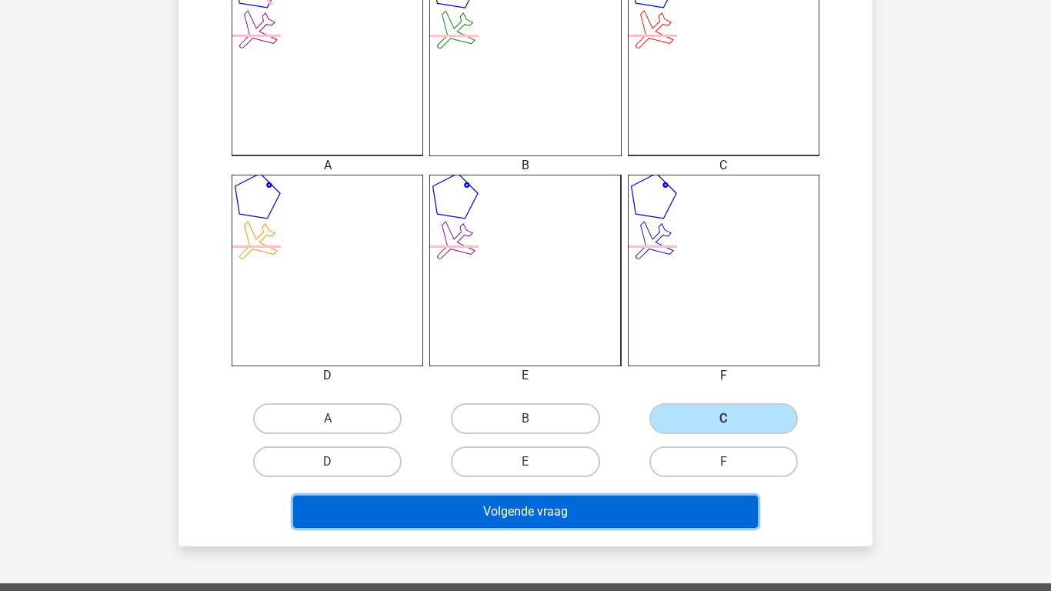
click at [578, 509] on button "Volgende vraag" at bounding box center [525, 511] width 465 height 32
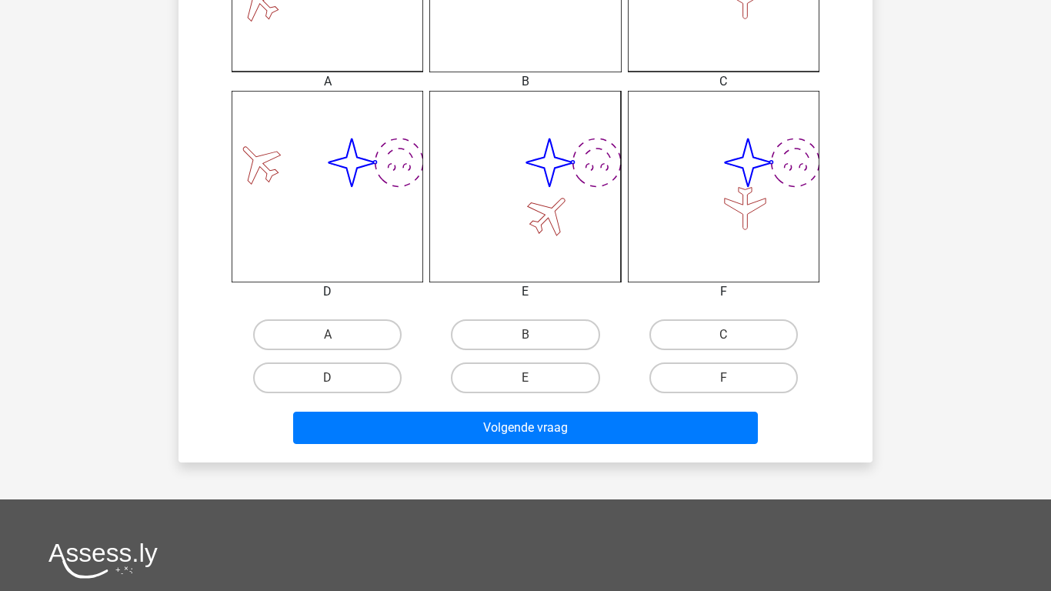
scroll to position [563, 0]
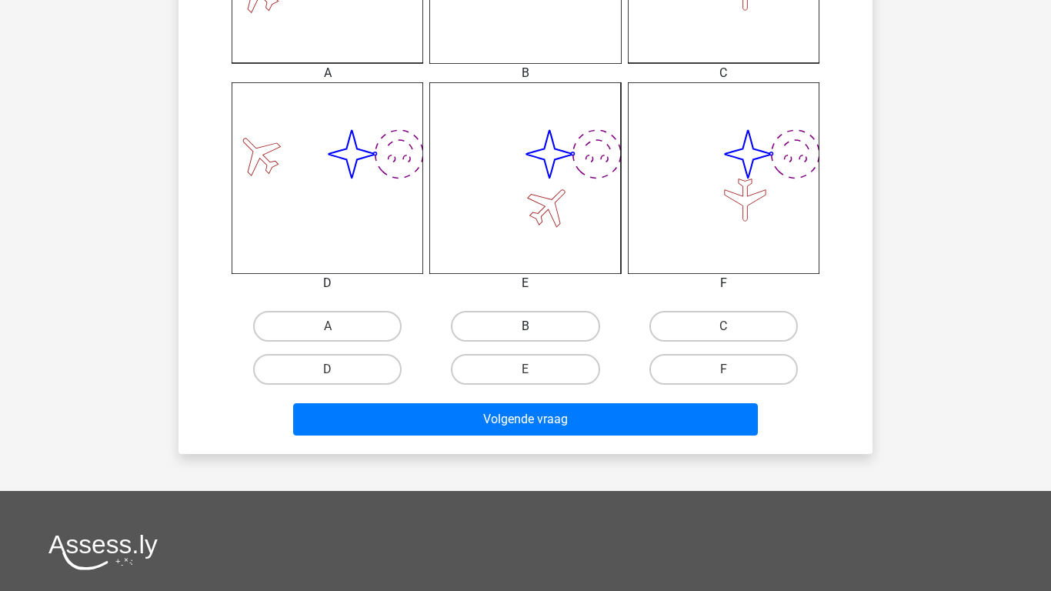
click at [548, 327] on label "B" at bounding box center [525, 326] width 148 height 31
click at [535, 327] on input "B" at bounding box center [530, 331] width 10 height 10
radio input "true"
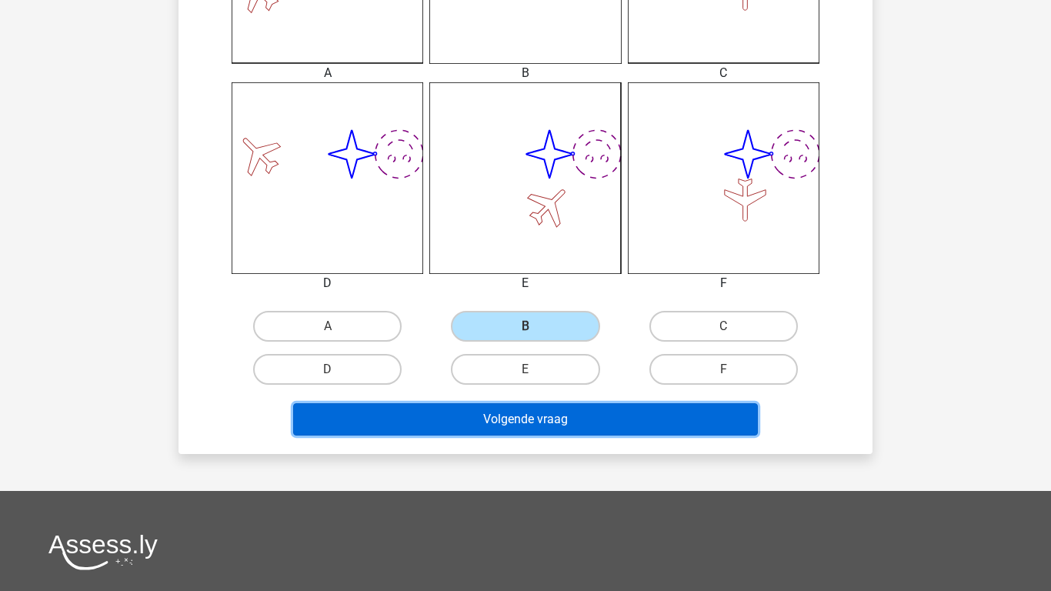
click at [499, 422] on button "Volgende vraag" at bounding box center [525, 419] width 465 height 32
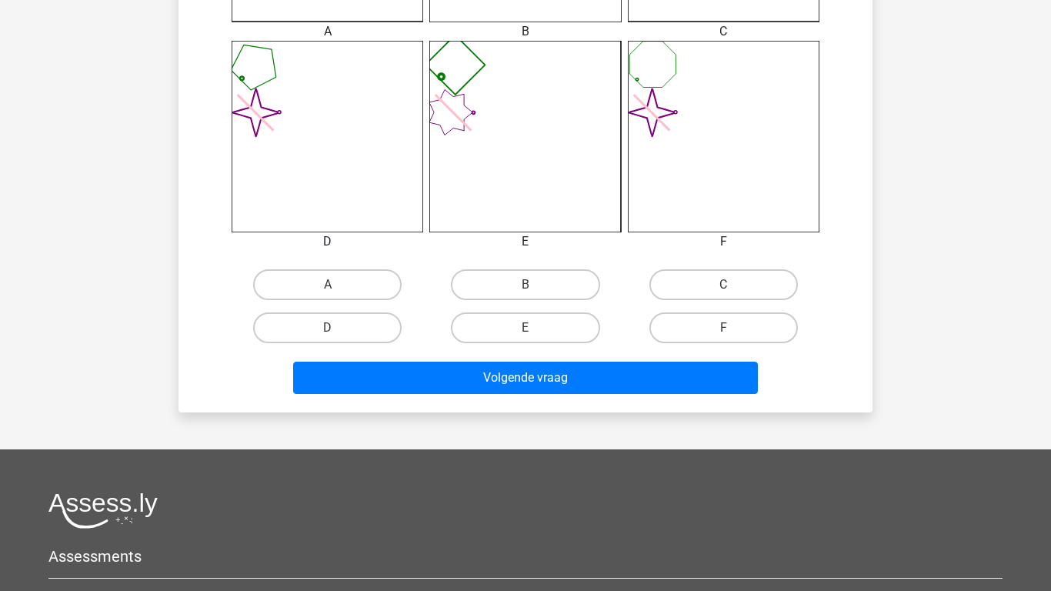
scroll to position [625, 0]
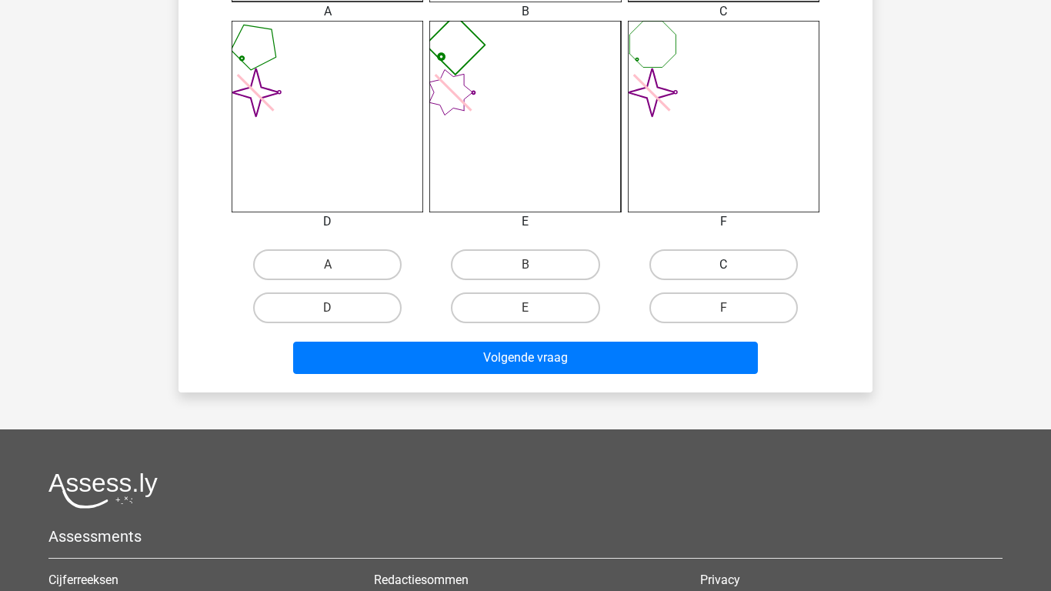
click at [742, 258] on label "C" at bounding box center [723, 264] width 148 height 31
click at [733, 265] on input "C" at bounding box center [728, 270] width 10 height 10
radio input "true"
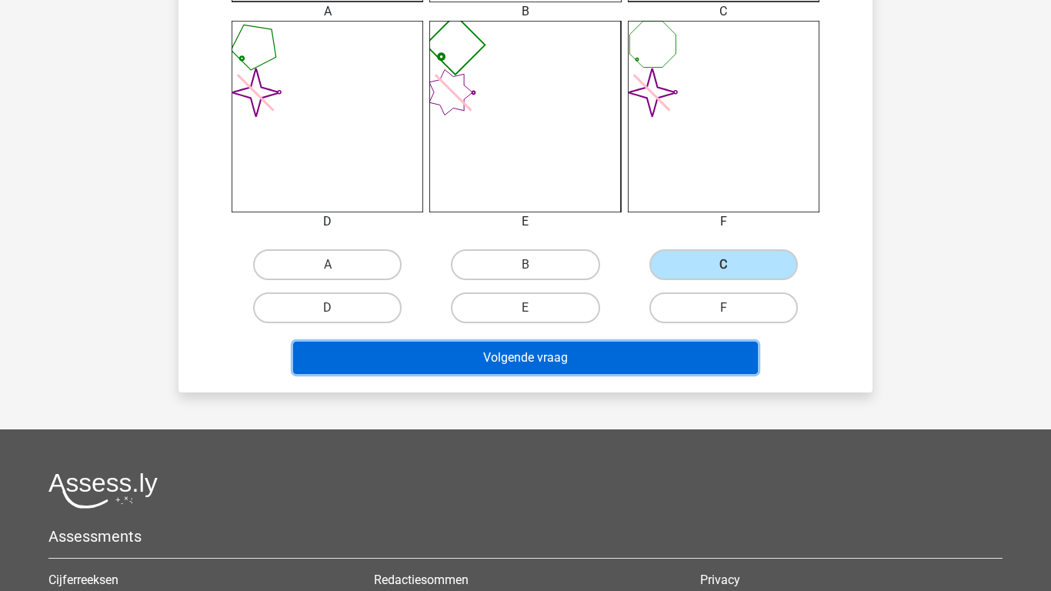
click at [586, 352] on button "Volgende vraag" at bounding box center [525, 358] width 465 height 32
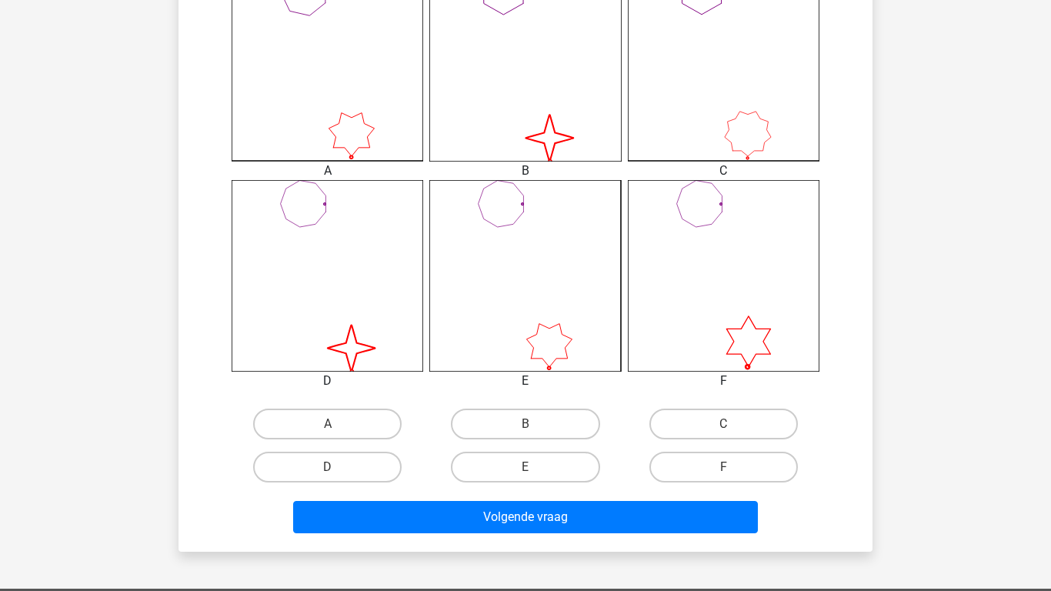
scroll to position [481, 0]
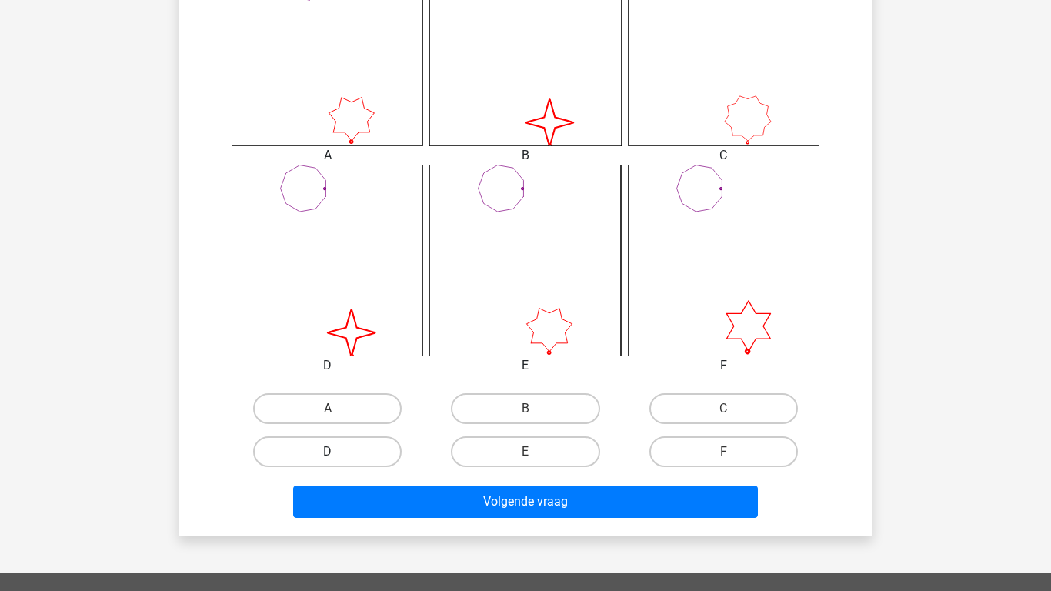
click at [304, 445] on label "D" at bounding box center [327, 451] width 148 height 31
click at [328, 452] on input "D" at bounding box center [333, 457] width 10 height 10
radio input "true"
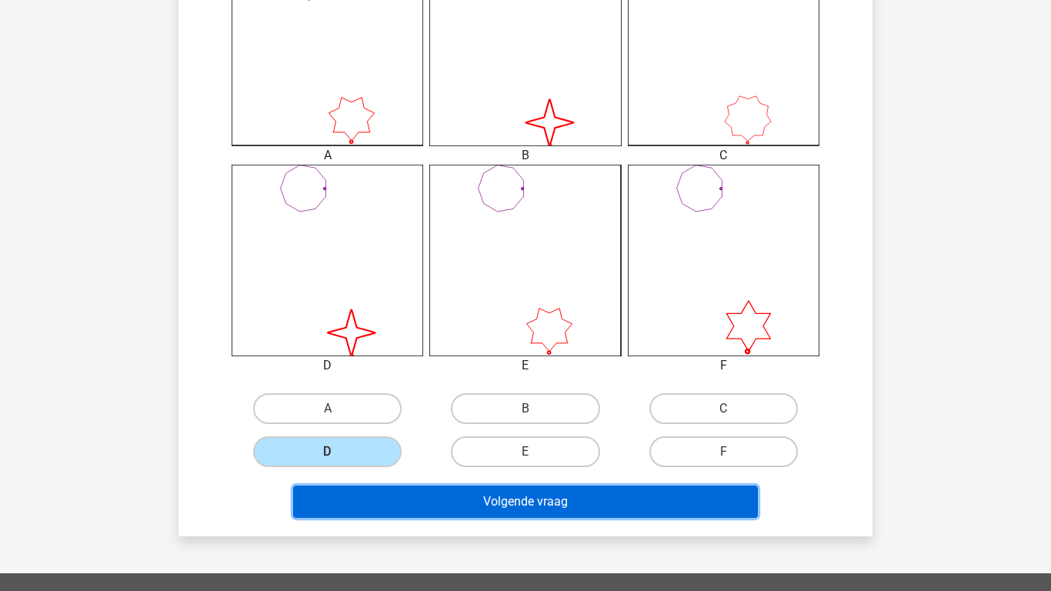
click at [368, 502] on button "Volgende vraag" at bounding box center [525, 501] width 465 height 32
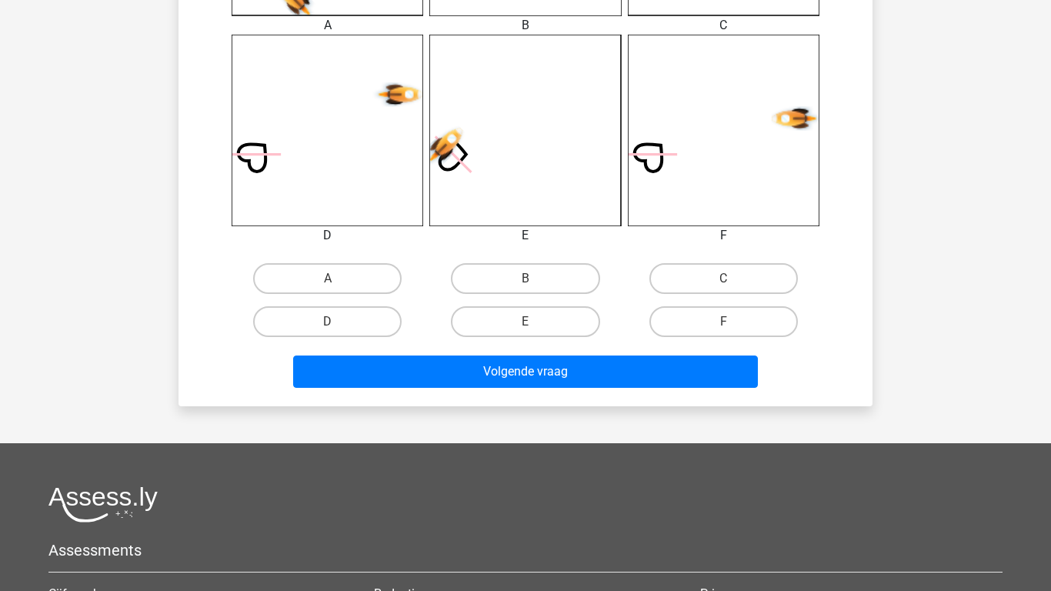
scroll to position [625, 0]
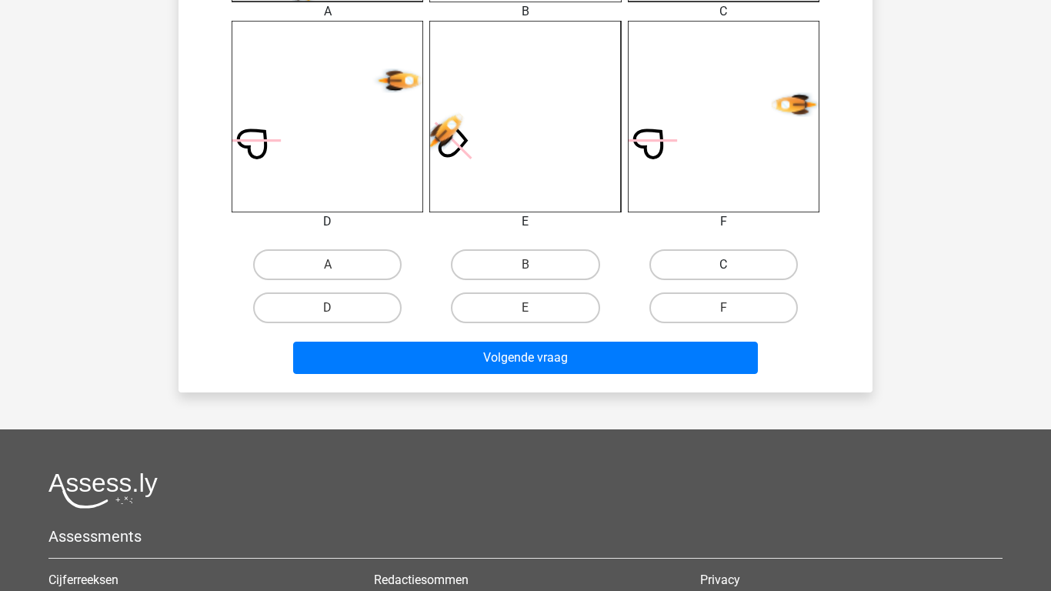
click at [722, 265] on label "C" at bounding box center [723, 264] width 148 height 31
click at [723, 265] on input "C" at bounding box center [728, 270] width 10 height 10
radio input "true"
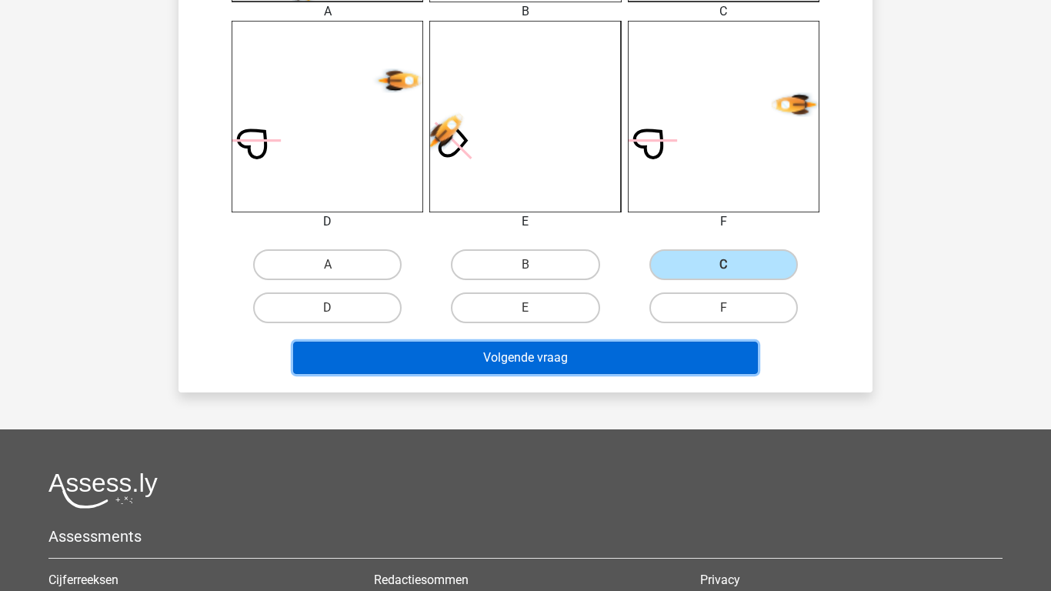
click at [587, 358] on button "Volgende vraag" at bounding box center [525, 358] width 465 height 32
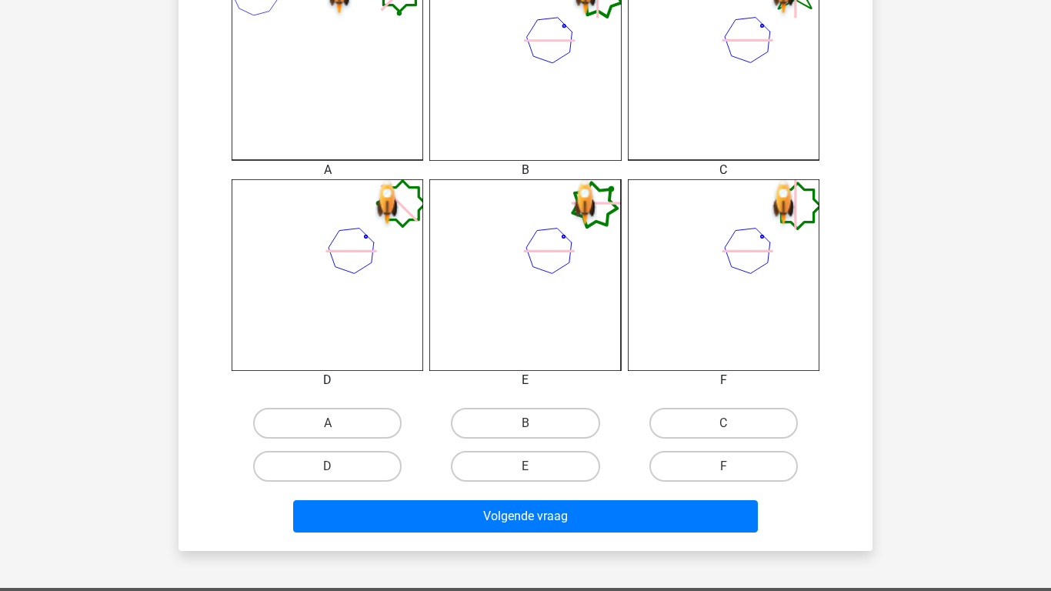
scroll to position [471, 0]
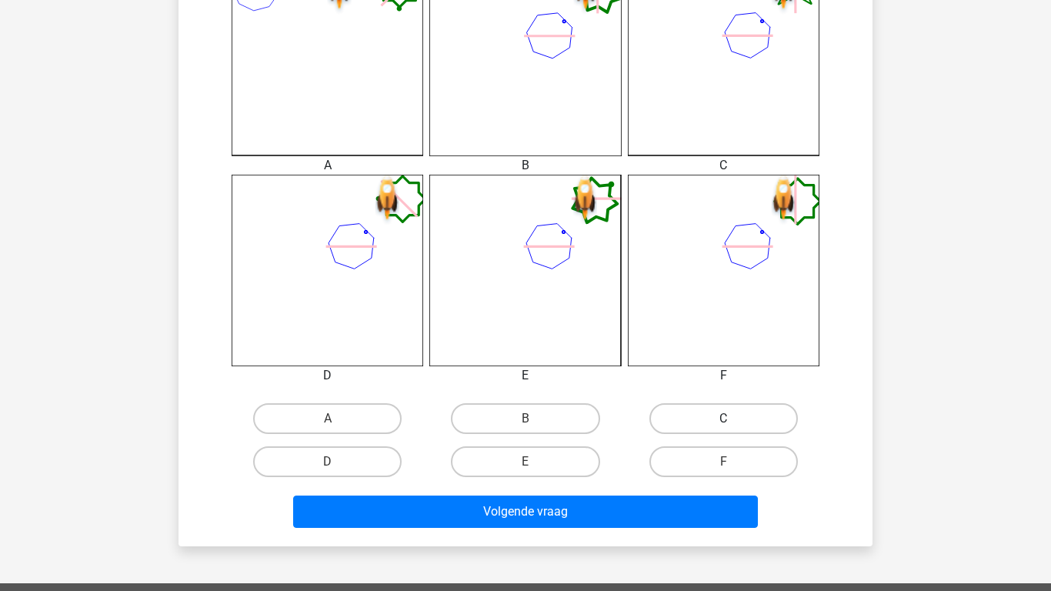
click at [718, 425] on label "C" at bounding box center [723, 418] width 148 height 31
click at [723, 425] on input "C" at bounding box center [728, 423] width 10 height 10
radio input "true"
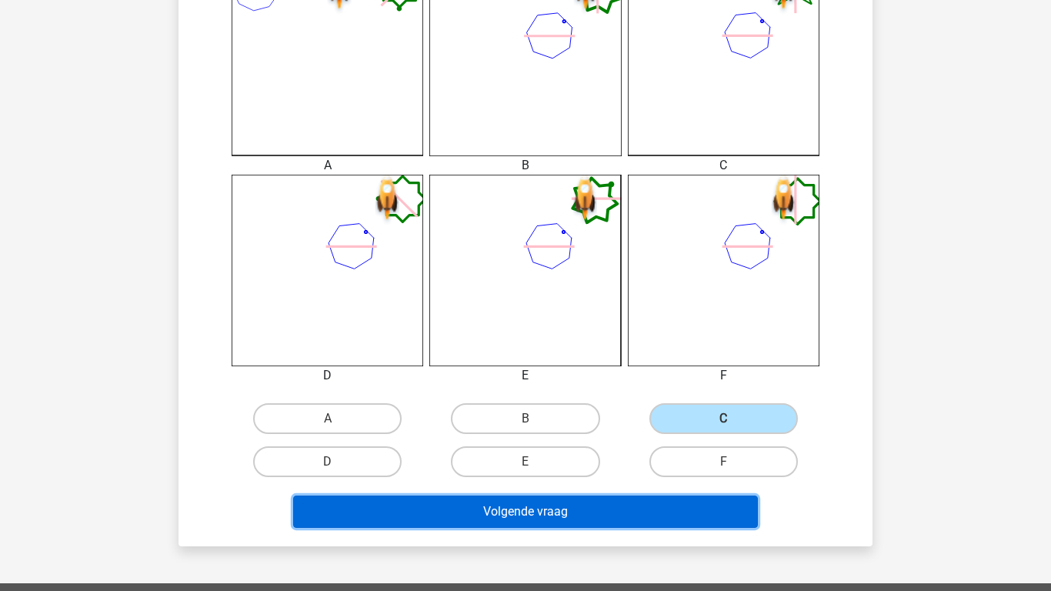
click at [605, 502] on button "Volgende vraag" at bounding box center [525, 511] width 465 height 32
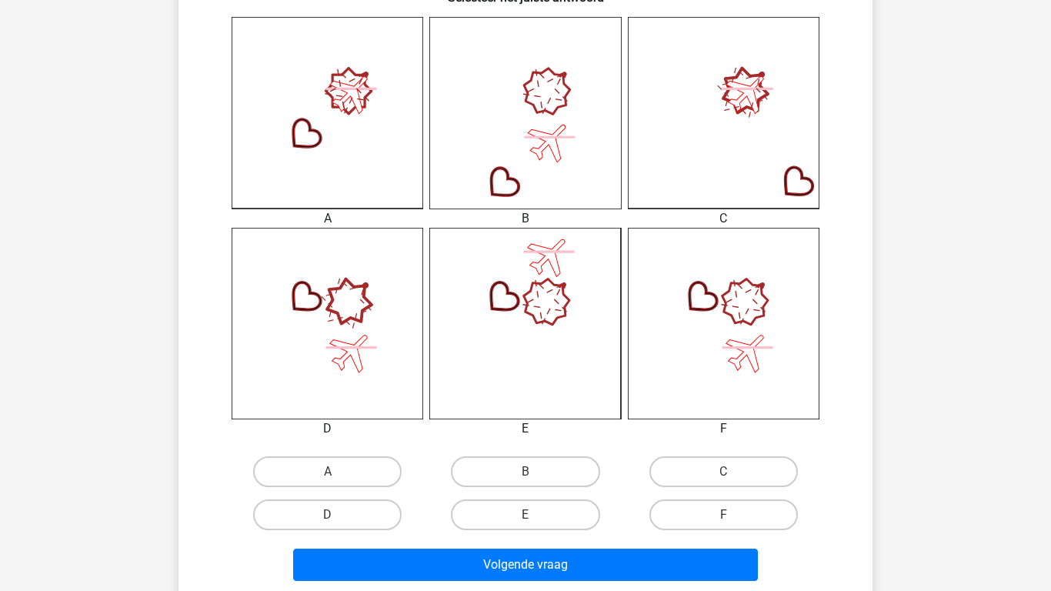
scroll to position [440, 0]
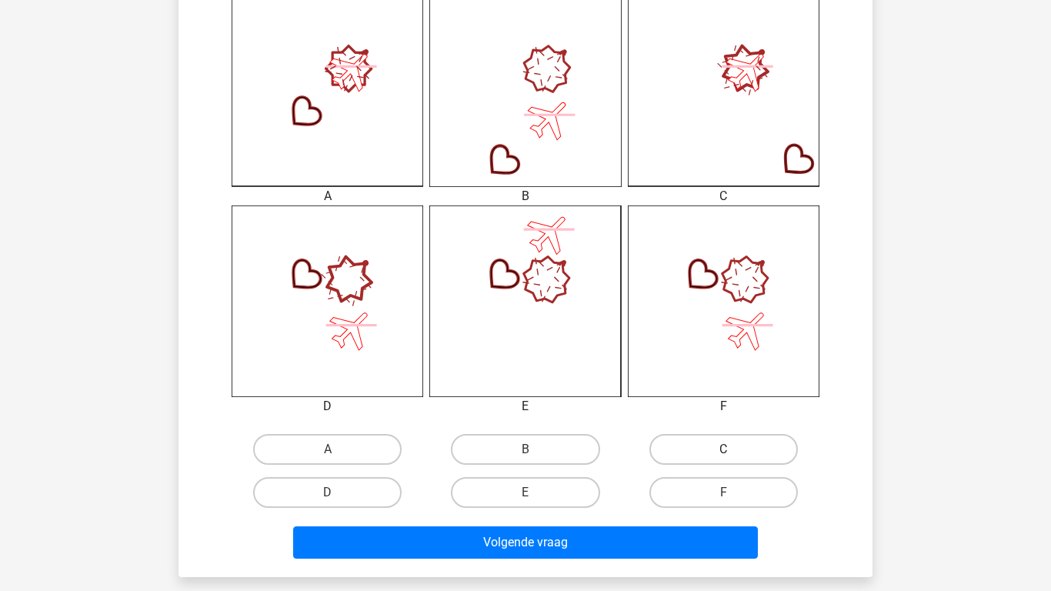
click at [731, 442] on label "C" at bounding box center [723, 449] width 148 height 31
click at [731, 449] on input "C" at bounding box center [728, 454] width 10 height 10
radio input "true"
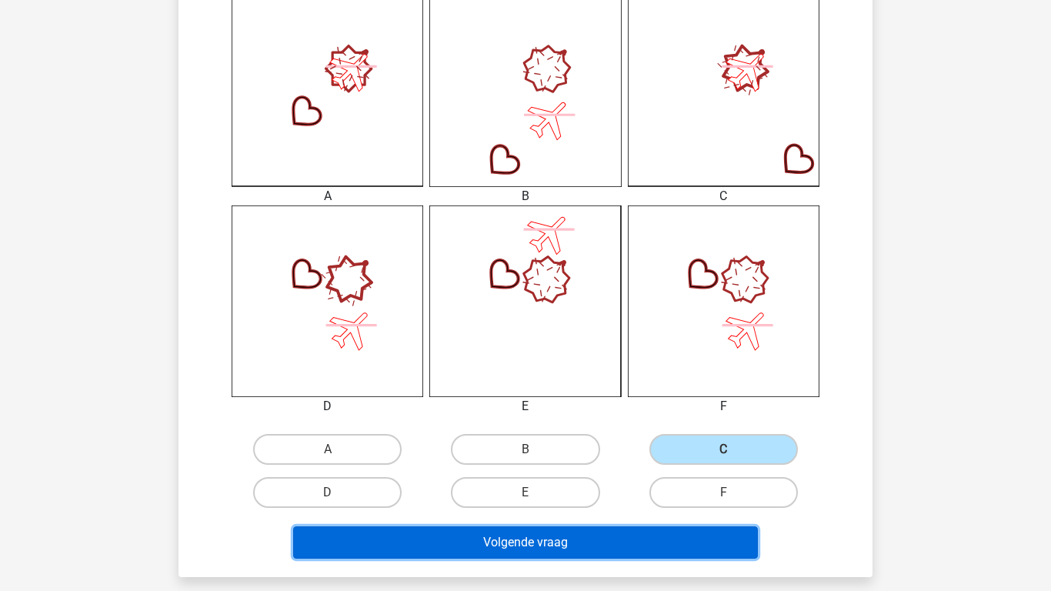
click at [600, 545] on button "Volgende vraag" at bounding box center [525, 542] width 465 height 32
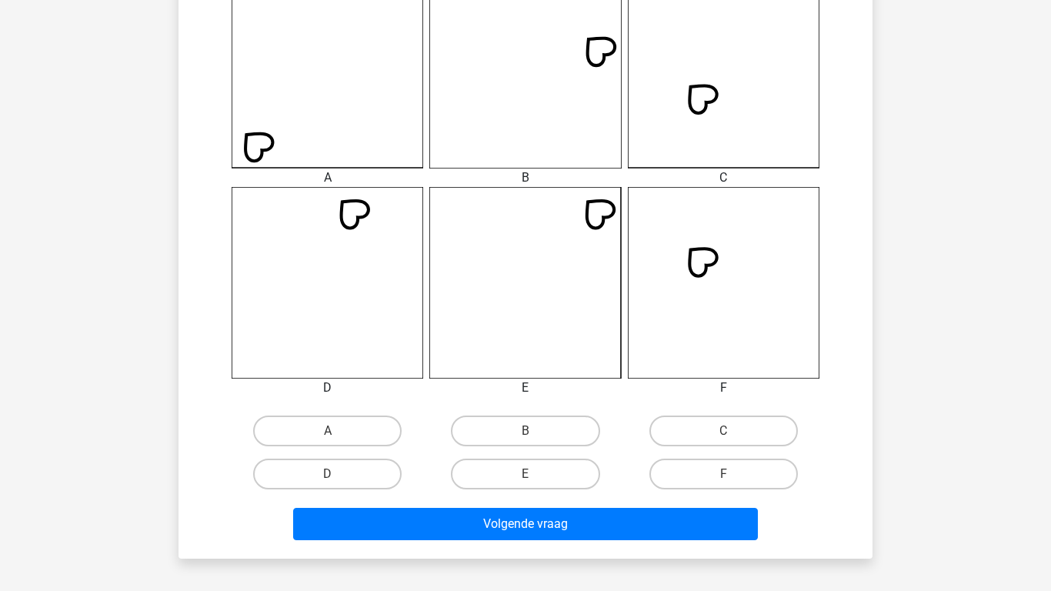
scroll to position [502, 0]
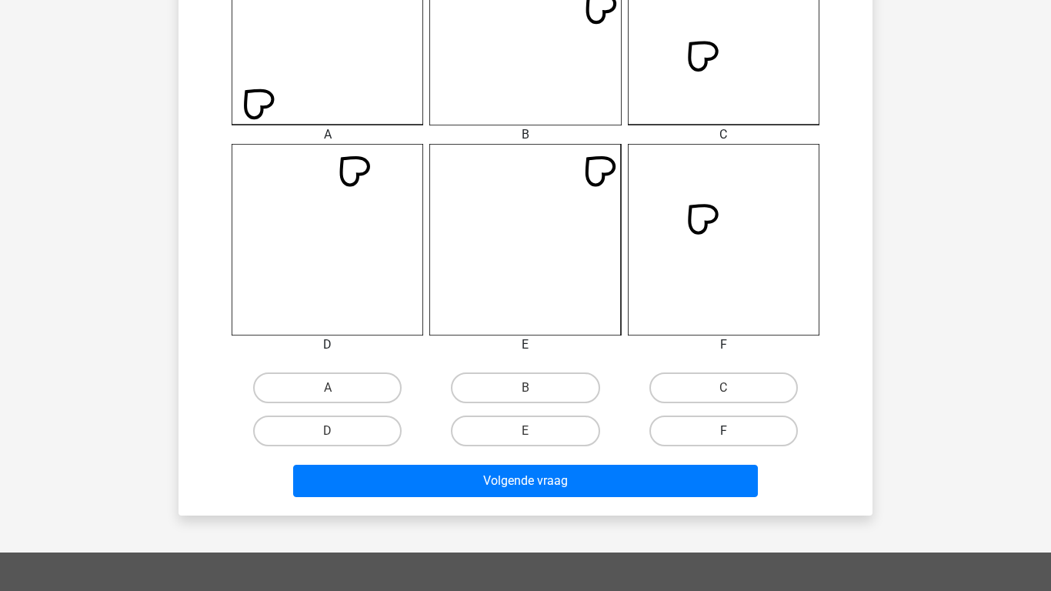
click at [745, 436] on label "F" at bounding box center [723, 430] width 148 height 31
click at [733, 436] on input "F" at bounding box center [728, 436] width 10 height 10
radio input "true"
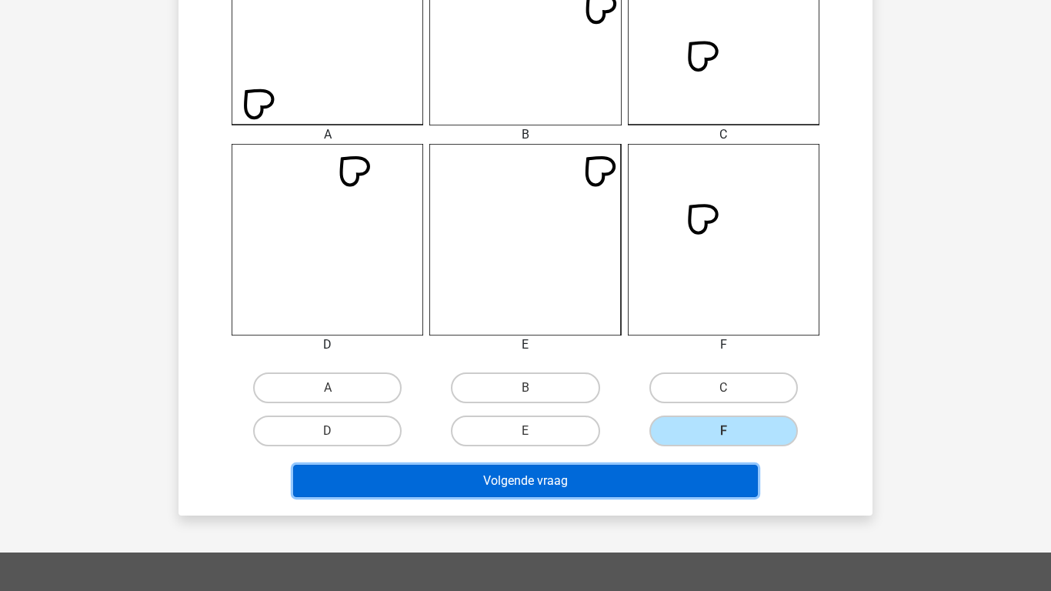
click at [593, 480] on button "Volgende vraag" at bounding box center [525, 481] width 465 height 32
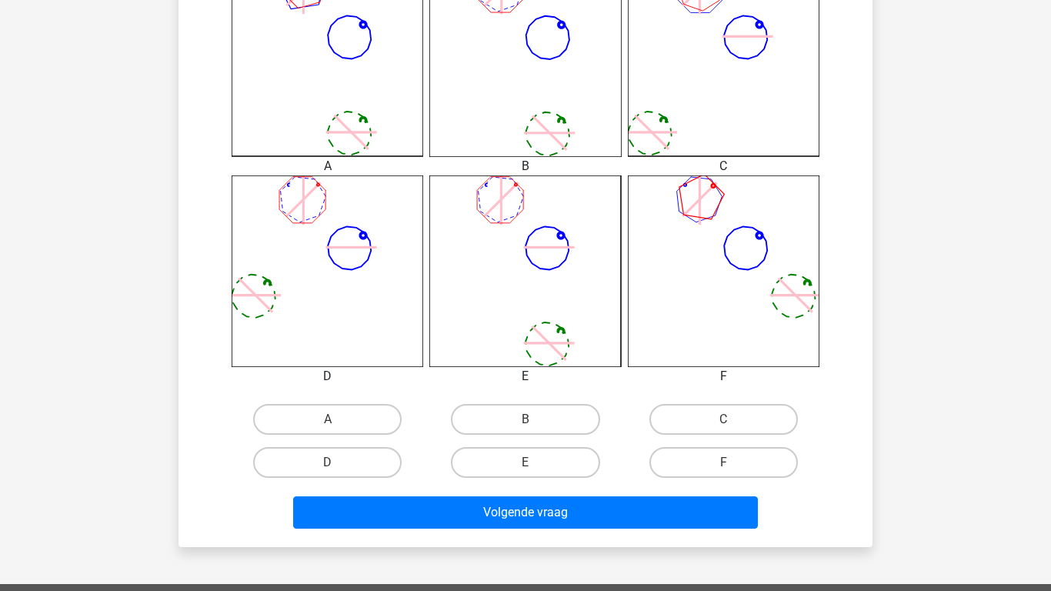
scroll to position [471, 0]
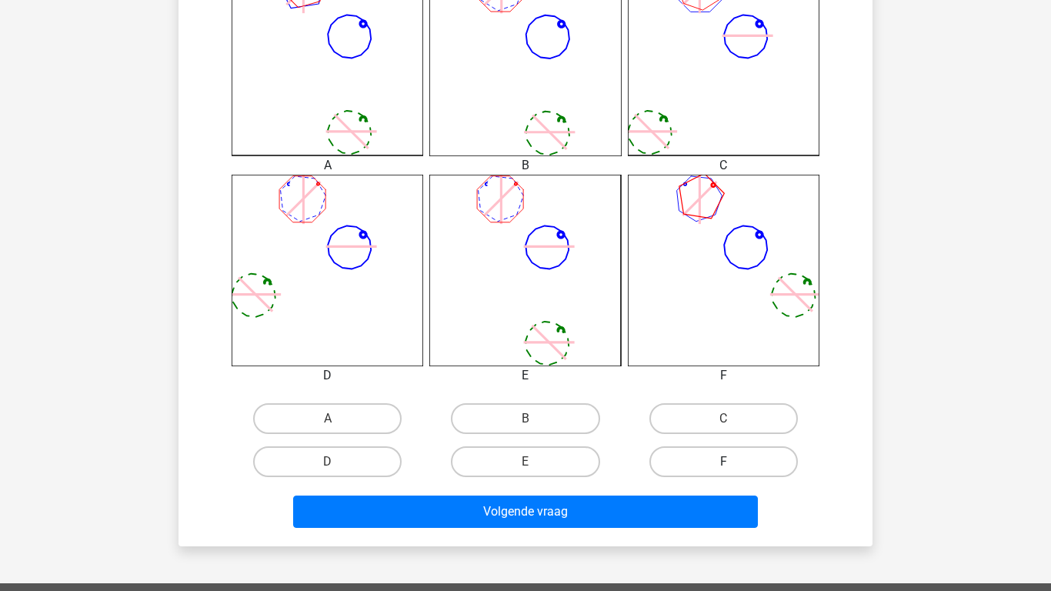
click at [695, 461] on label "F" at bounding box center [723, 461] width 148 height 31
click at [723, 462] on input "F" at bounding box center [728, 467] width 10 height 10
radio input "true"
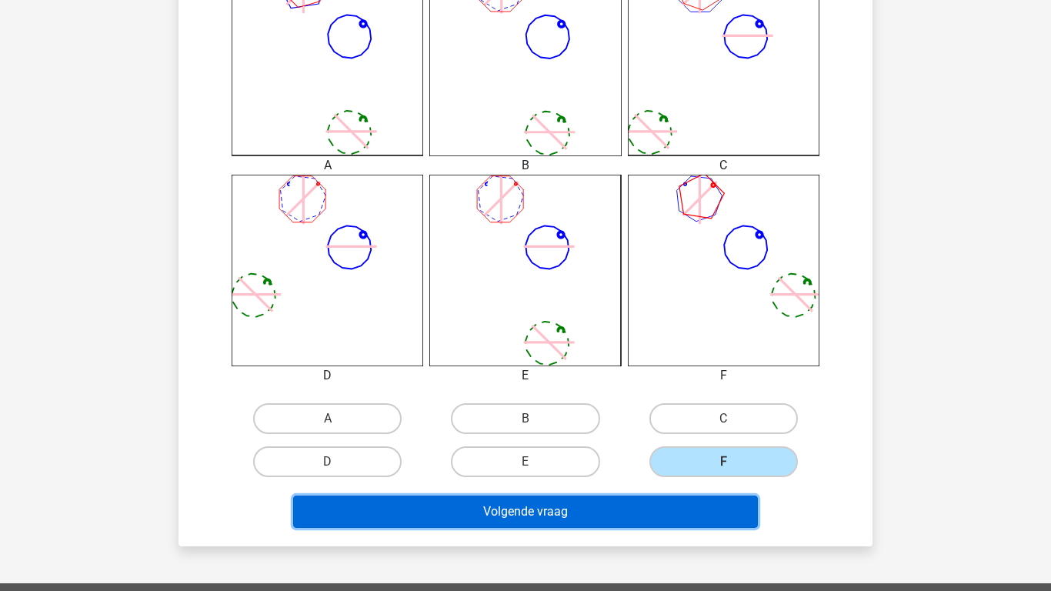
click at [628, 507] on button "Volgende vraag" at bounding box center [525, 511] width 465 height 32
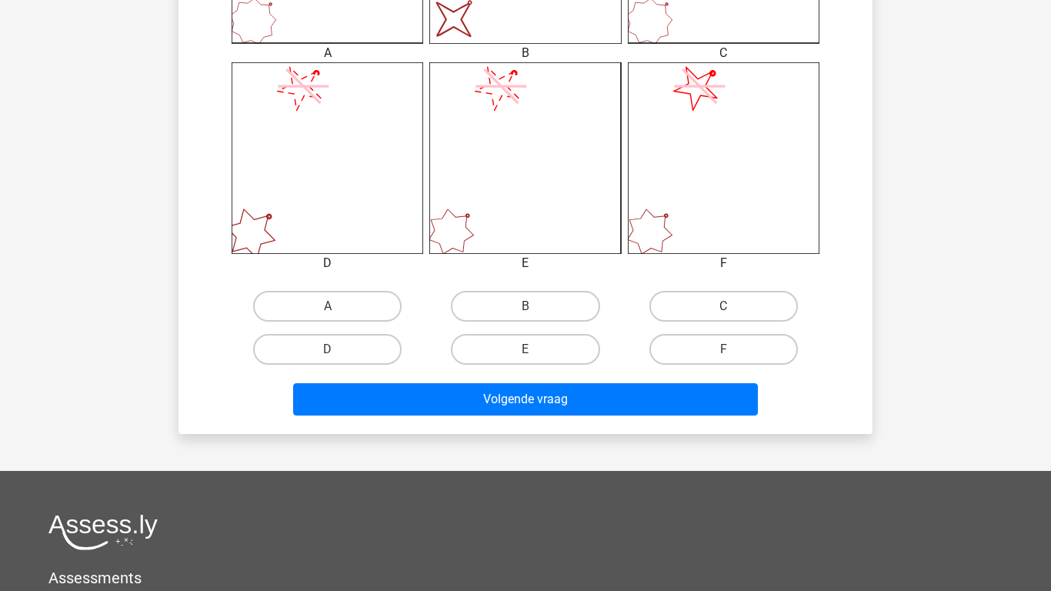
scroll to position [585, 0]
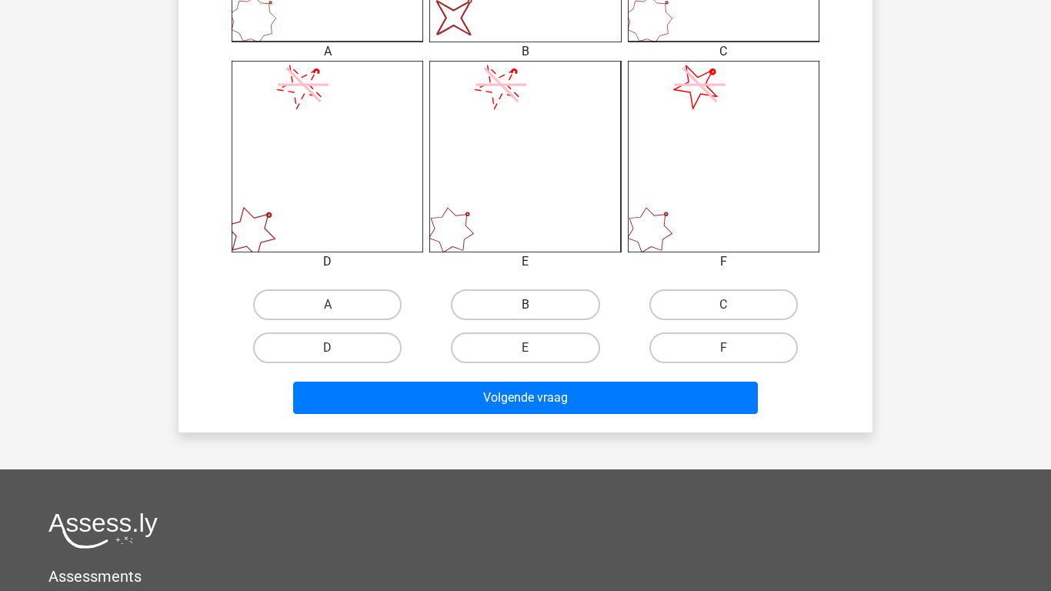
click at [545, 308] on label "B" at bounding box center [525, 304] width 148 height 31
click at [535, 308] on input "B" at bounding box center [530, 310] width 10 height 10
radio input "true"
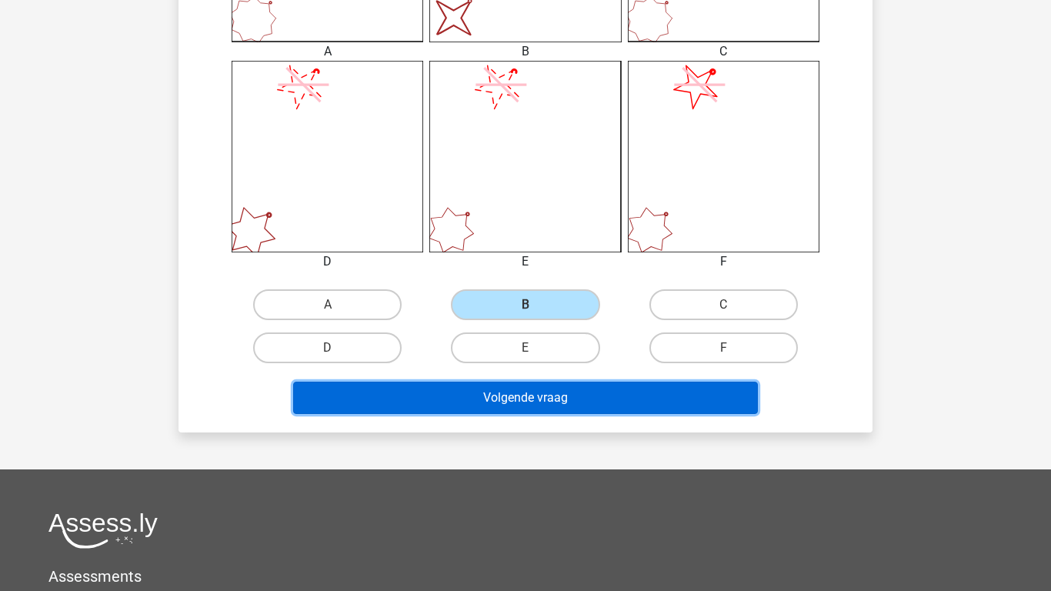
click at [531, 402] on button "Volgende vraag" at bounding box center [525, 398] width 465 height 32
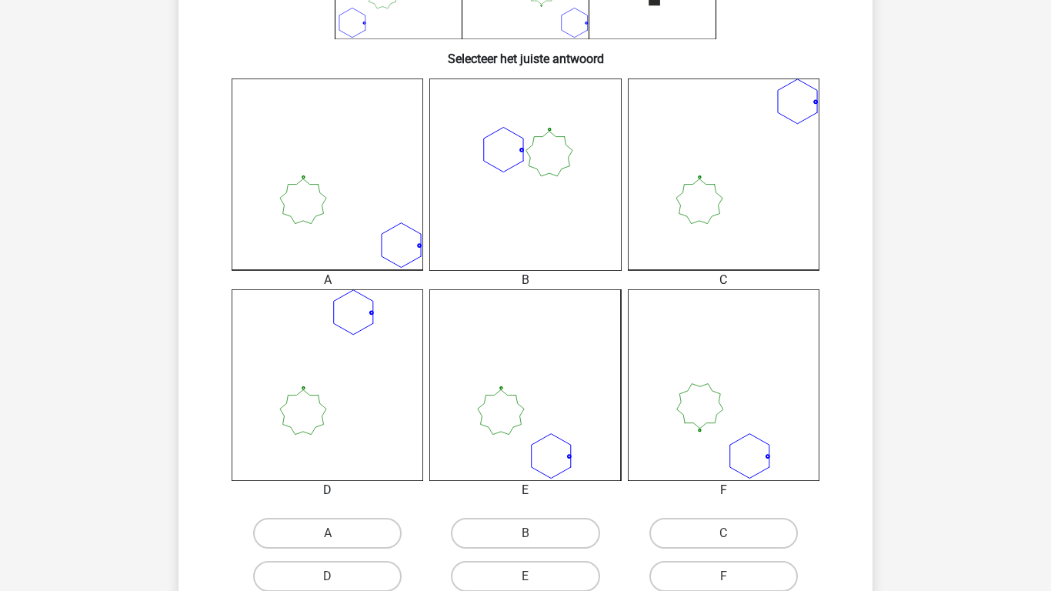
scroll to position [378, 0]
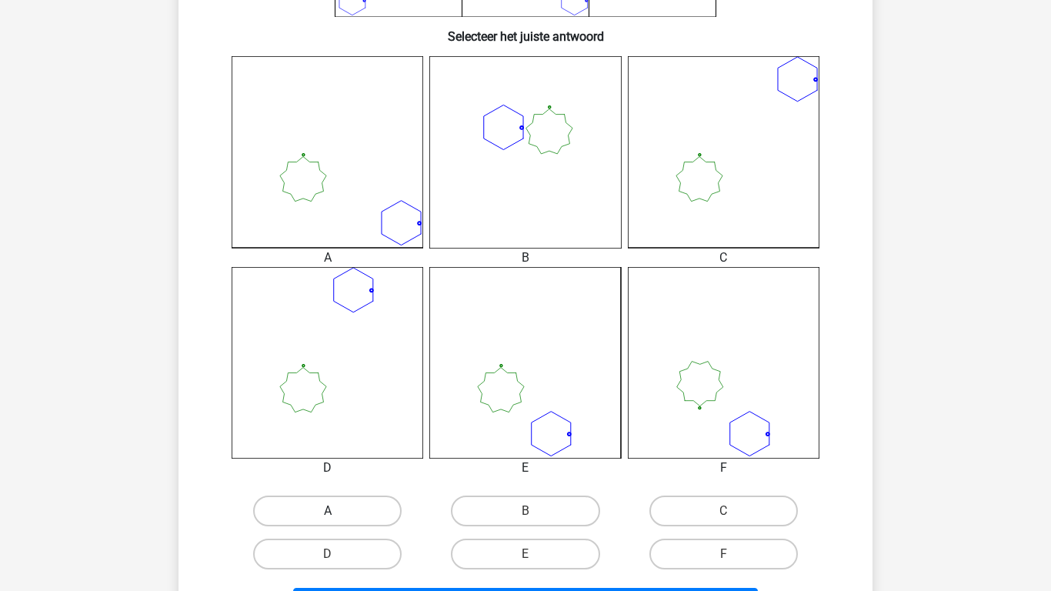
click at [282, 510] on label "A" at bounding box center [327, 510] width 148 height 31
click at [328, 511] on input "A" at bounding box center [333, 516] width 10 height 10
radio input "true"
click at [978, 418] on div "Kies premium Joost Joostvanravenzwaaij@gmail.com" at bounding box center [525, 352] width 1051 height 1460
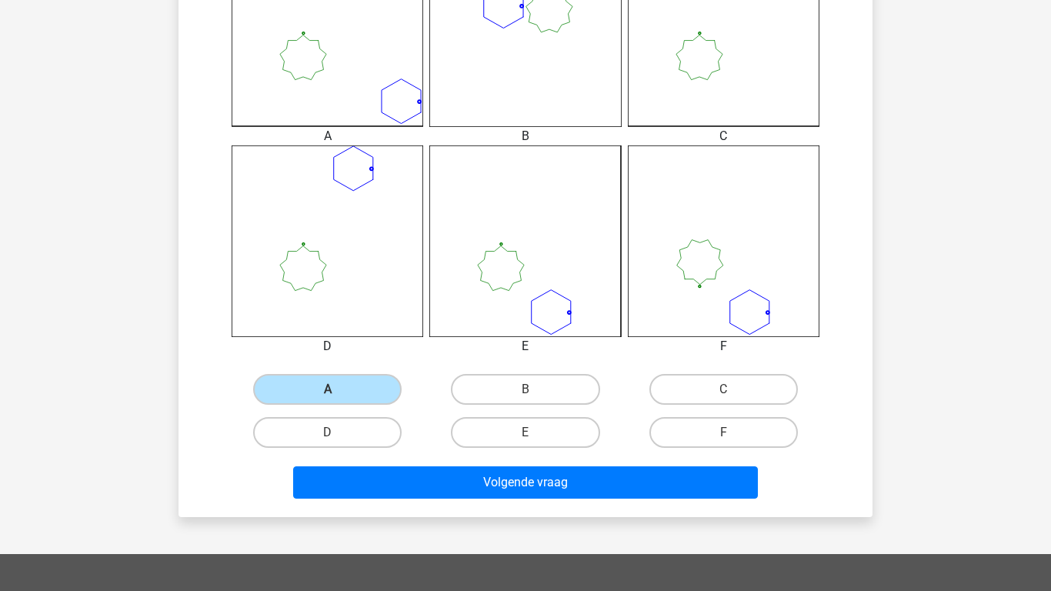
scroll to position [502, 0]
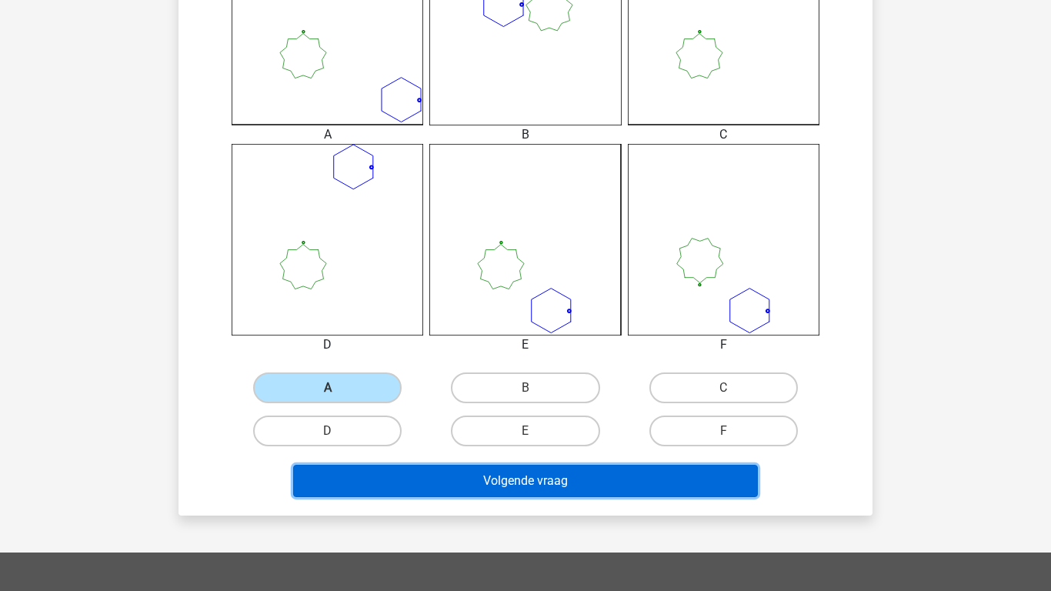
click at [694, 479] on button "Volgende vraag" at bounding box center [525, 481] width 465 height 32
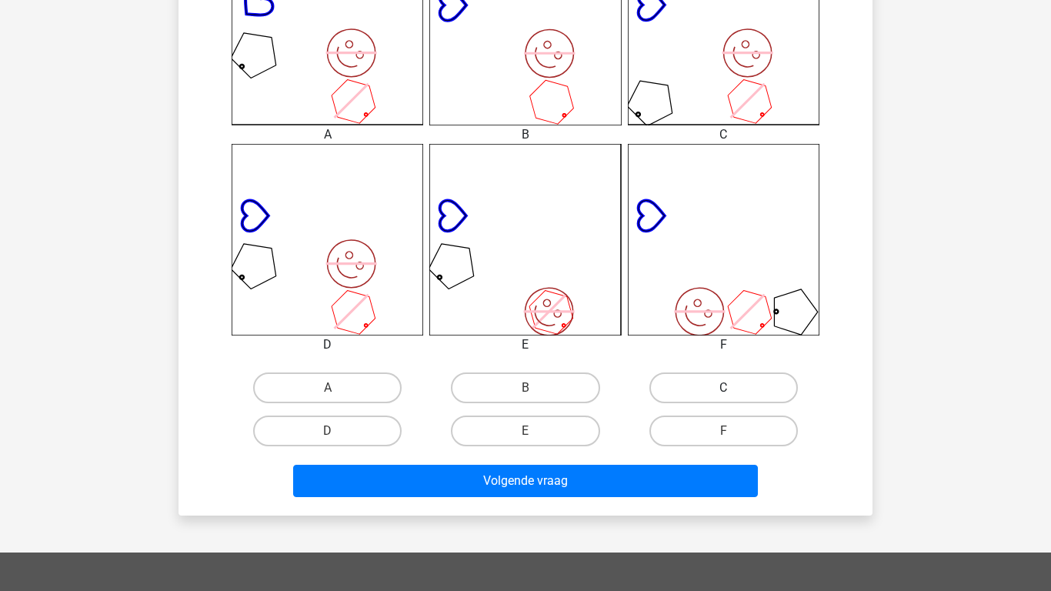
click at [763, 384] on label "C" at bounding box center [723, 387] width 148 height 31
click at [733, 388] on input "C" at bounding box center [728, 393] width 10 height 10
radio input "true"
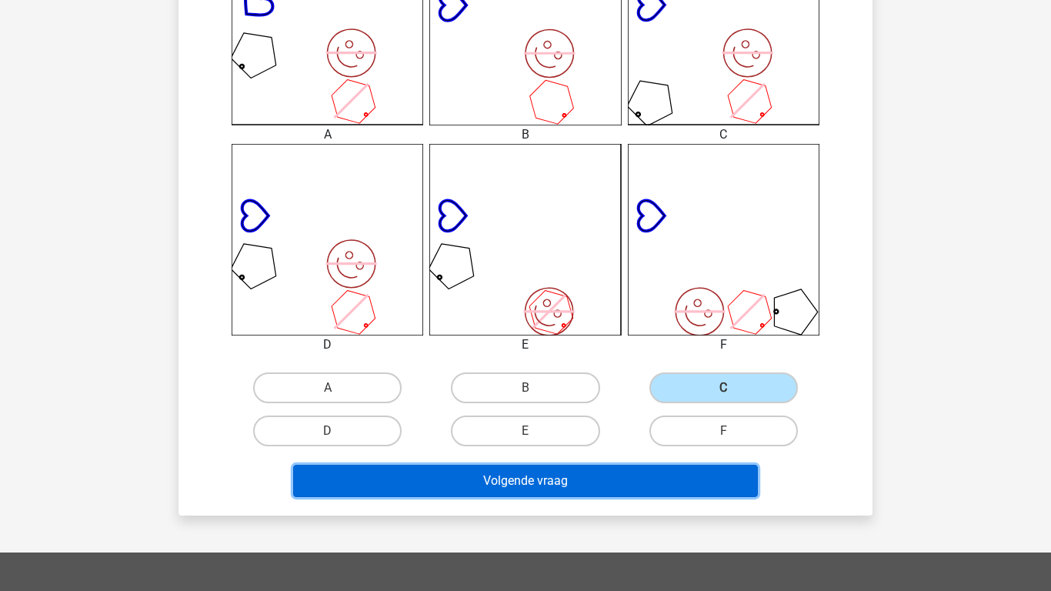
click at [620, 475] on button "Volgende vraag" at bounding box center [525, 481] width 465 height 32
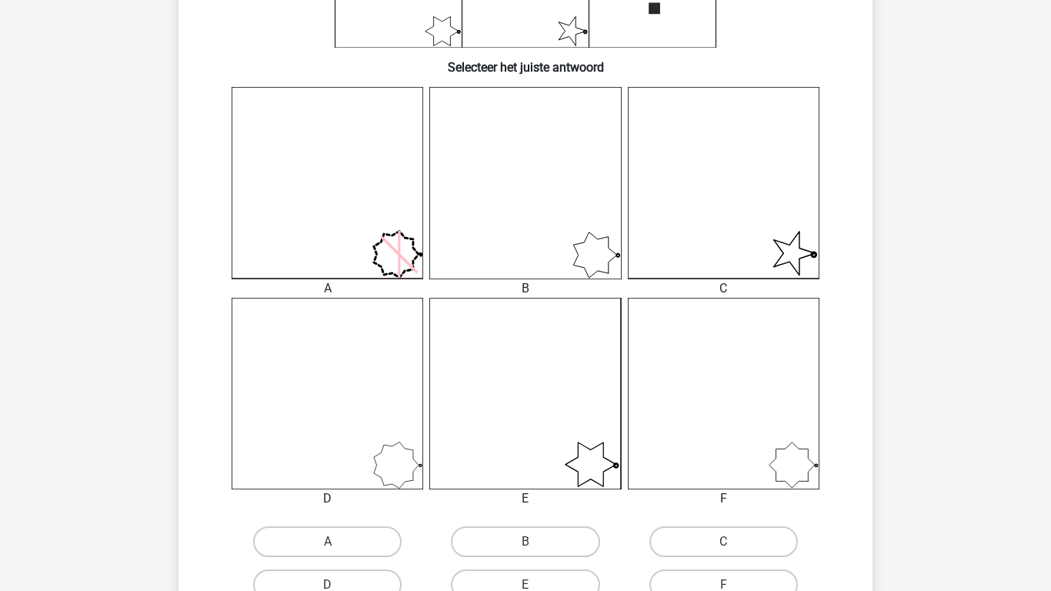
scroll to position [378, 0]
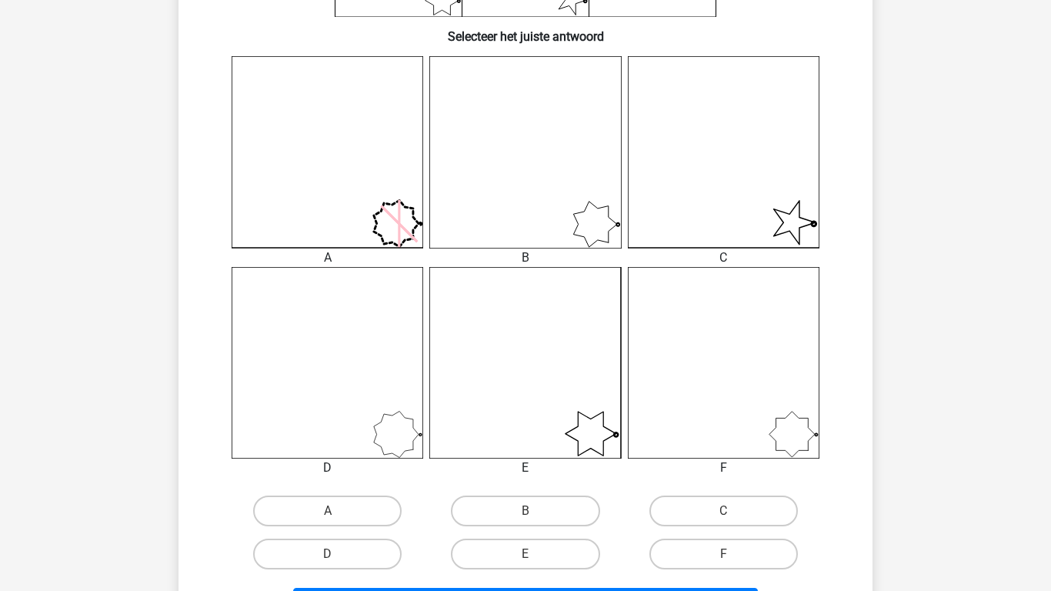
click at [535, 512] on input "B" at bounding box center [530, 516] width 10 height 10
radio input "true"
click at [941, 432] on div "Kies premium Joost Joostvanravenzwaaij@gmail.com" at bounding box center [525, 352] width 1051 height 1460
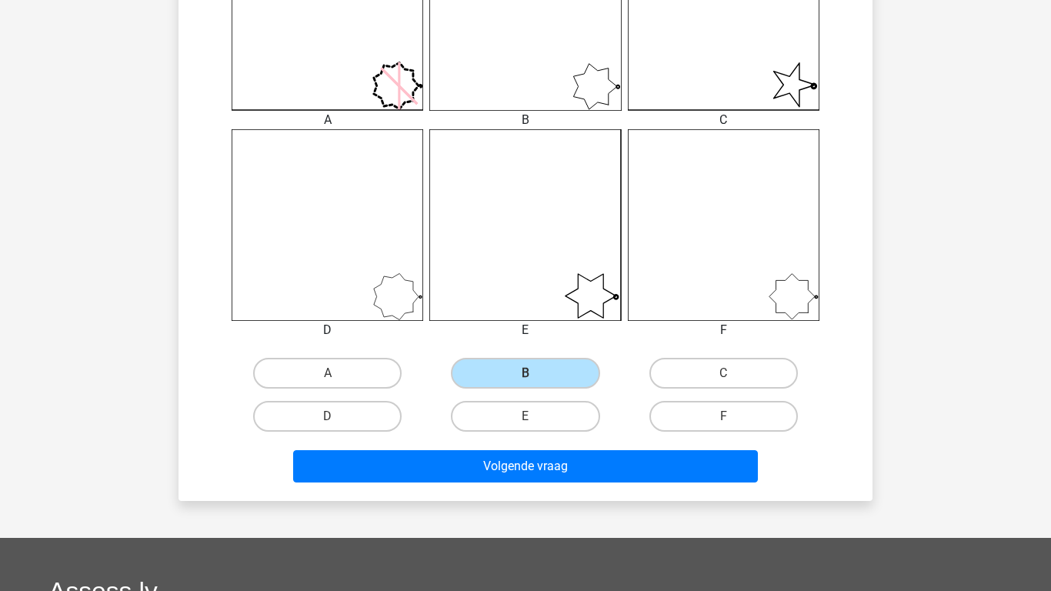
scroll to position [532, 0]
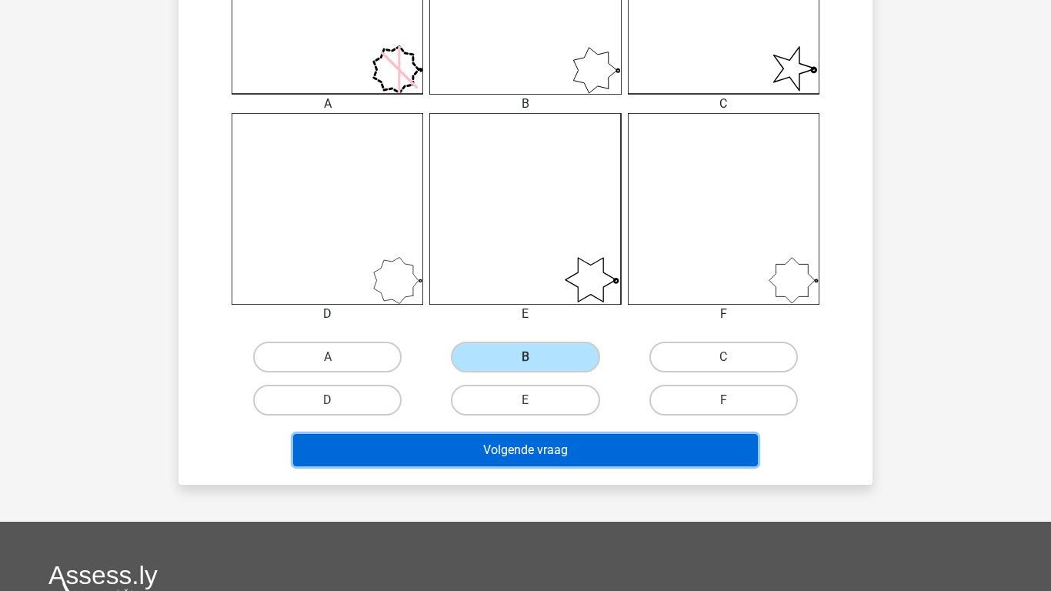
click at [537, 447] on button "Volgende vraag" at bounding box center [525, 450] width 465 height 32
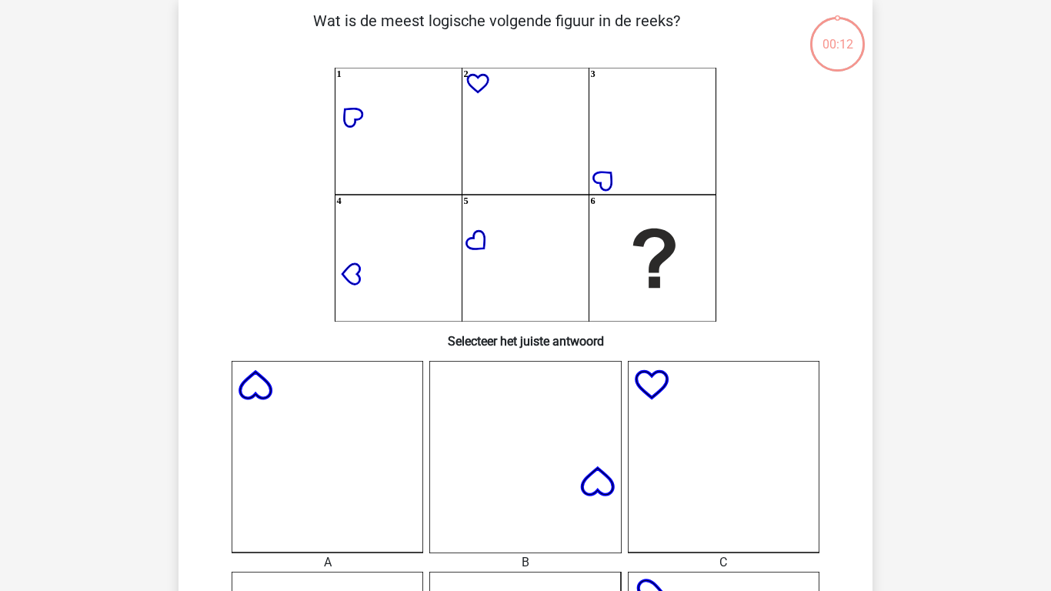
scroll to position [71, 0]
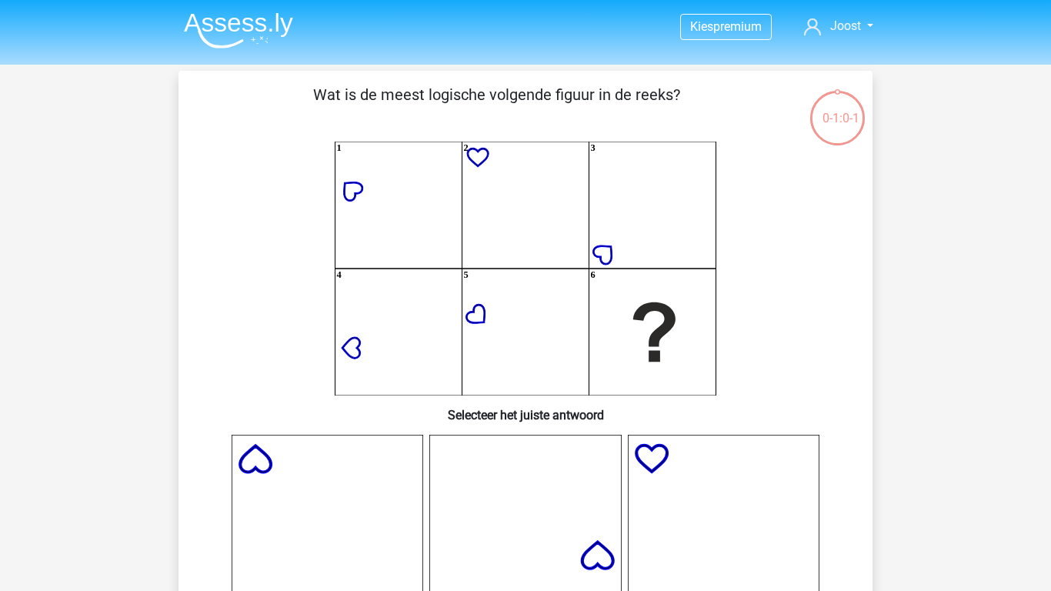
scroll to position [71, 0]
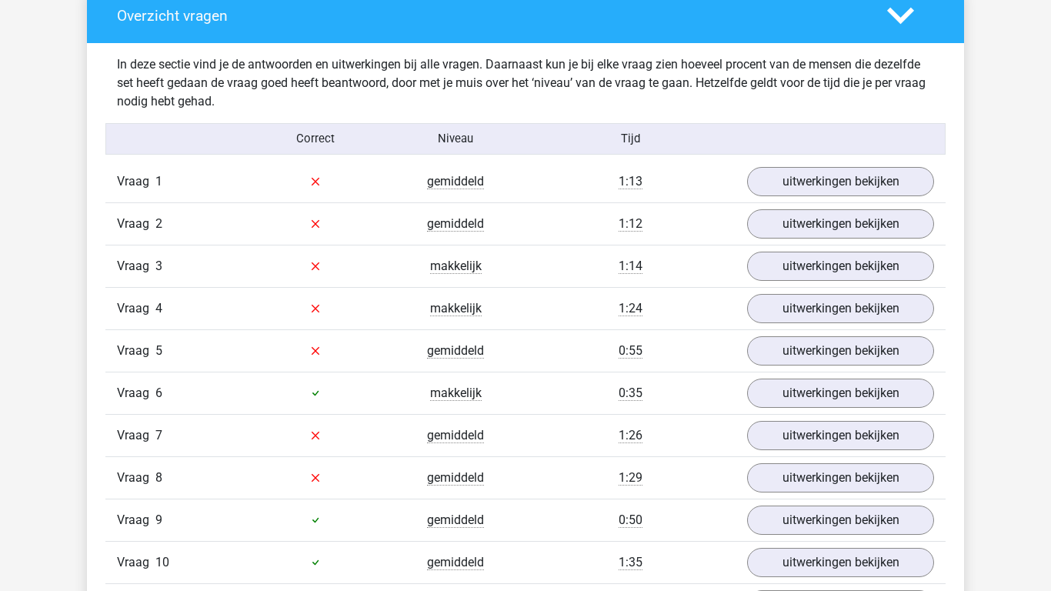
scroll to position [1169, 0]
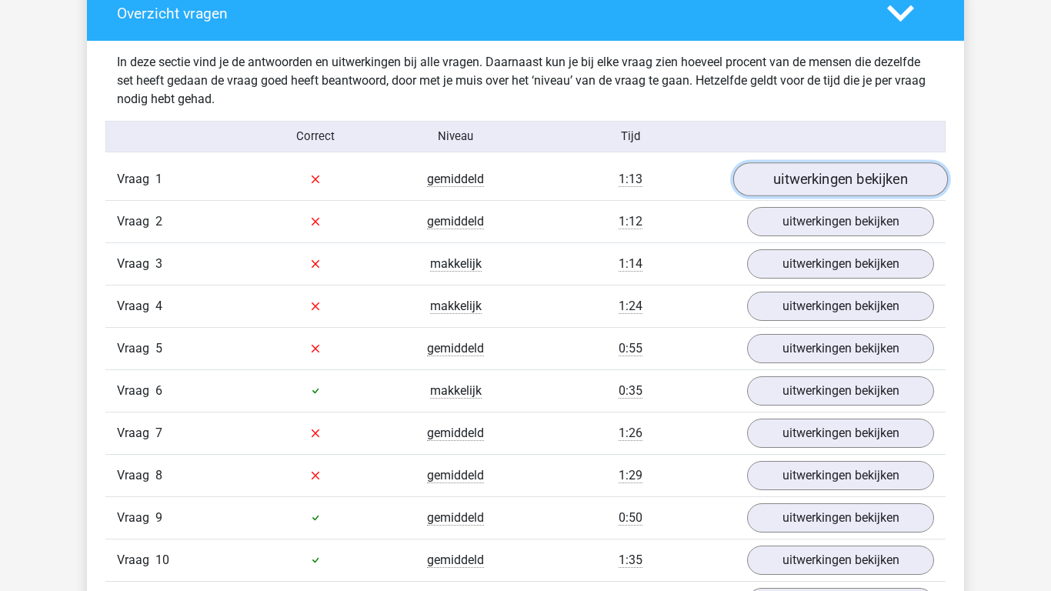
click at [868, 186] on link "uitwerkingen bekijken" at bounding box center [840, 179] width 215 height 34
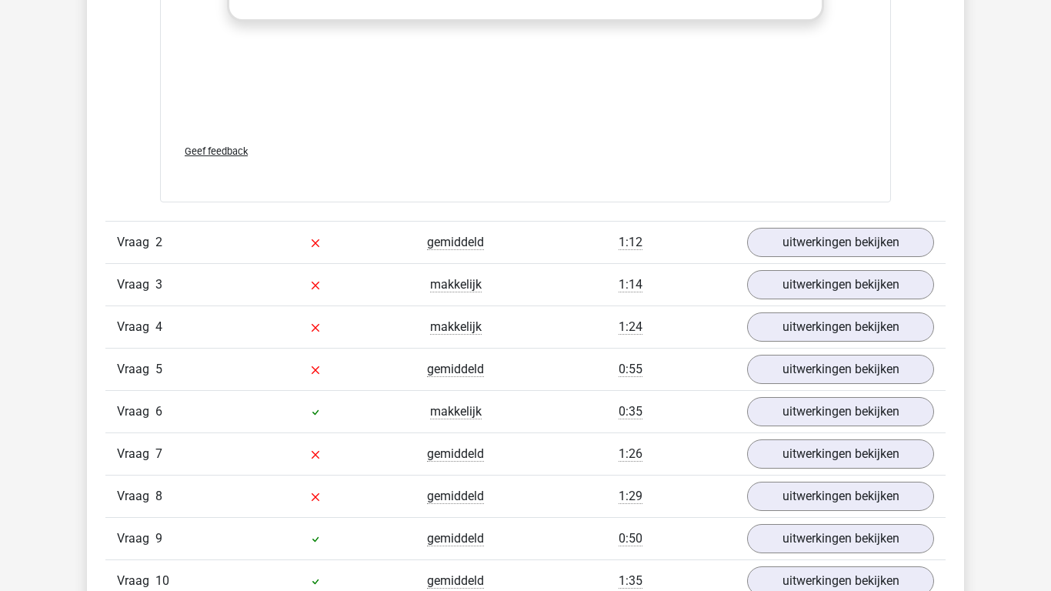
scroll to position [2554, 0]
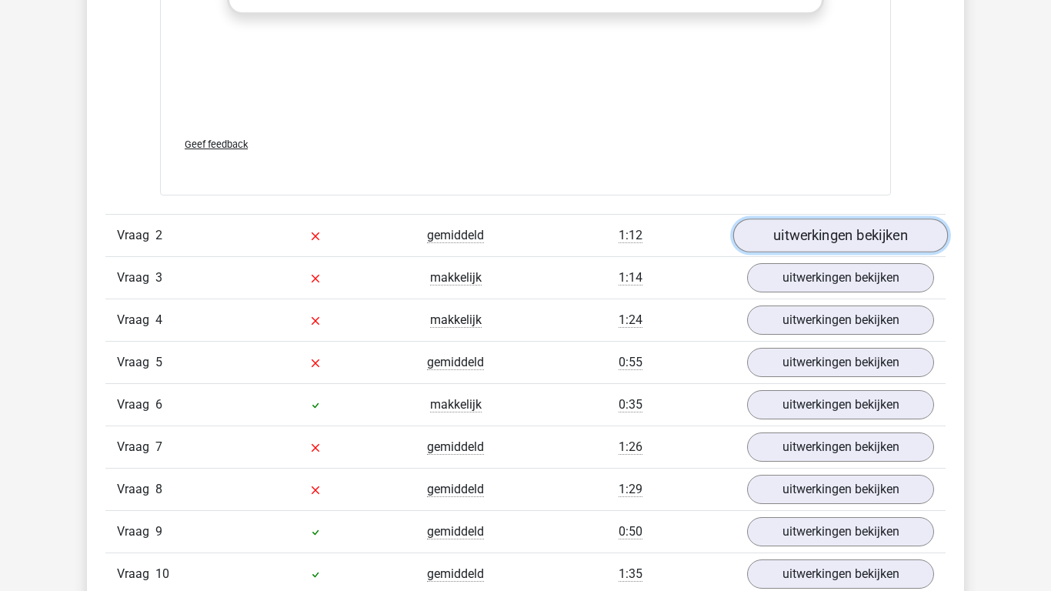
click at [812, 245] on link "uitwerkingen bekijken" at bounding box center [840, 235] width 215 height 34
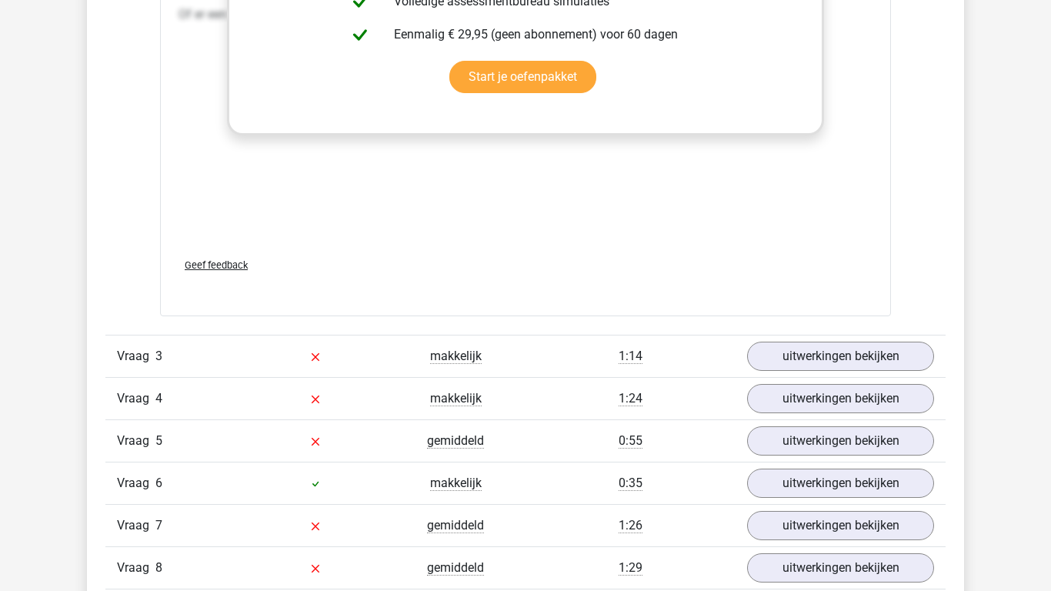
scroll to position [3877, 0]
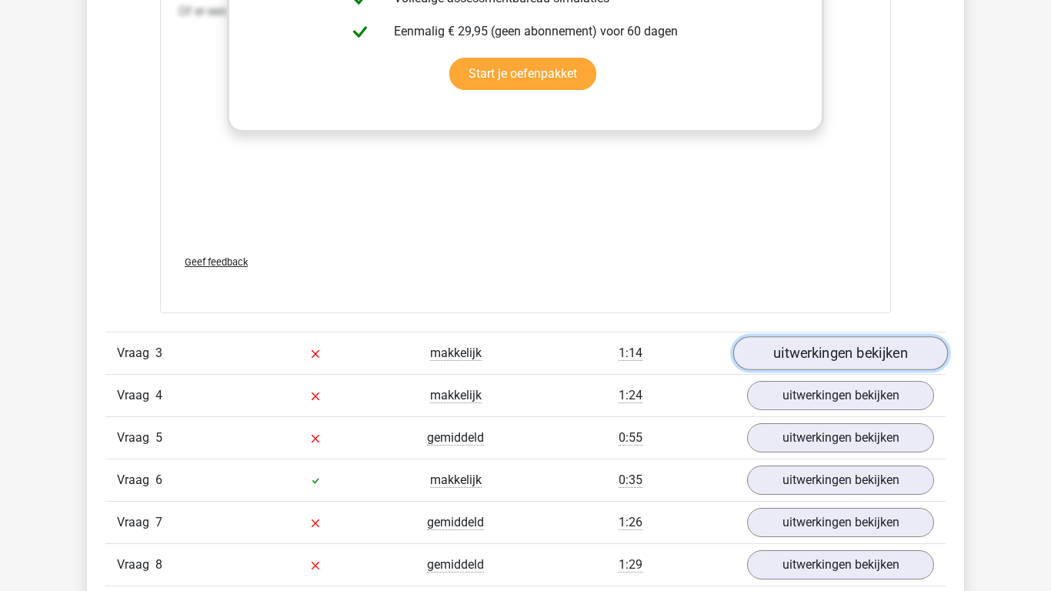
click at [796, 357] on link "uitwerkingen bekijken" at bounding box center [840, 353] width 215 height 34
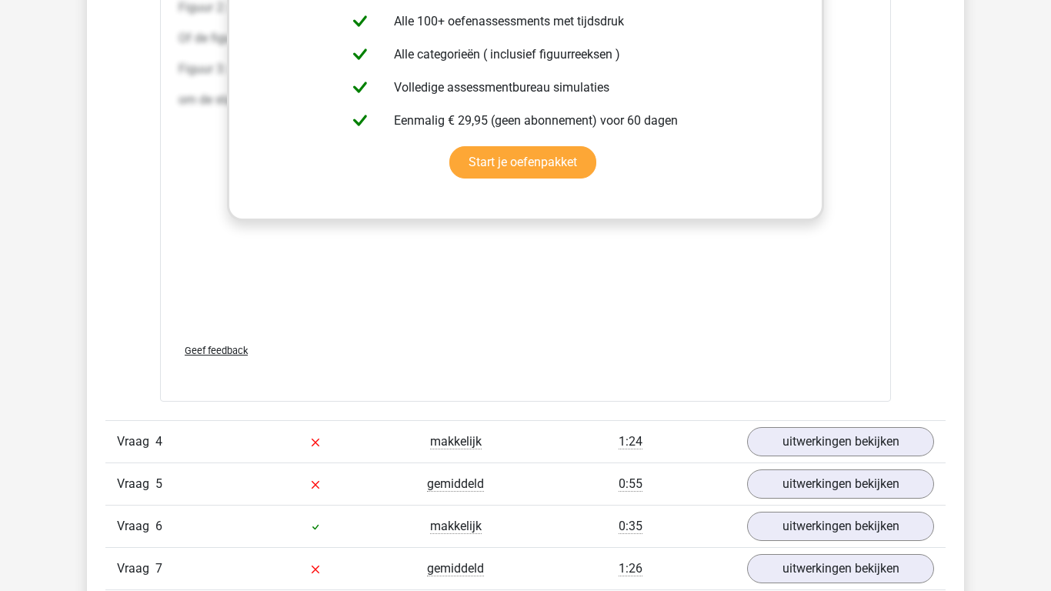
scroll to position [5323, 0]
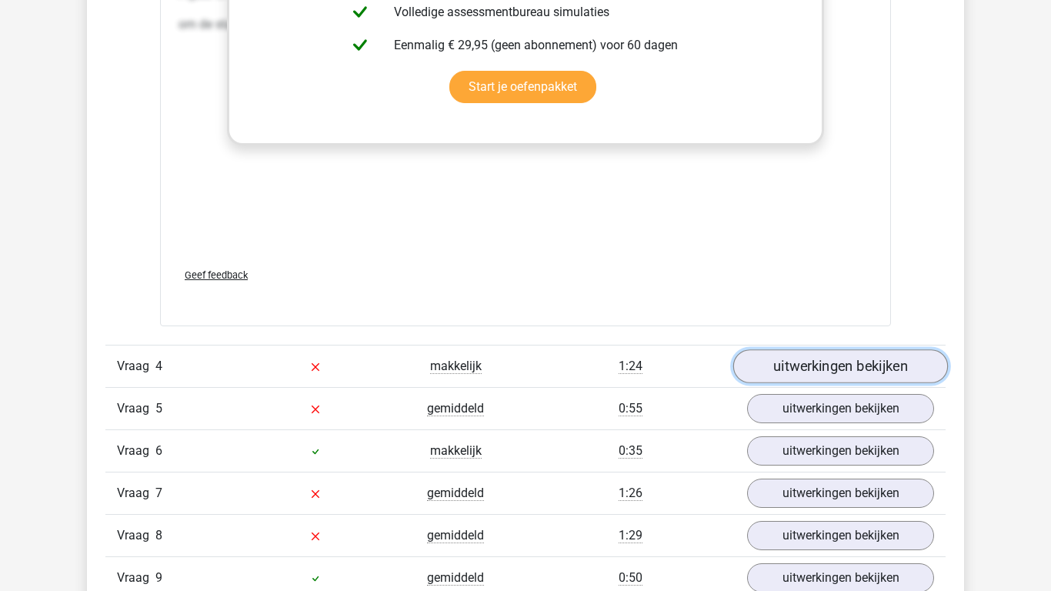
click at [833, 364] on link "uitwerkingen bekijken" at bounding box center [840, 366] width 215 height 34
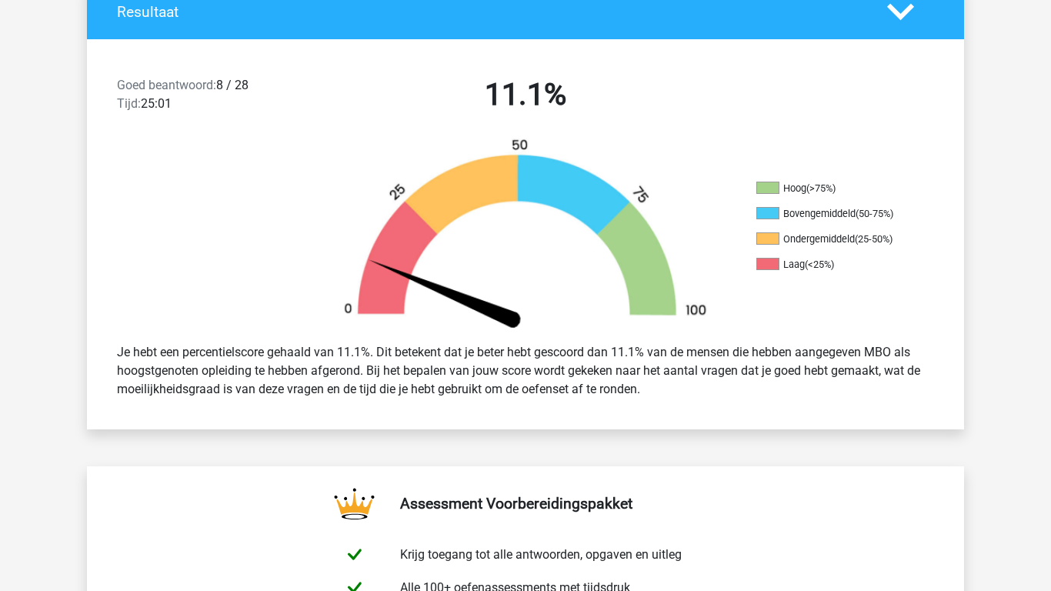
scroll to position [338, 0]
